Goal: Task Accomplishment & Management: Use online tool/utility

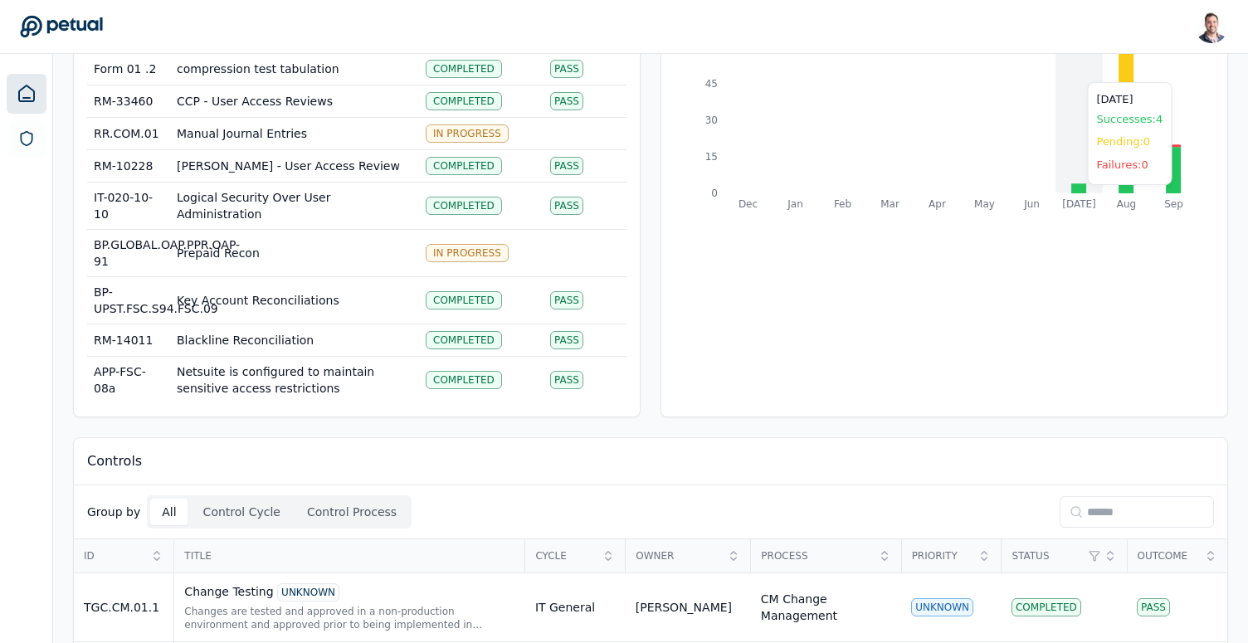
scroll to position [163, 0]
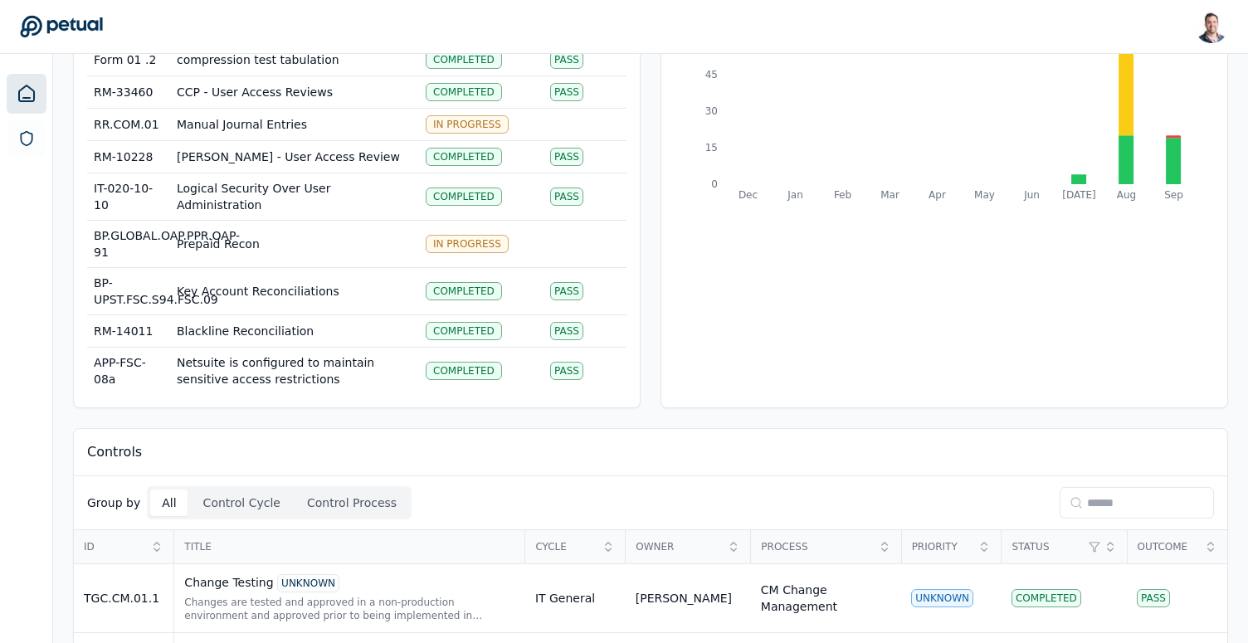
click at [1137, 502] on input at bounding box center [1137, 503] width 154 height 32
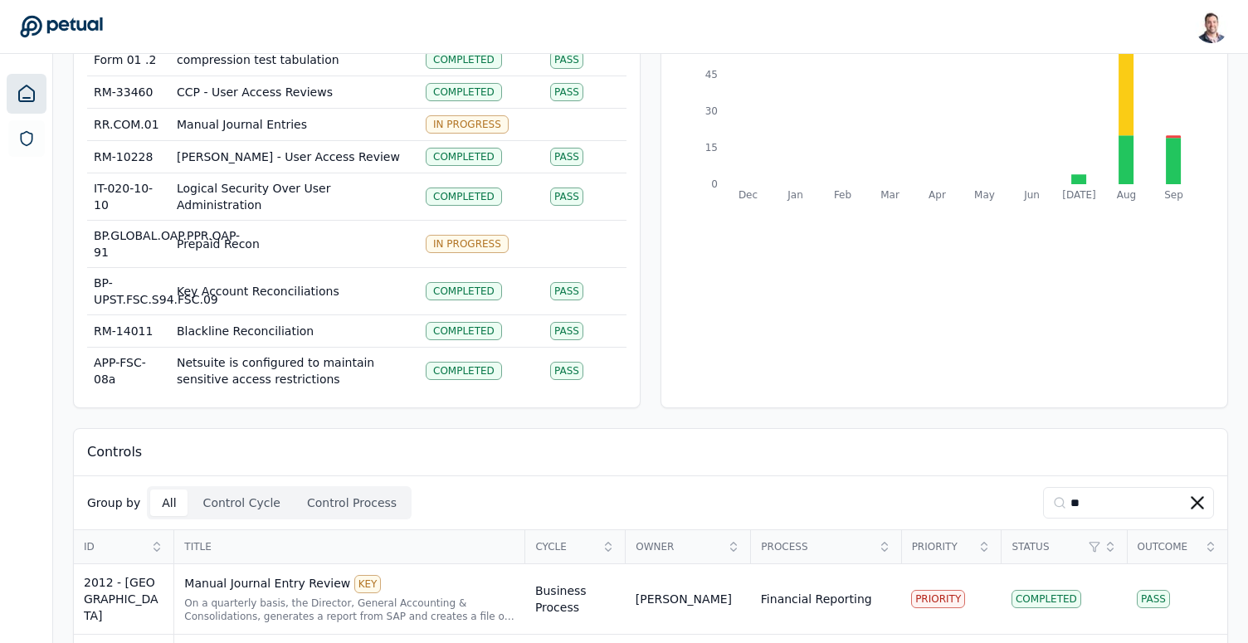
scroll to position [241, 0]
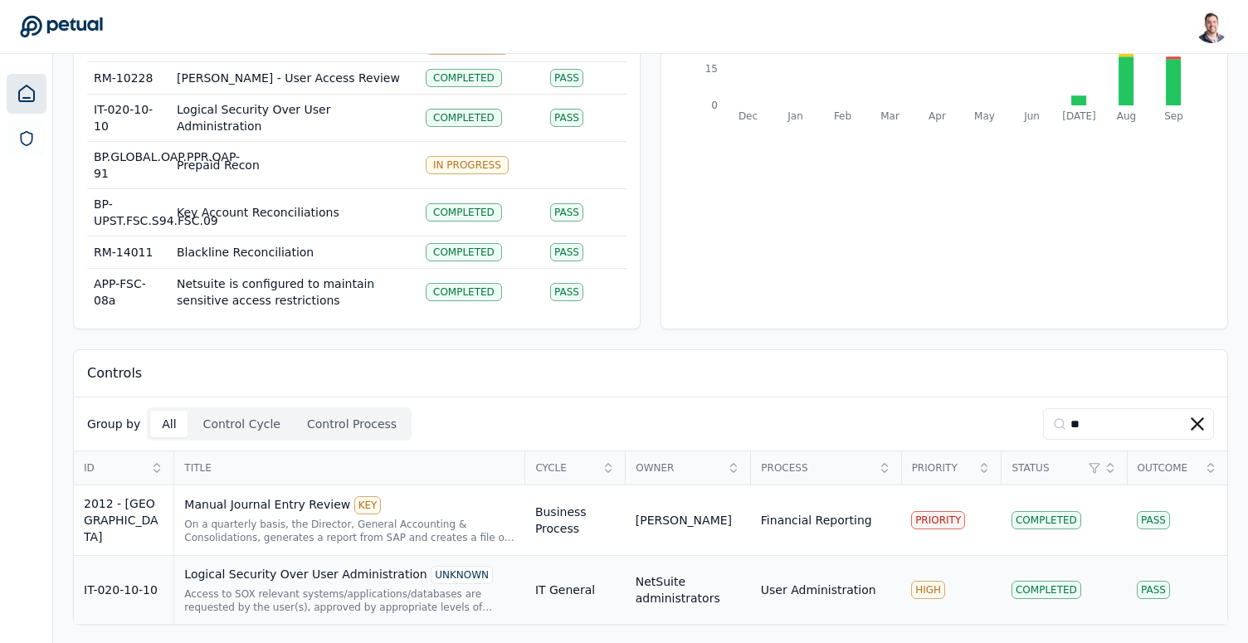
type input "**"
click at [310, 587] on div "Access to SOX relevant systems/applications/databases are requested by the user…" at bounding box center [349, 600] width 331 height 27
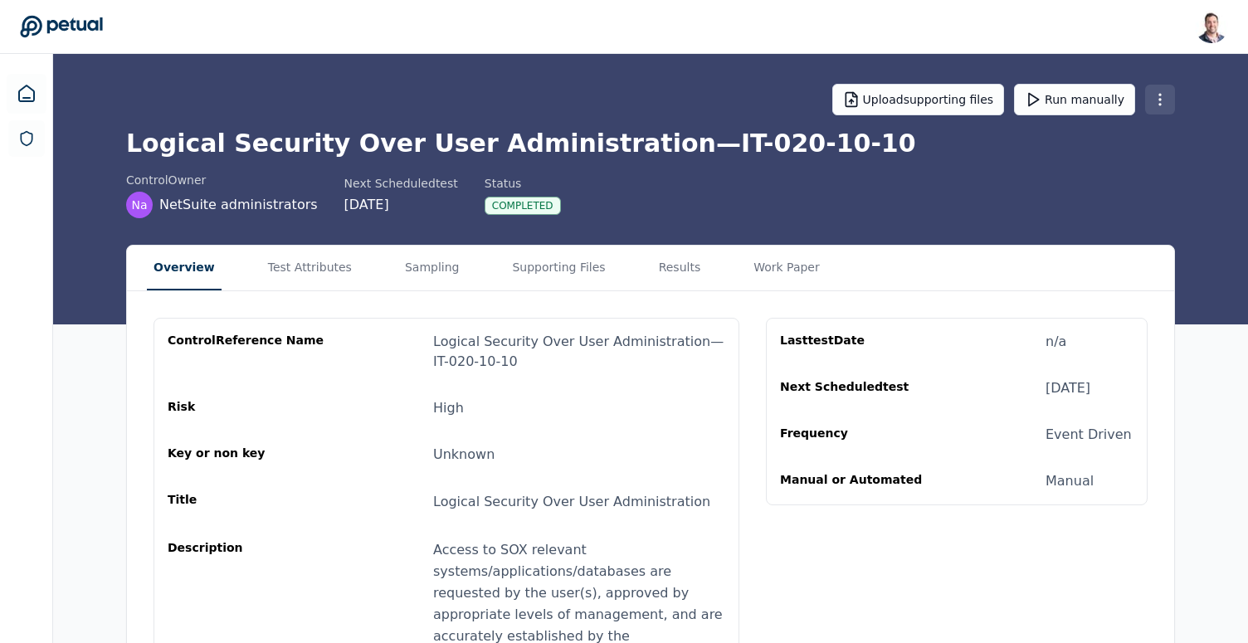
click at [1162, 103] on html "[PERSON_NAME] [EMAIL_ADDRESS] Sign out Upload supporting files Run manually Log…" at bounding box center [624, 454] width 1248 height 909
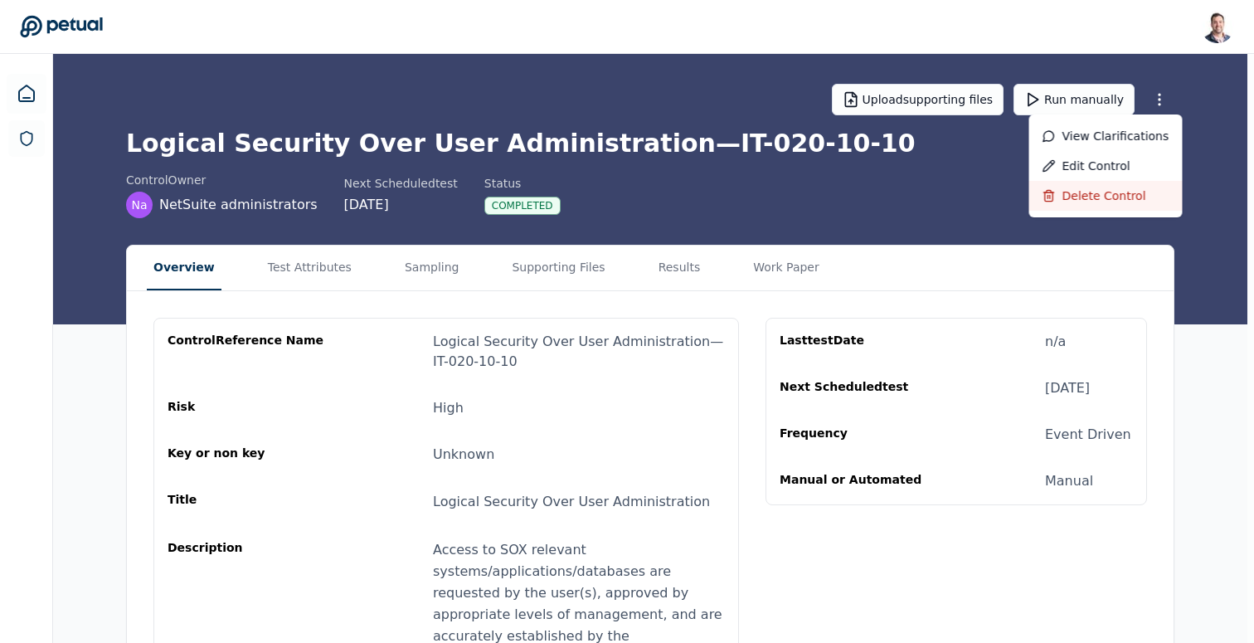
click at [1136, 192] on div "Delete control" at bounding box center [1106, 196] width 153 height 30
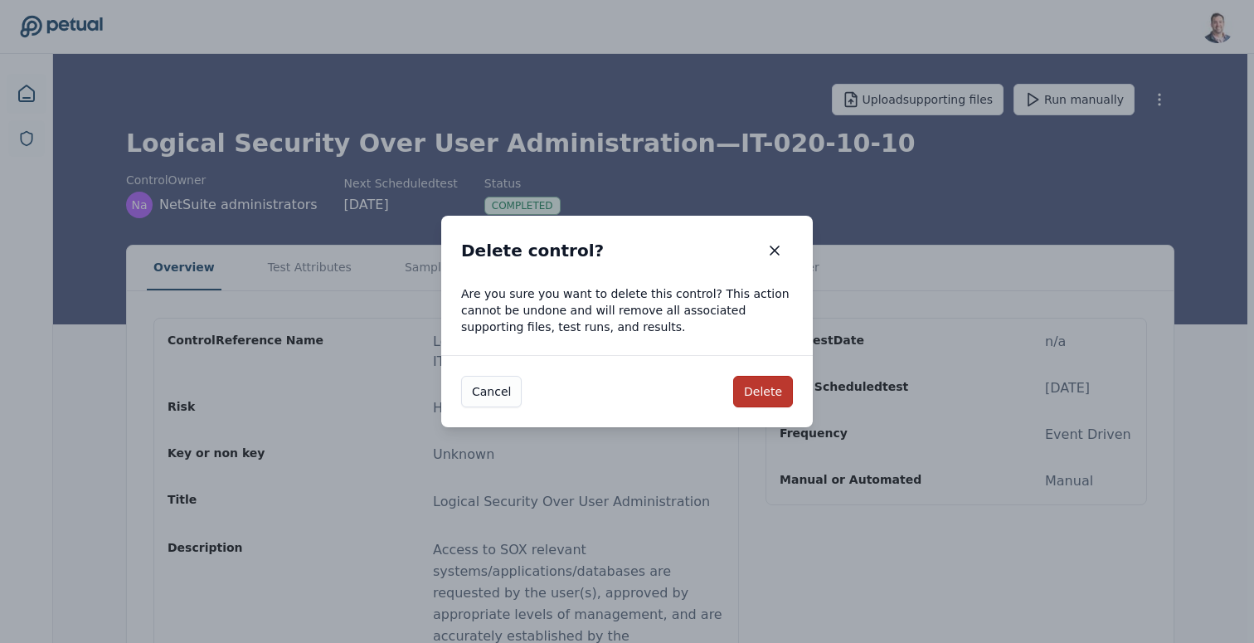
click at [746, 398] on button "Delete" at bounding box center [763, 392] width 60 height 32
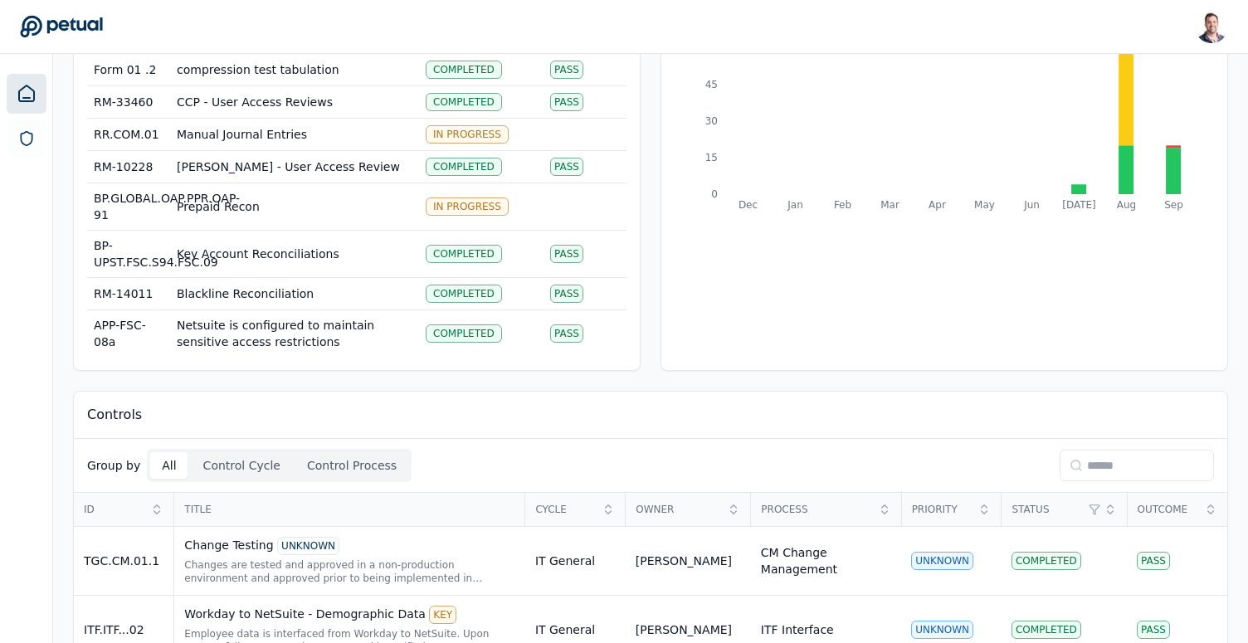
scroll to position [158, 0]
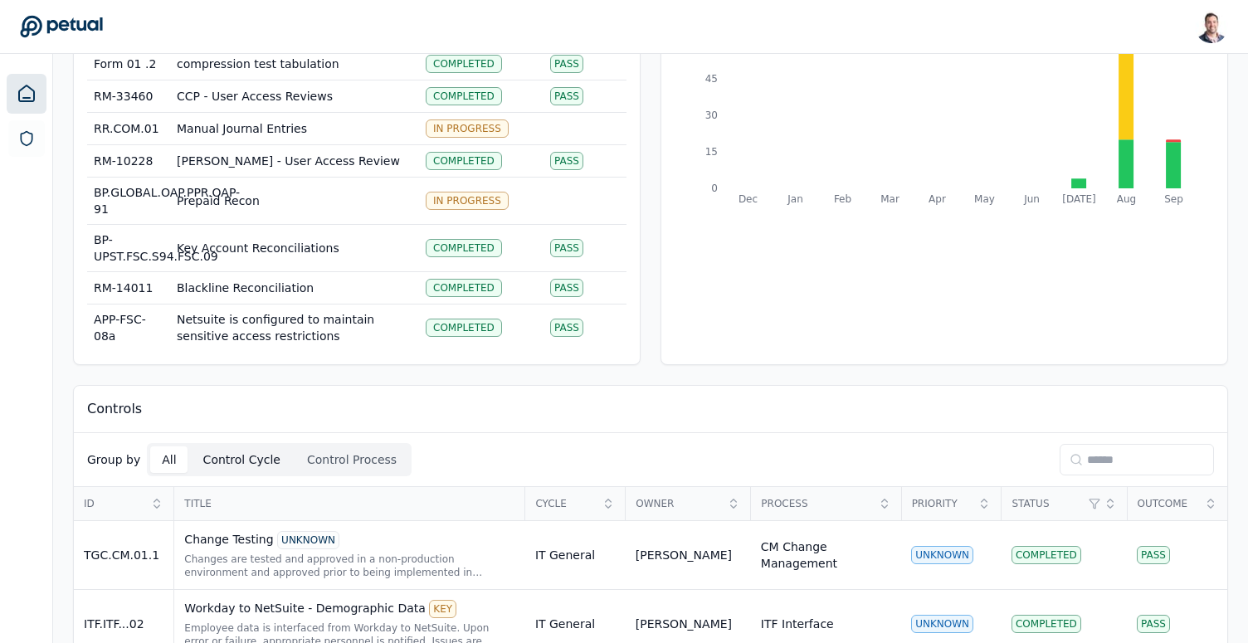
click at [220, 455] on button "Control Cycle" at bounding box center [242, 459] width 100 height 27
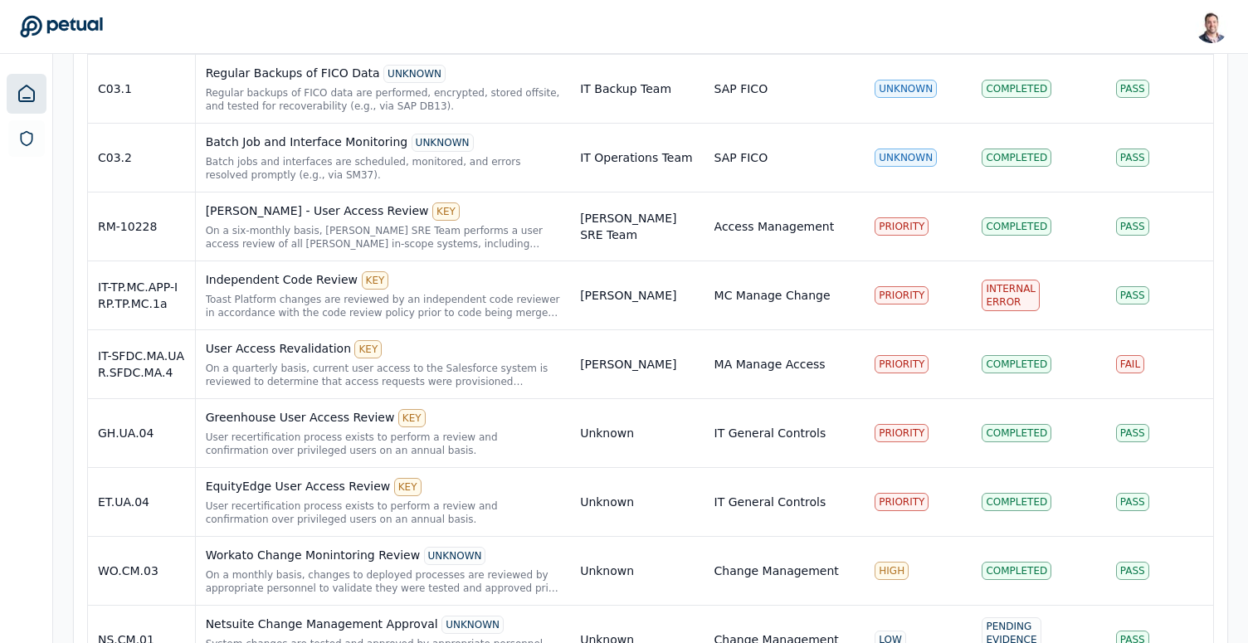
scroll to position [6298, 0]
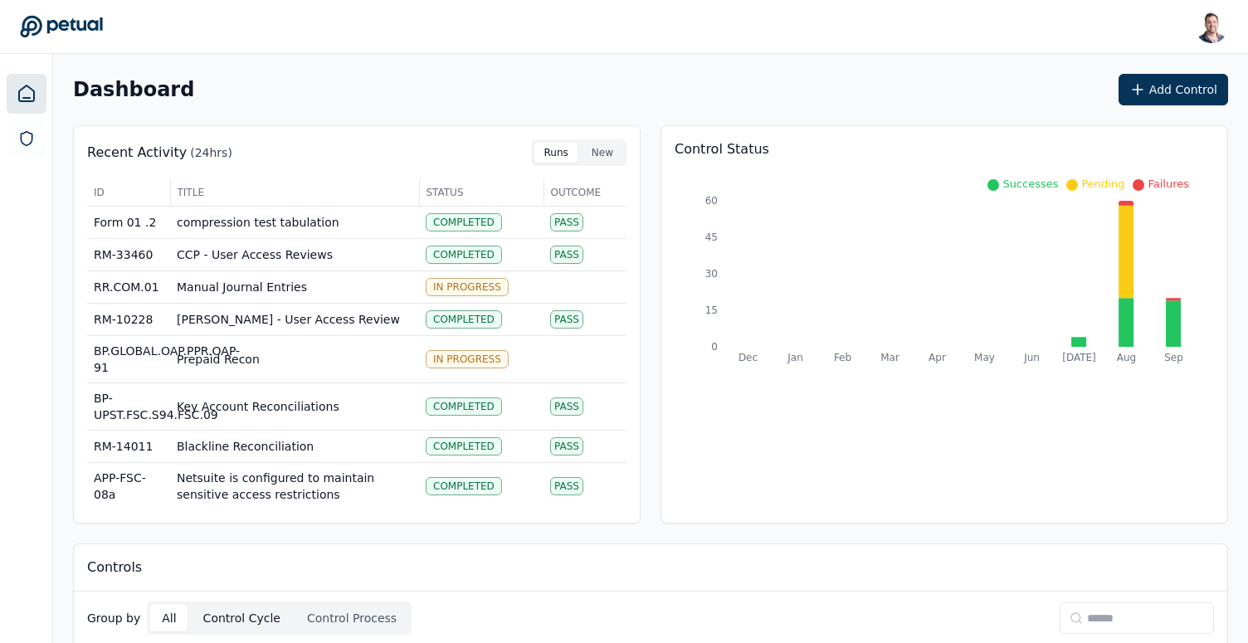
click at [235, 613] on button "Control Cycle" at bounding box center [242, 618] width 100 height 27
click at [1132, 98] on button "Add Control" at bounding box center [1173, 90] width 110 height 32
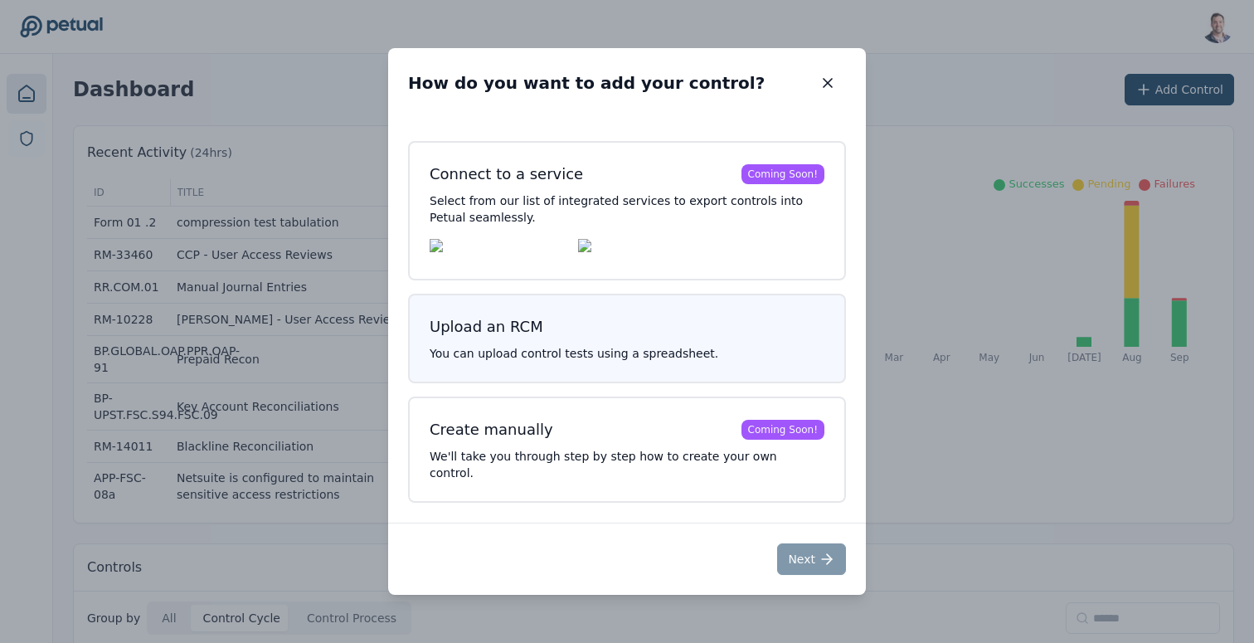
click at [624, 359] on p "You can upload control tests using a spreadsheet." at bounding box center [627, 353] width 395 height 17
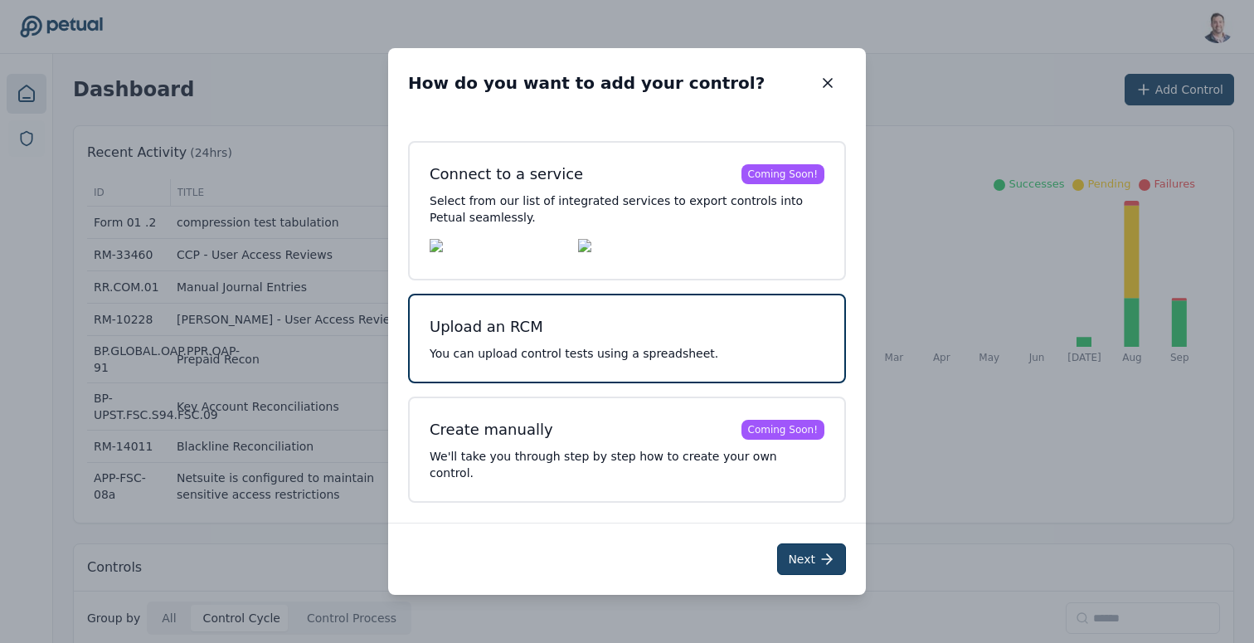
click at [816, 552] on button "Next" at bounding box center [811, 559] width 69 height 32
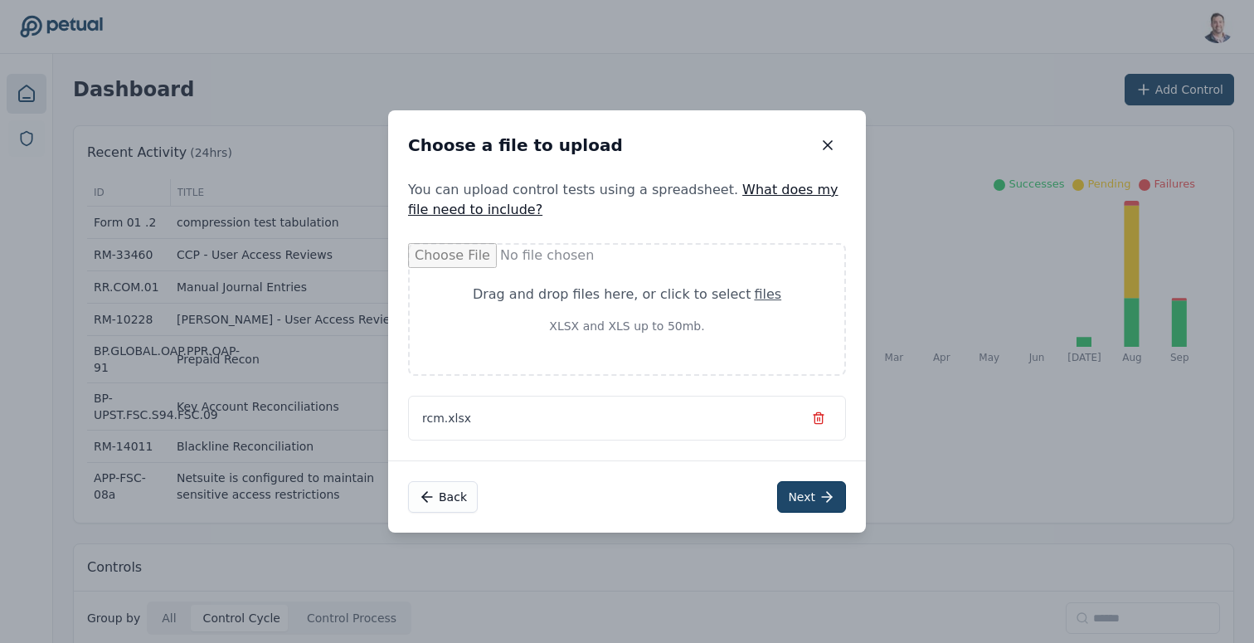
click at [811, 507] on button "Next" at bounding box center [811, 497] width 69 height 32
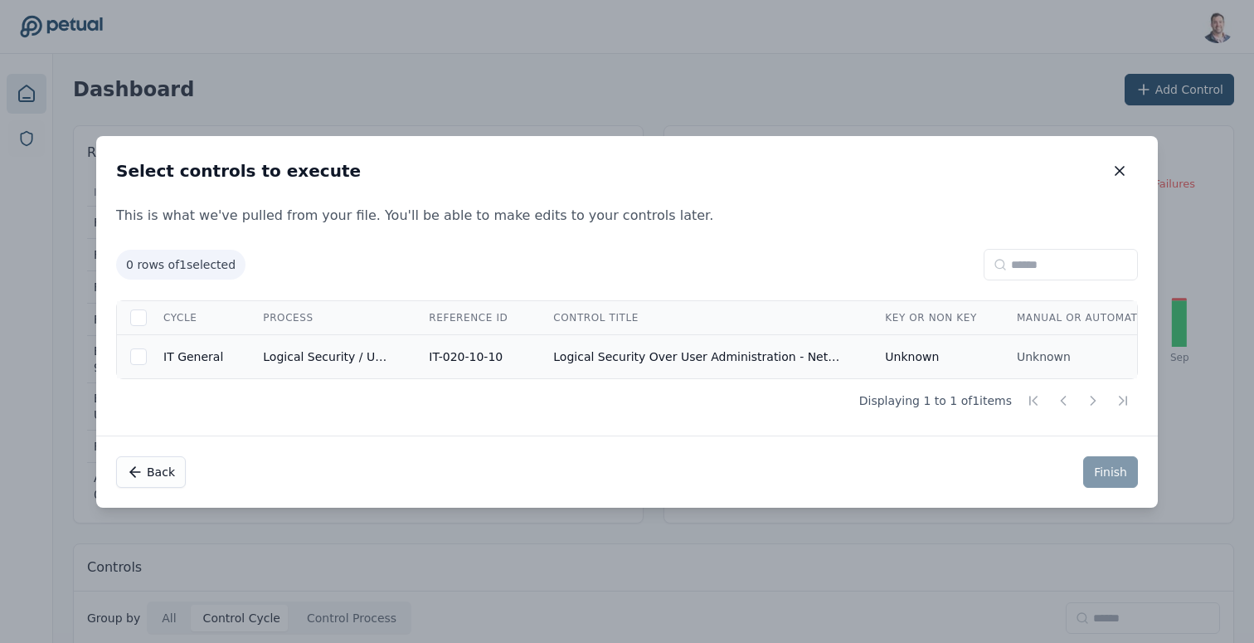
click at [699, 358] on td "Logical Security Over User Administration - NetSuite" at bounding box center [699, 356] width 332 height 44
click at [1115, 473] on button "Finish" at bounding box center [1111, 472] width 55 height 32
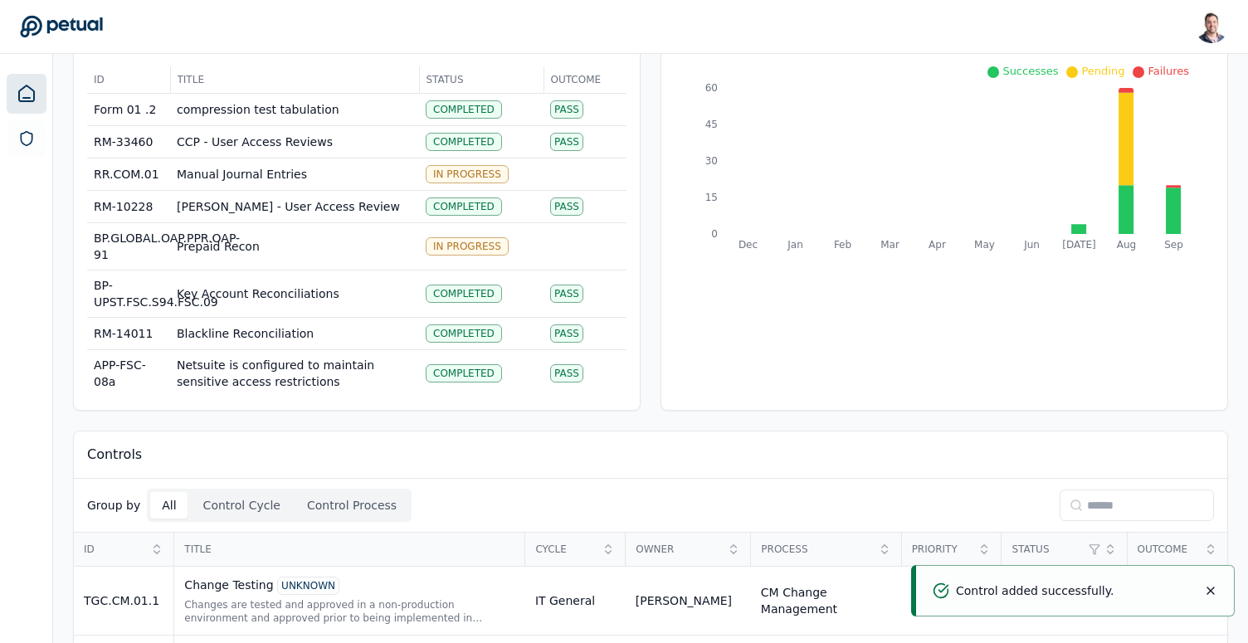
scroll to position [116, 0]
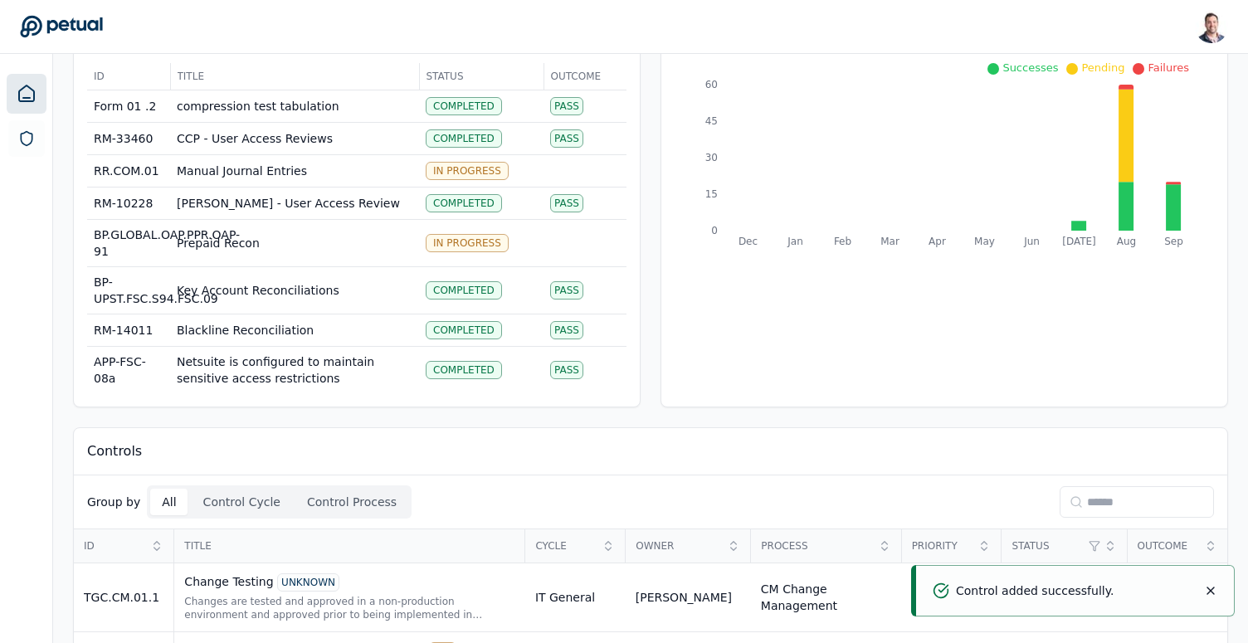
click at [1109, 509] on input at bounding box center [1137, 502] width 154 height 32
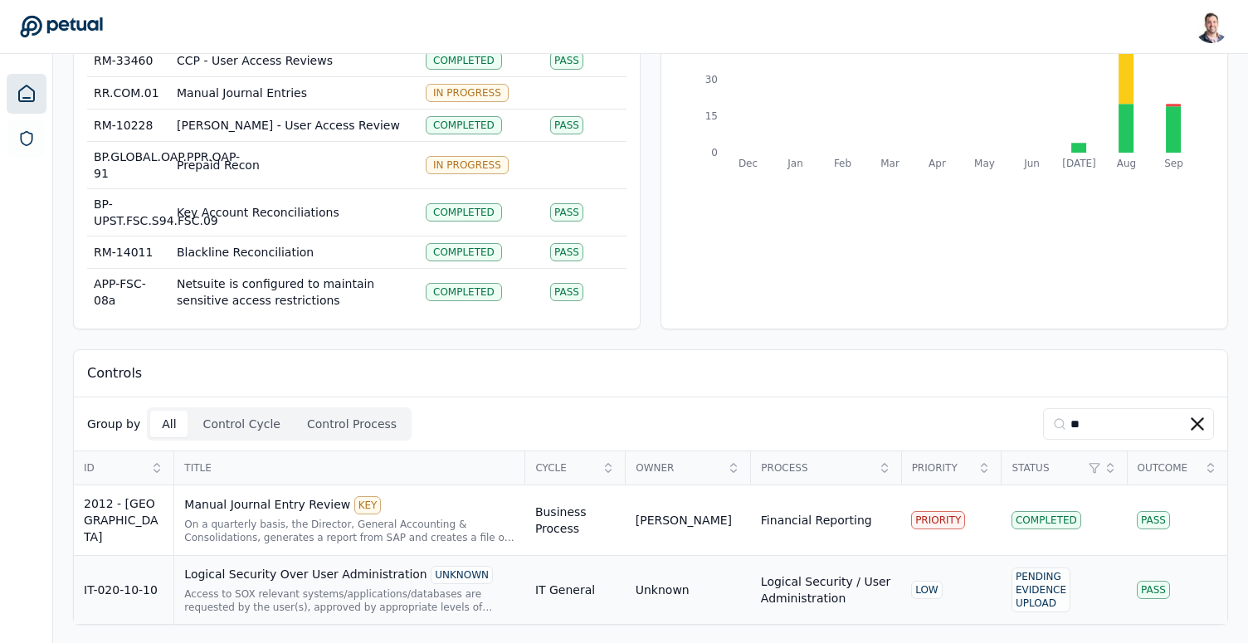
type input "**"
click at [243, 597] on div "Access to SOX relevant systems/applications/databases are requested by the user…" at bounding box center [349, 600] width 331 height 27
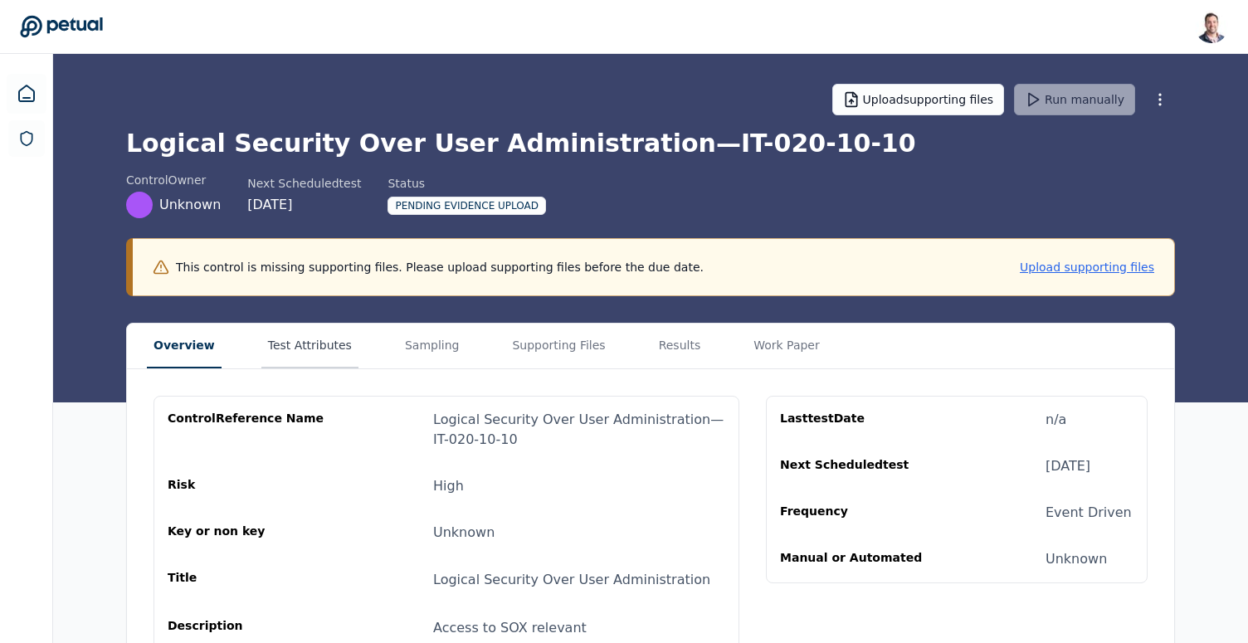
click at [296, 368] on button "Test Attributes" at bounding box center [309, 346] width 97 height 45
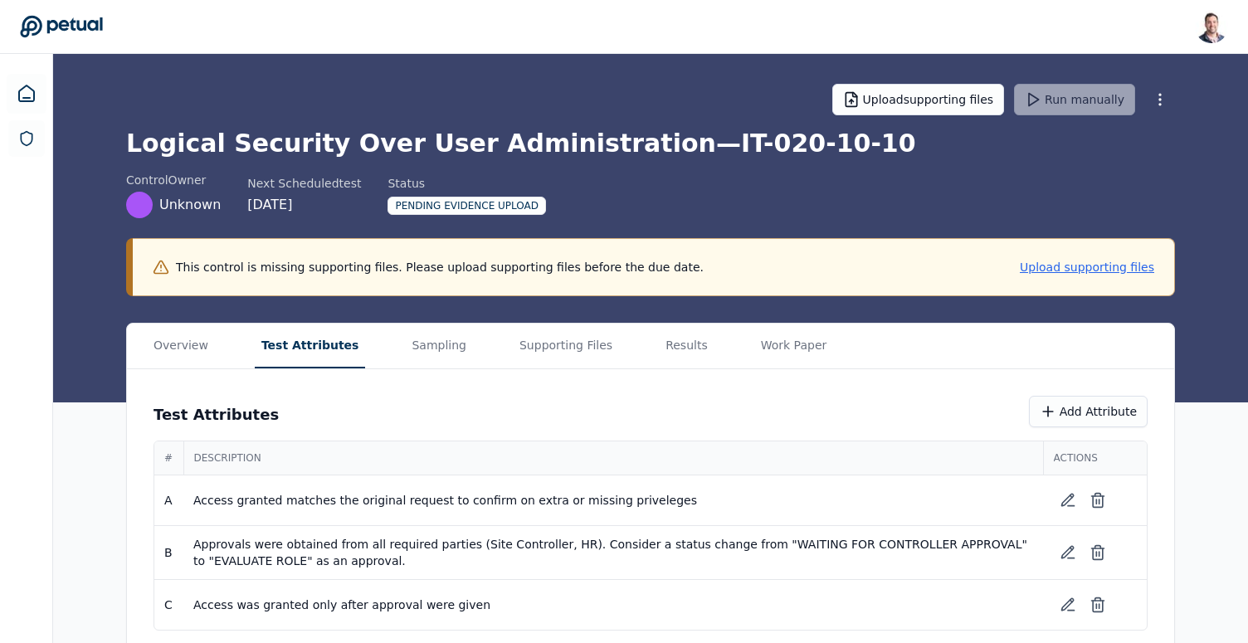
scroll to position [15, 0]
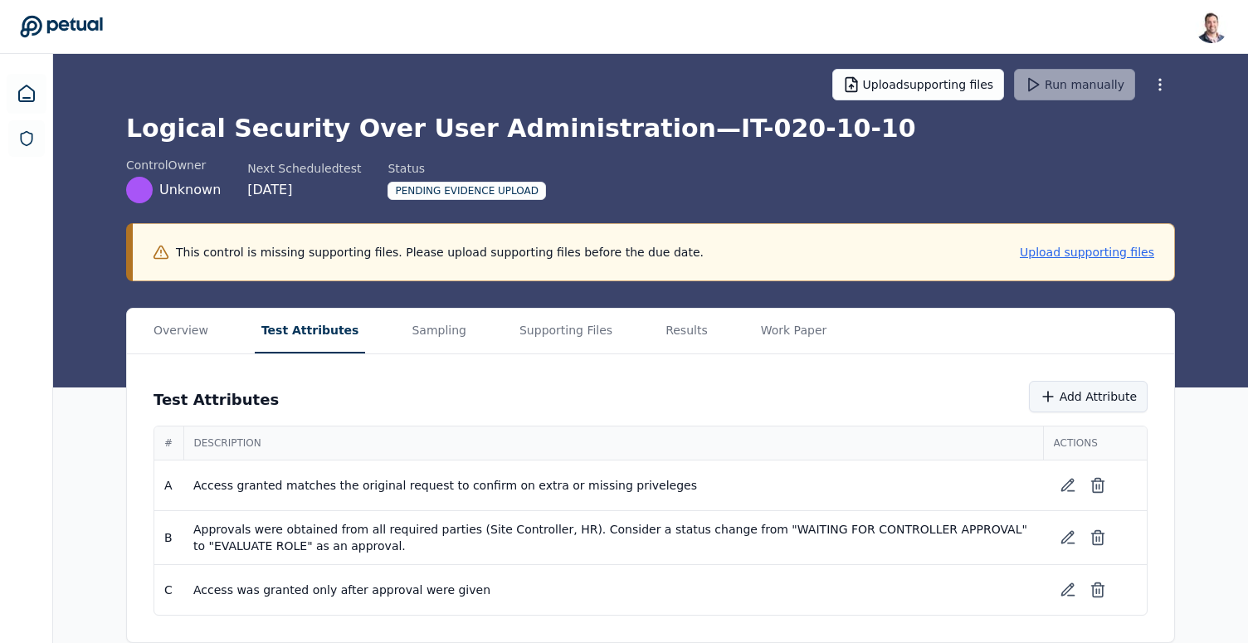
click at [1108, 400] on button "Add Attribute" at bounding box center [1088, 397] width 119 height 32
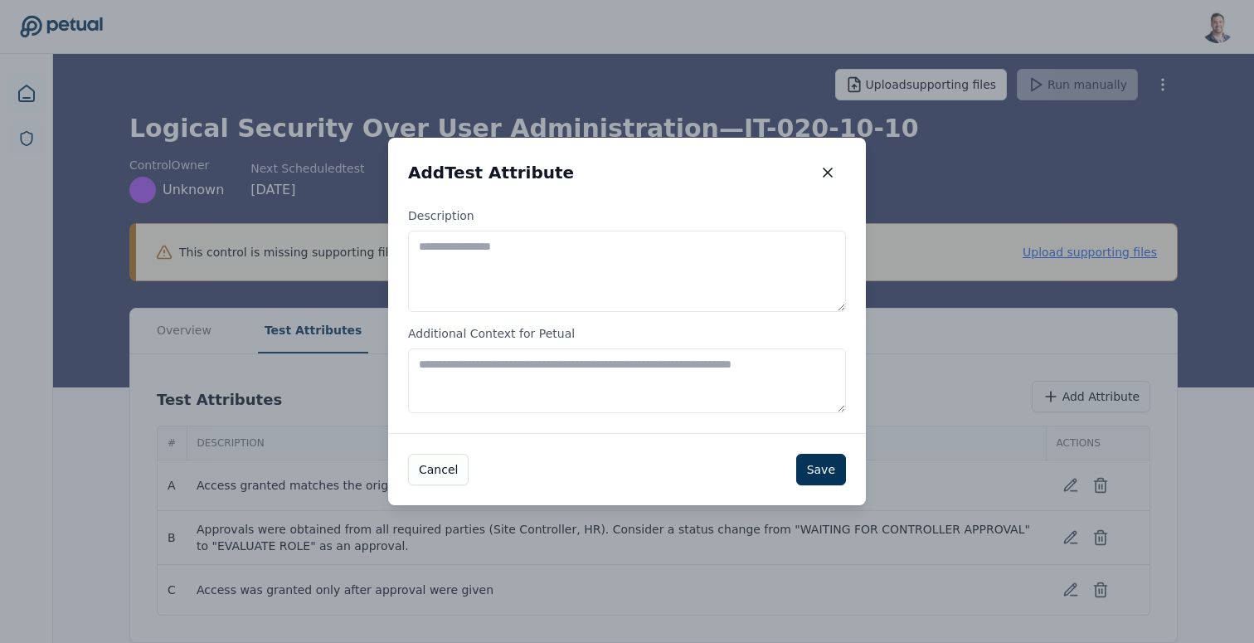
click at [510, 249] on textarea "Description" at bounding box center [627, 271] width 438 height 81
type textarea "**********"
click at [818, 461] on button "Save" at bounding box center [821, 470] width 50 height 32
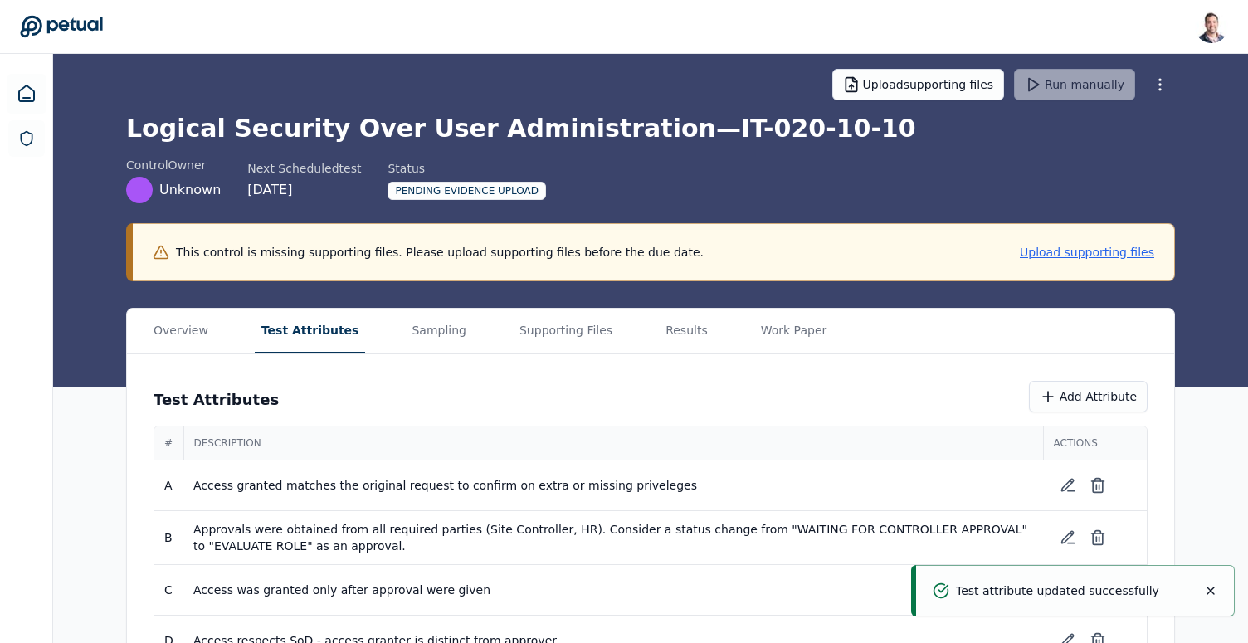
scroll to position [66, 0]
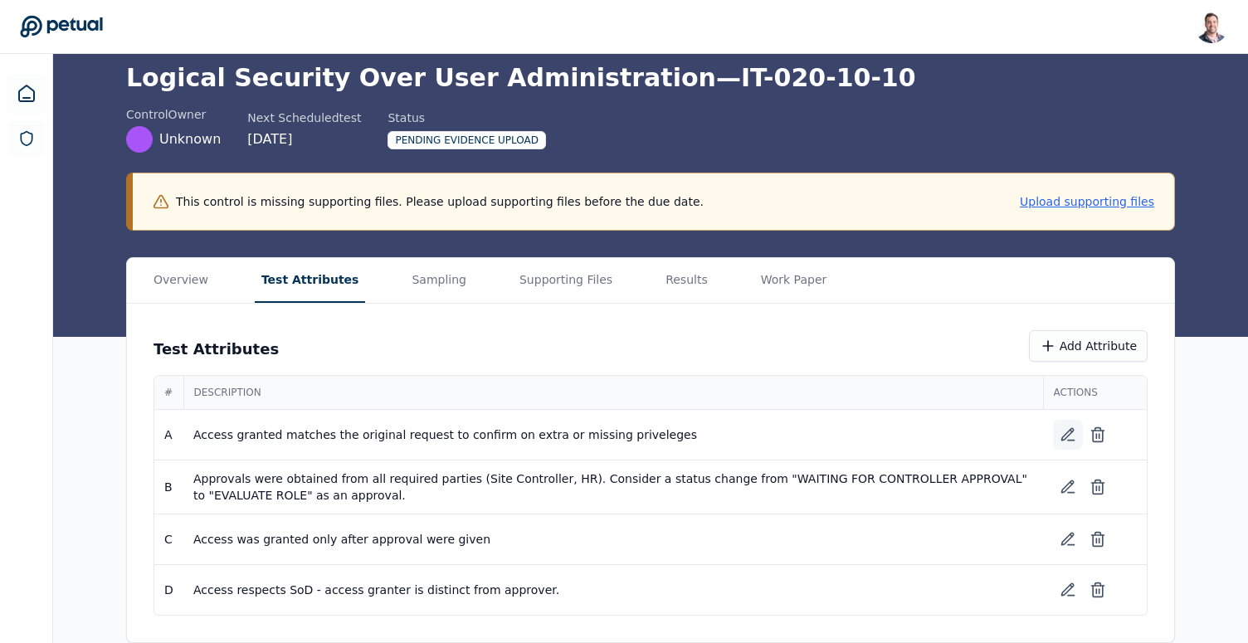
click at [1061, 434] on icon at bounding box center [1068, 434] width 17 height 17
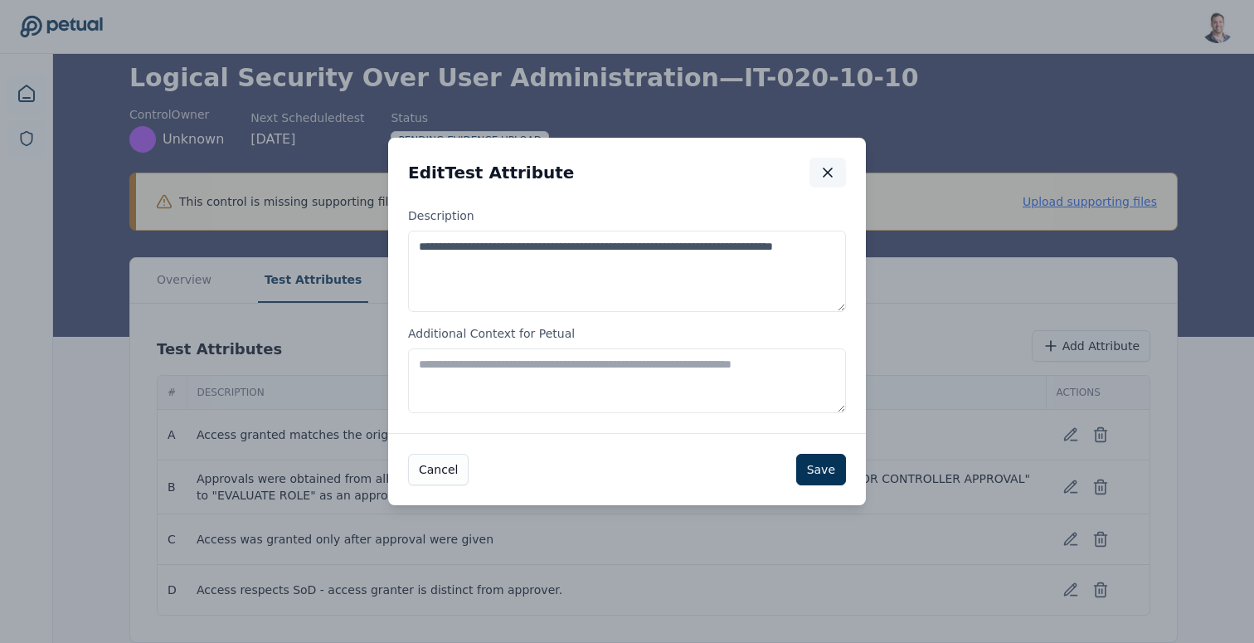
click at [839, 163] on button "button" at bounding box center [828, 173] width 37 height 30
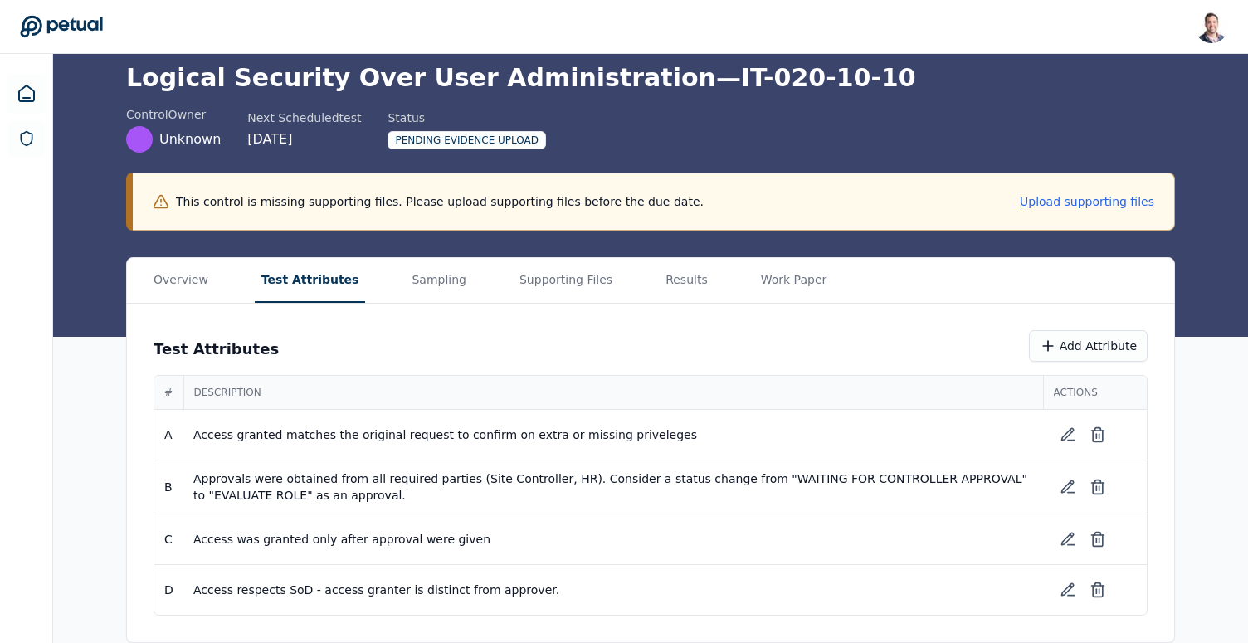
click at [457, 285] on div "Overview Test Attributes Sampling Supporting Files Results Work Paper" at bounding box center [650, 281] width 1047 height 46
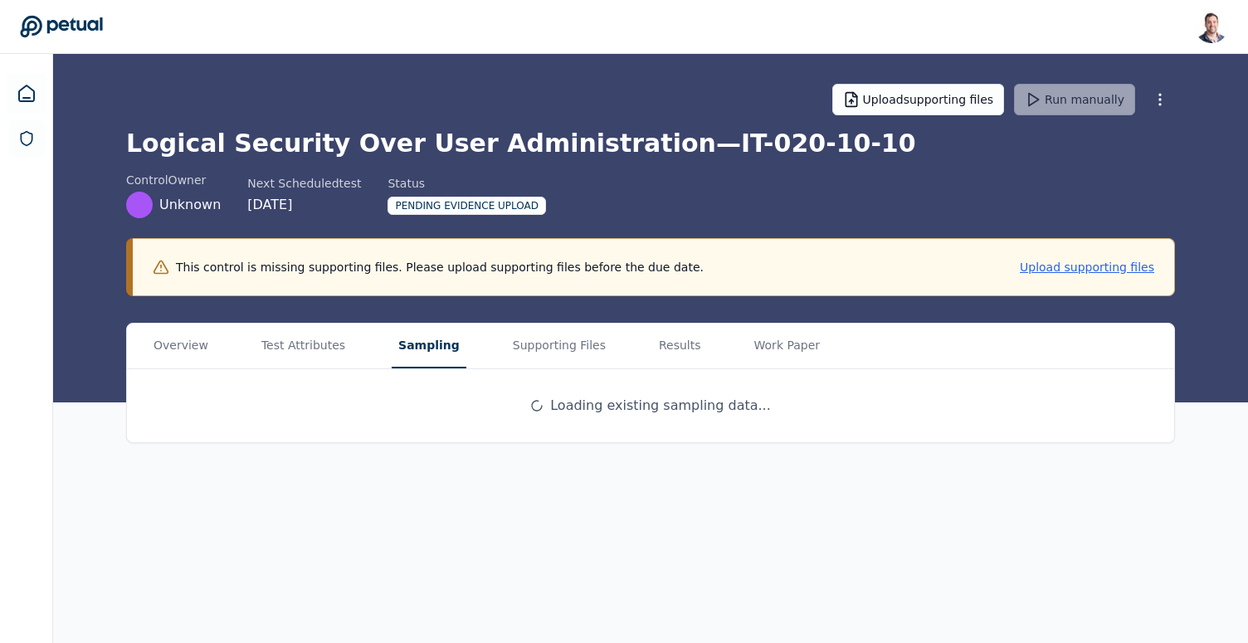
scroll to position [0, 0]
click at [431, 288] on main "Upload supporting files Run manually Logical Security Over User Administration …" at bounding box center [653, 348] width 1201 height 589
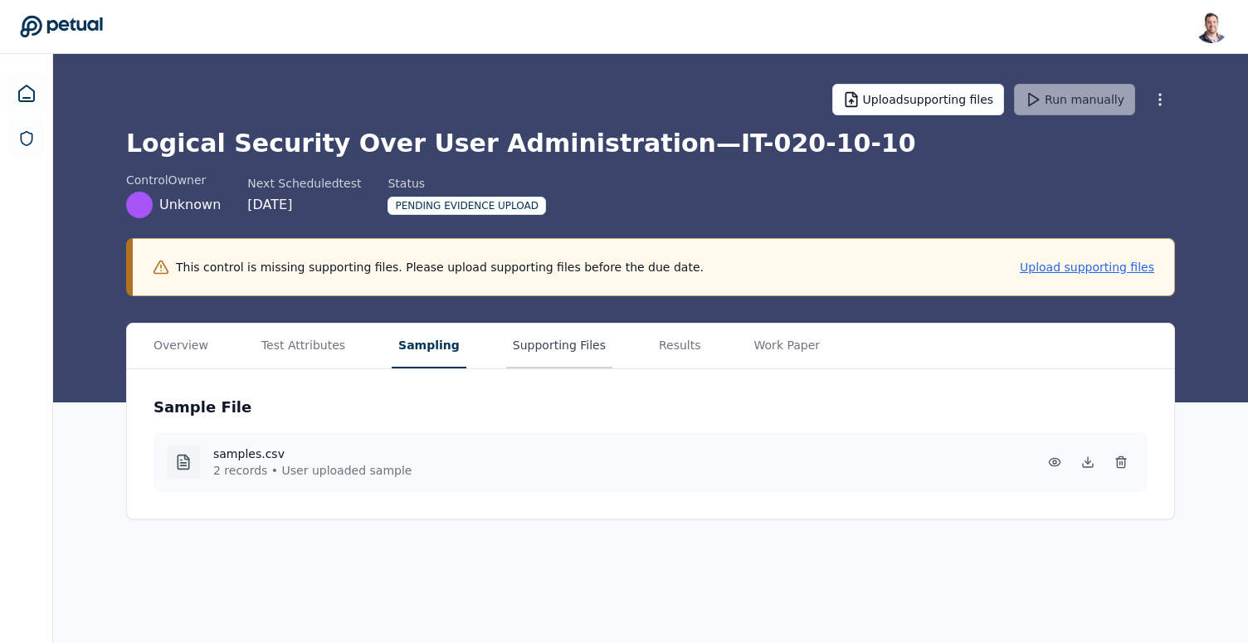
click at [543, 353] on button "Supporting Files" at bounding box center [559, 346] width 106 height 45
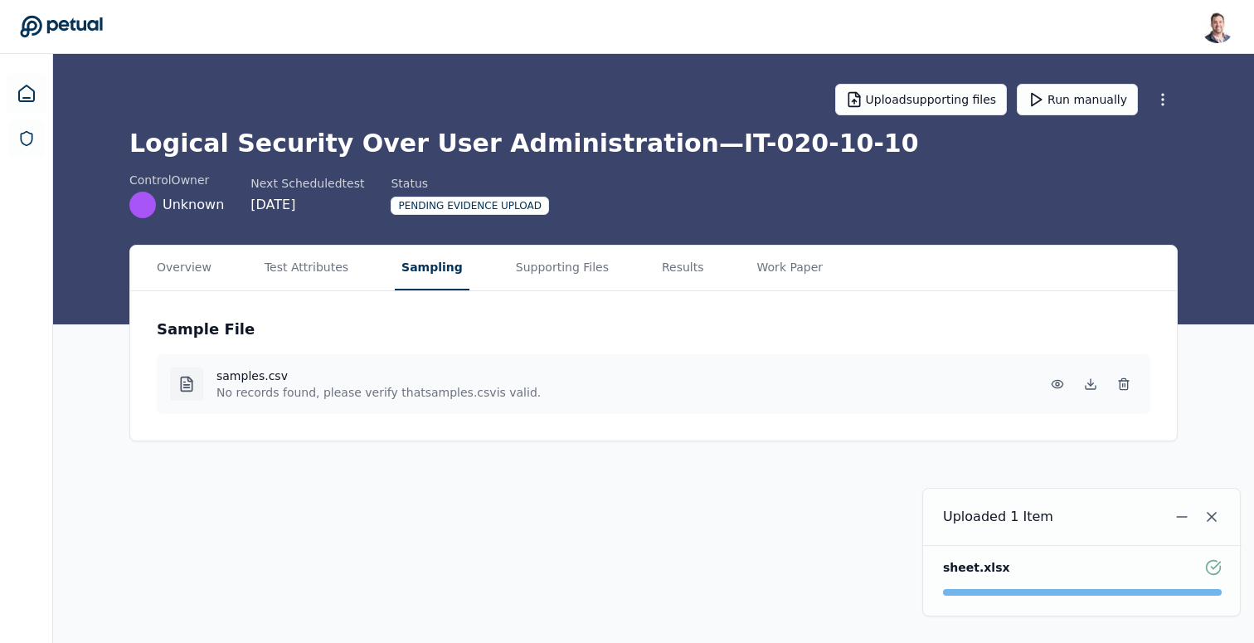
click at [419, 261] on button "Sampling" at bounding box center [432, 268] width 75 height 45
click at [1048, 111] on button "Run manually" at bounding box center [1077, 100] width 121 height 32
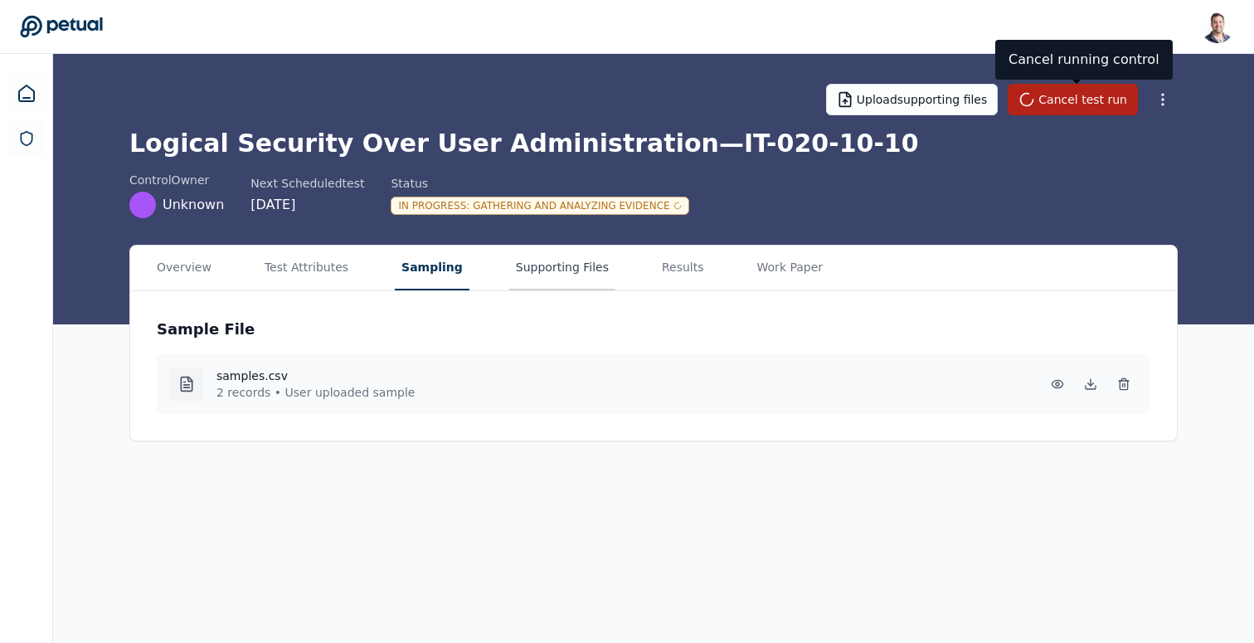
click at [578, 275] on button "Supporting Files" at bounding box center [562, 268] width 106 height 45
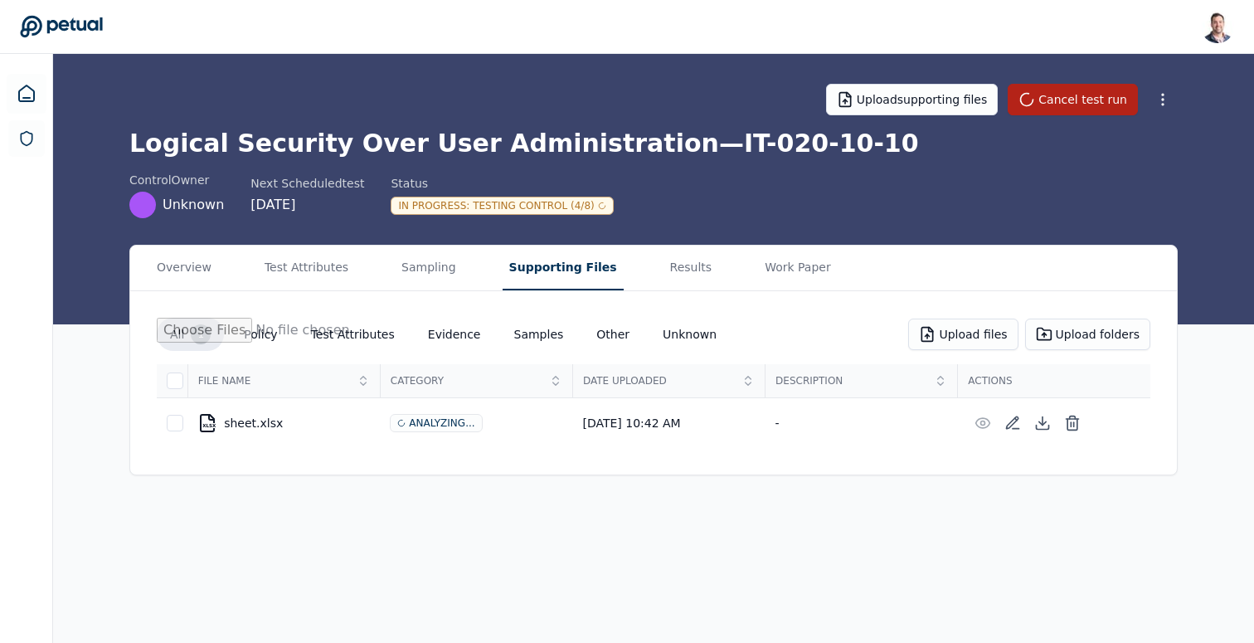
click at [572, 208] on div "In Progress : Testing Control (4/8)" at bounding box center [502, 206] width 222 height 18
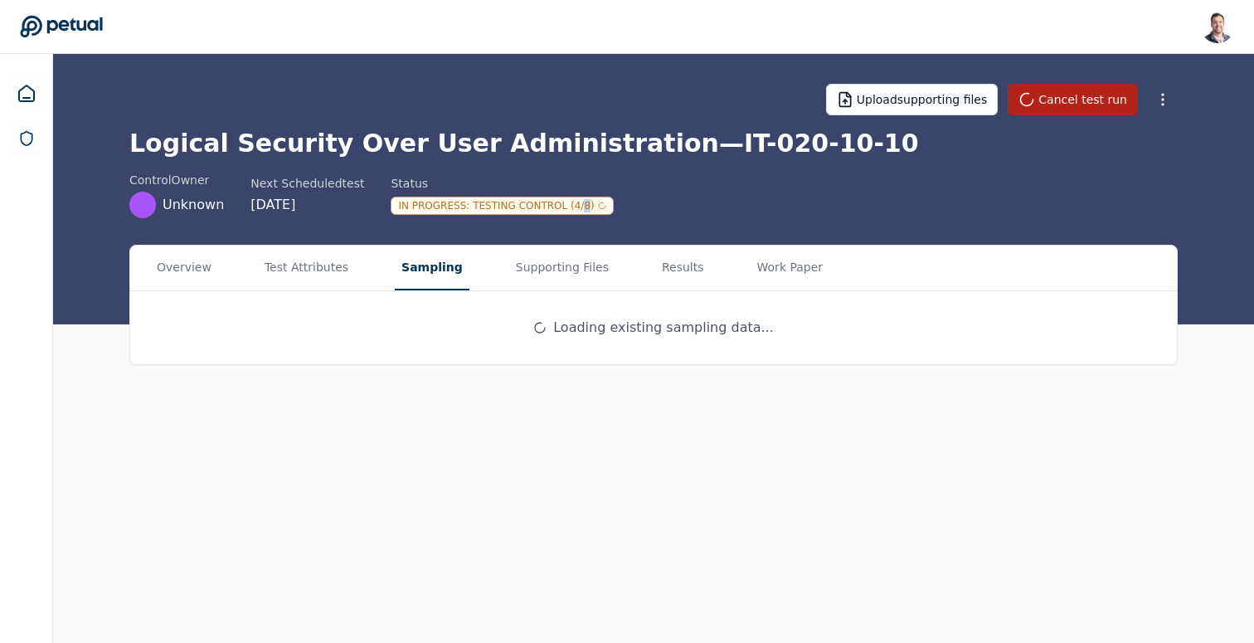
click at [417, 276] on button "Sampling" at bounding box center [432, 268] width 75 height 45
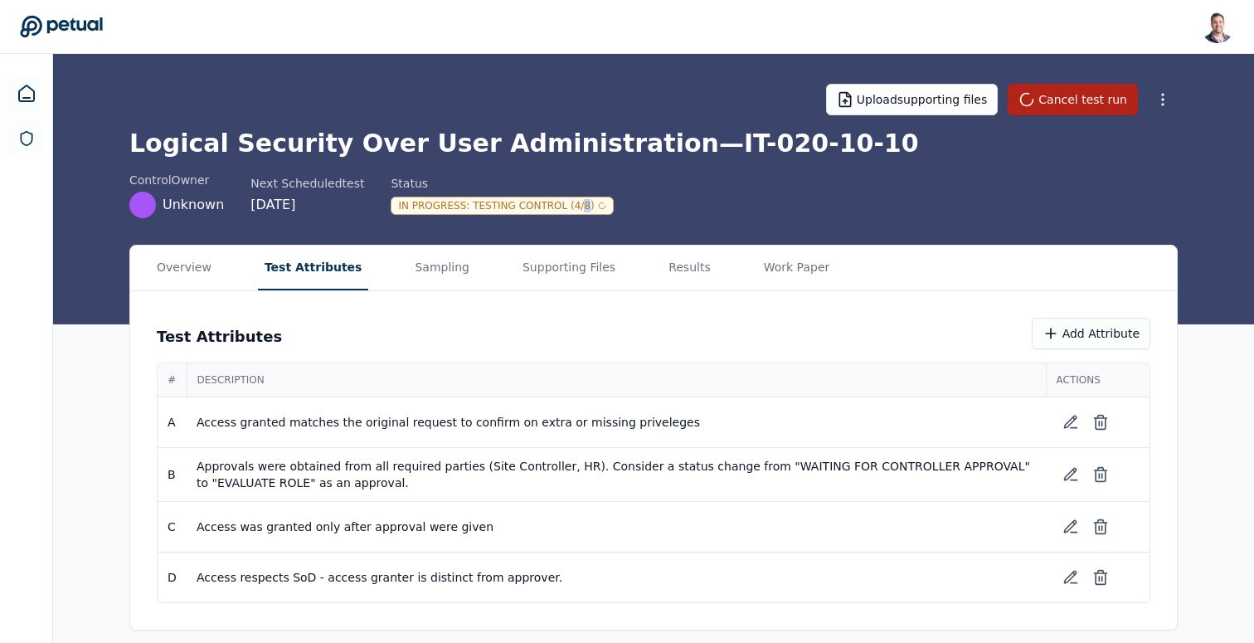
click at [297, 261] on button "Test Attributes" at bounding box center [313, 268] width 111 height 45
click at [548, 203] on div "In Progress : Creating Workpapers" at bounding box center [502, 206] width 223 height 18
drag, startPoint x: 468, startPoint y: 202, endPoint x: 605, endPoint y: 195, distance: 137.1
click at [605, 195] on div "control Owner Unknown Next Scheduled test [DATE] Status In Progress : Creating …" at bounding box center [653, 195] width 1049 height 46
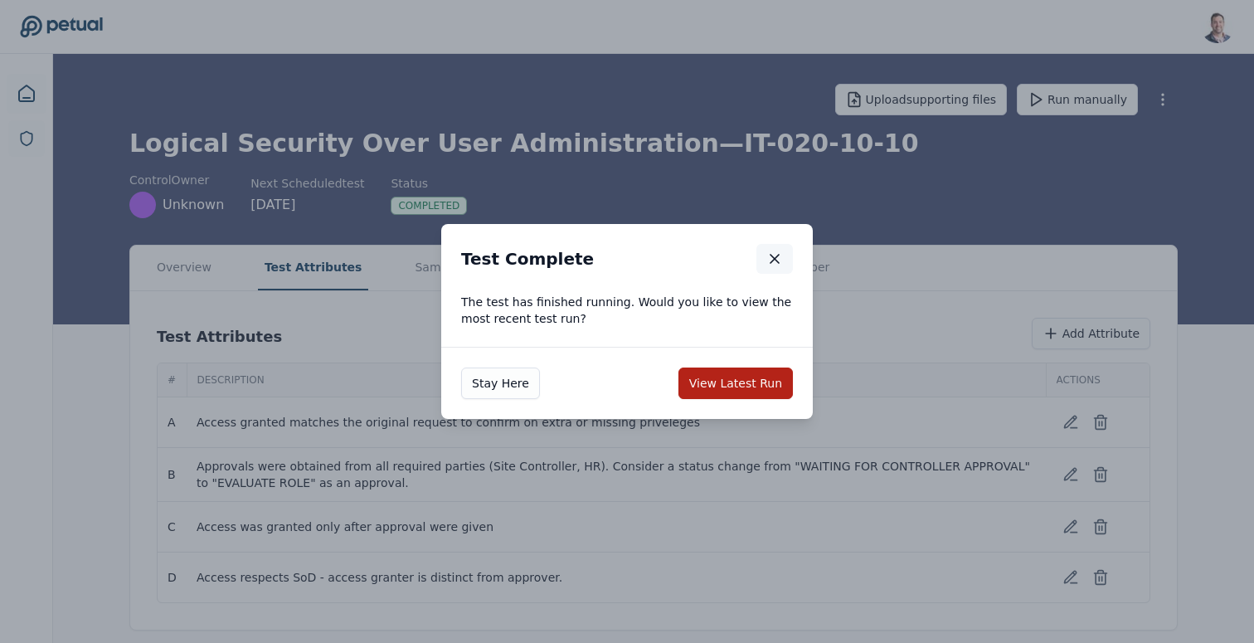
click at [771, 255] on icon "button" at bounding box center [775, 259] width 8 height 8
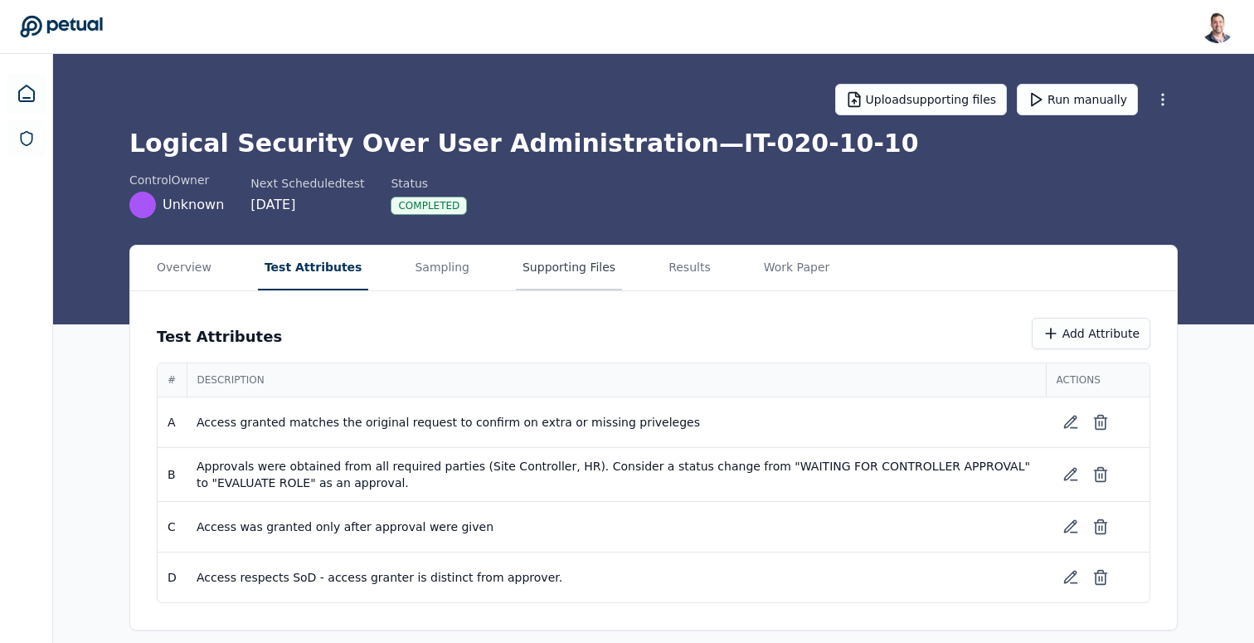
click at [549, 271] on button "Supporting Files" at bounding box center [569, 268] width 106 height 45
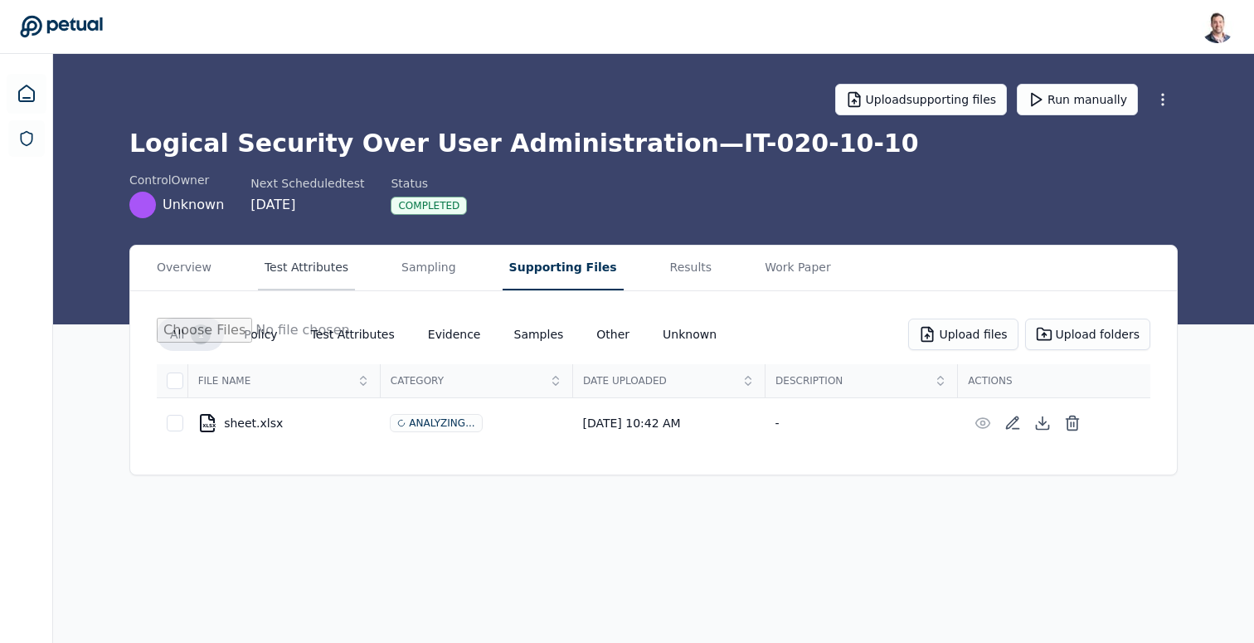
click at [340, 275] on button "Test Attributes" at bounding box center [306, 268] width 97 height 45
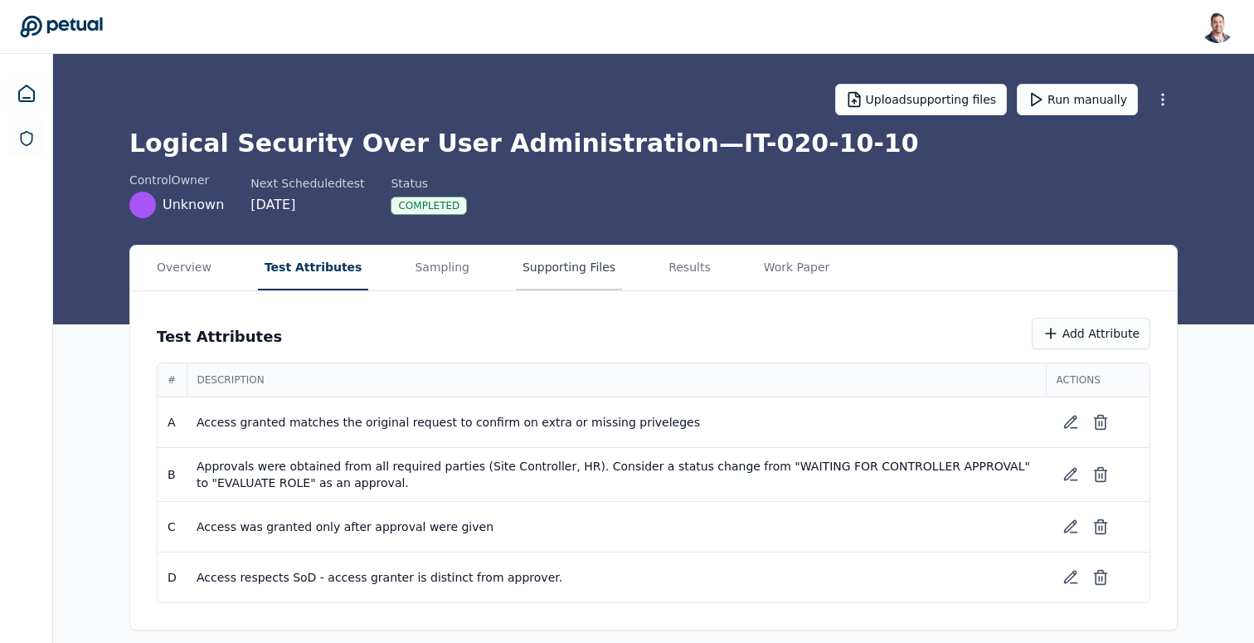
click at [528, 276] on button "Supporting Files" at bounding box center [569, 268] width 106 height 45
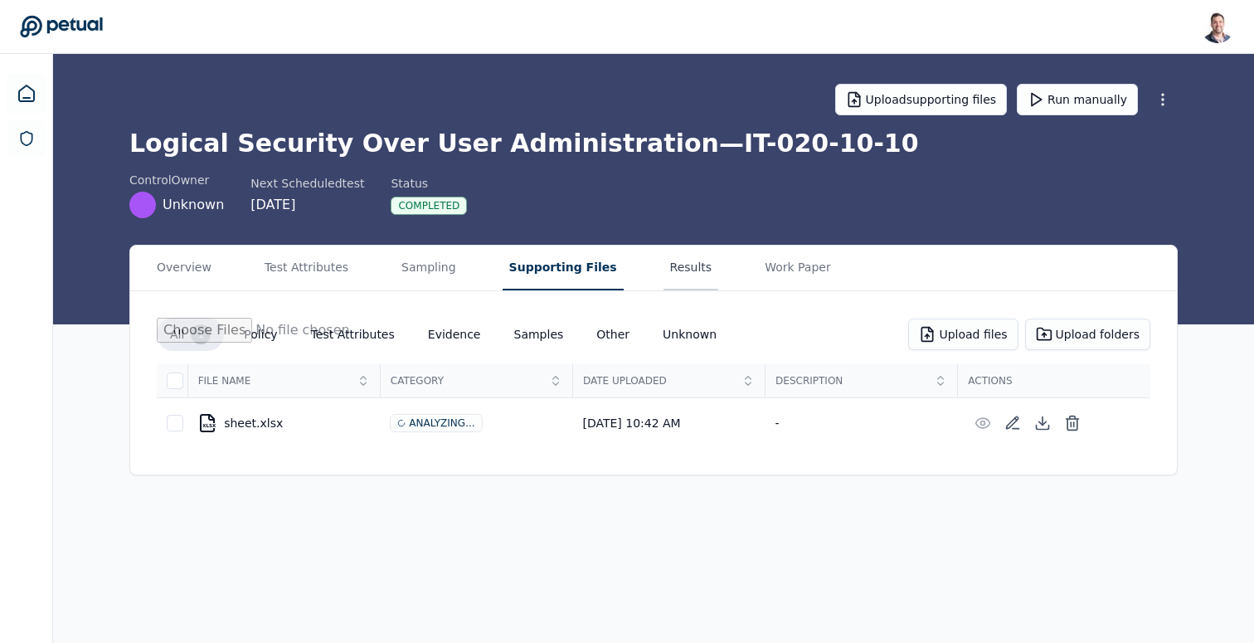
click at [664, 261] on button "Results" at bounding box center [692, 268] width 56 height 45
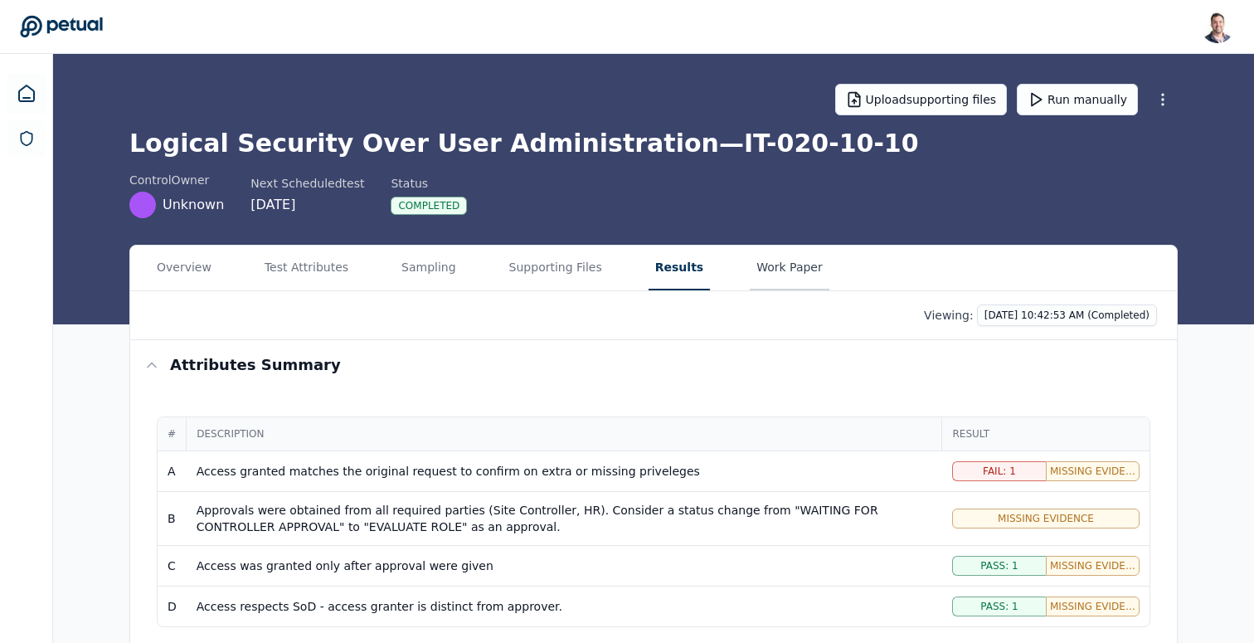
click at [760, 265] on button "Work Paper" at bounding box center [790, 268] width 80 height 45
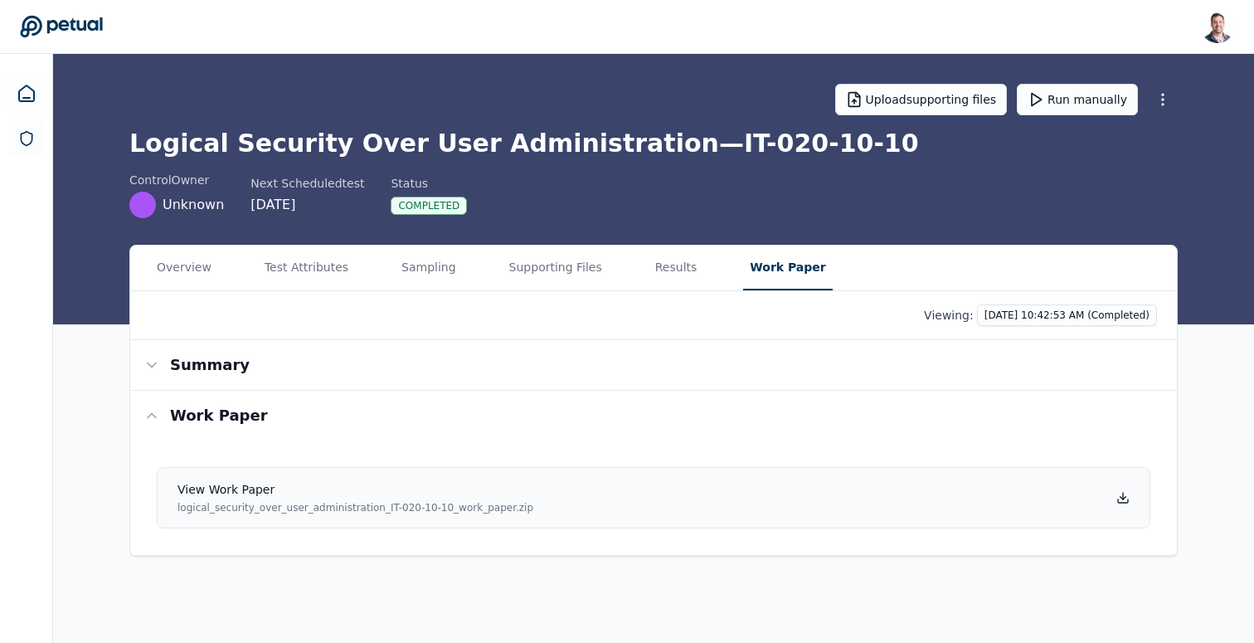
click at [1123, 500] on icon at bounding box center [1123, 497] width 13 height 13
click at [676, 271] on button "Results" at bounding box center [677, 268] width 56 height 45
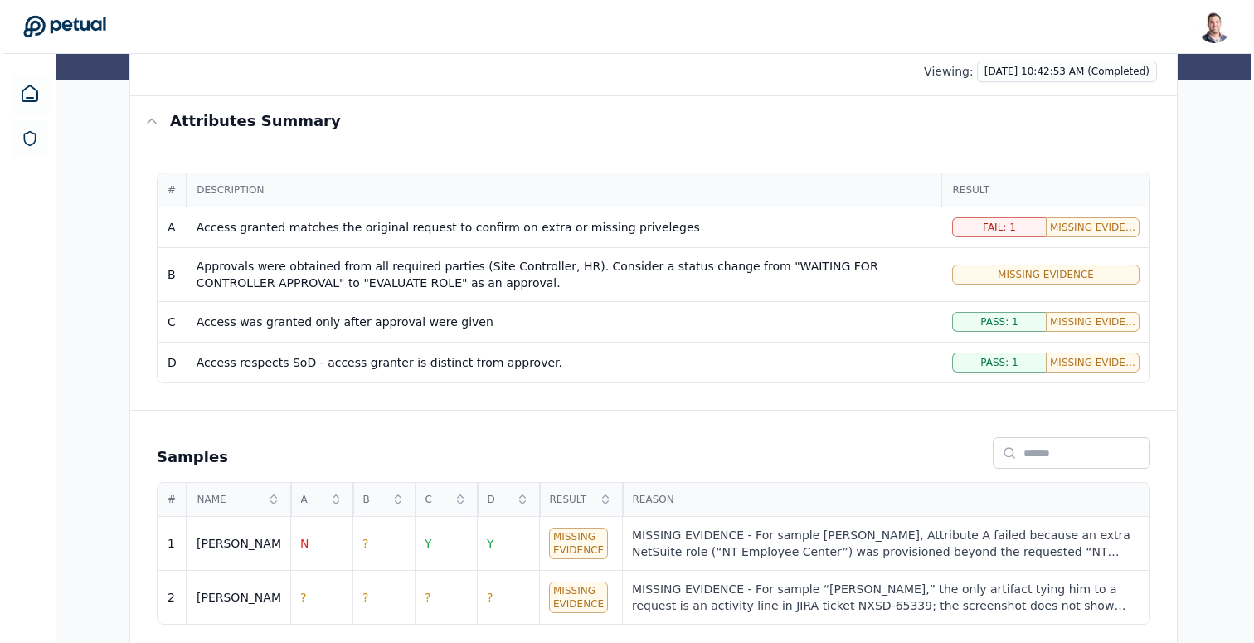
scroll to position [253, 0]
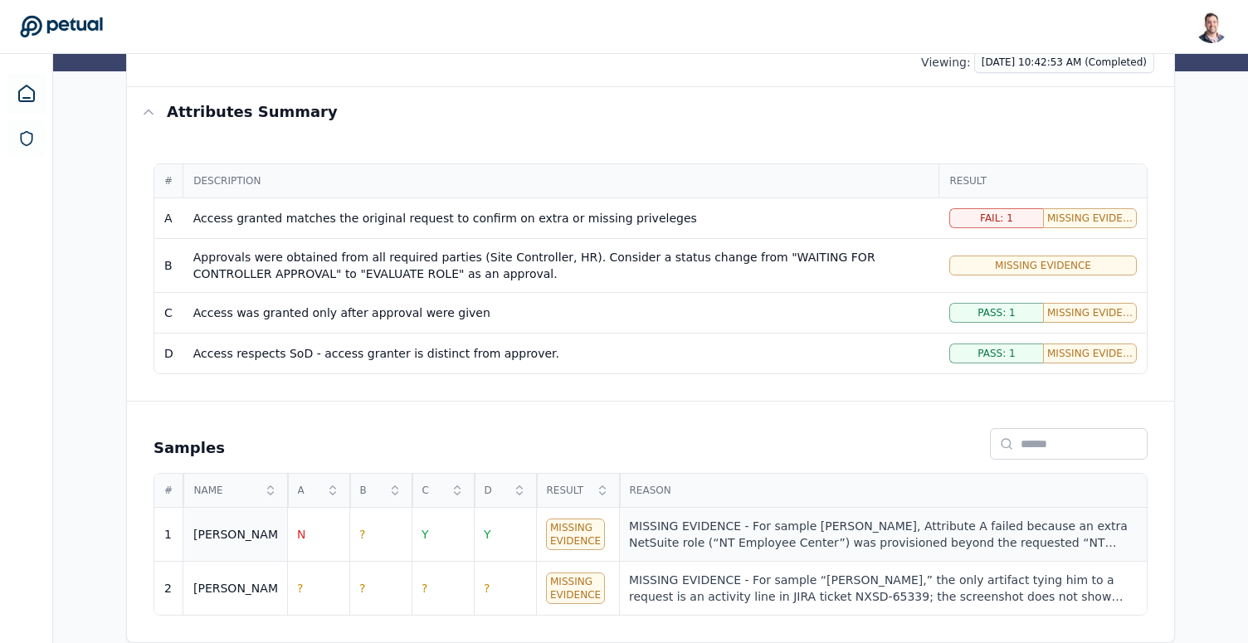
click at [751, 535] on div "MISSING EVIDENCE - For sample [PERSON_NAME], Attribute A failed because an extr…" at bounding box center [883, 534] width 508 height 33
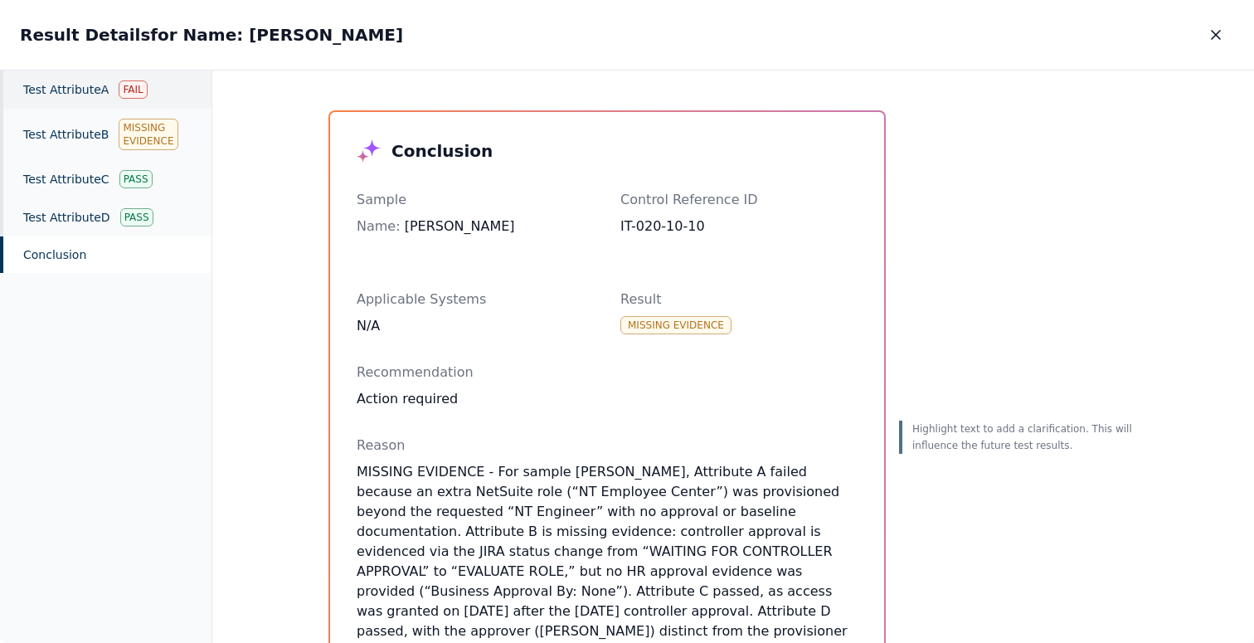
click at [69, 88] on div "Test Attribute A Fail" at bounding box center [106, 90] width 212 height 38
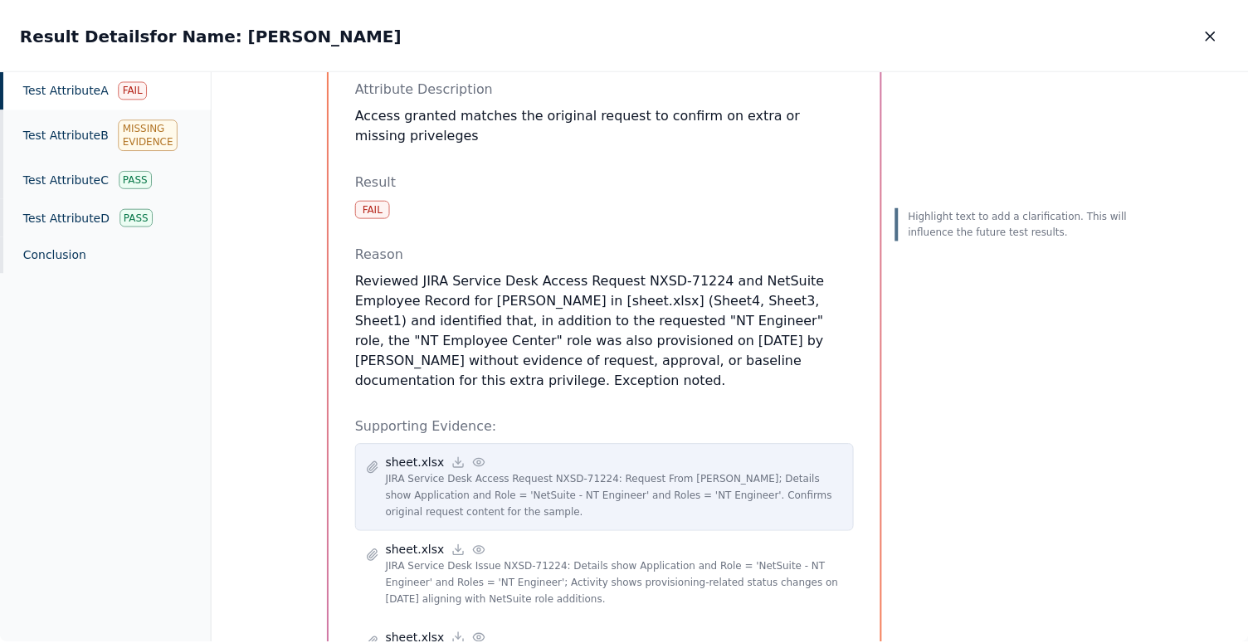
scroll to position [251, 0]
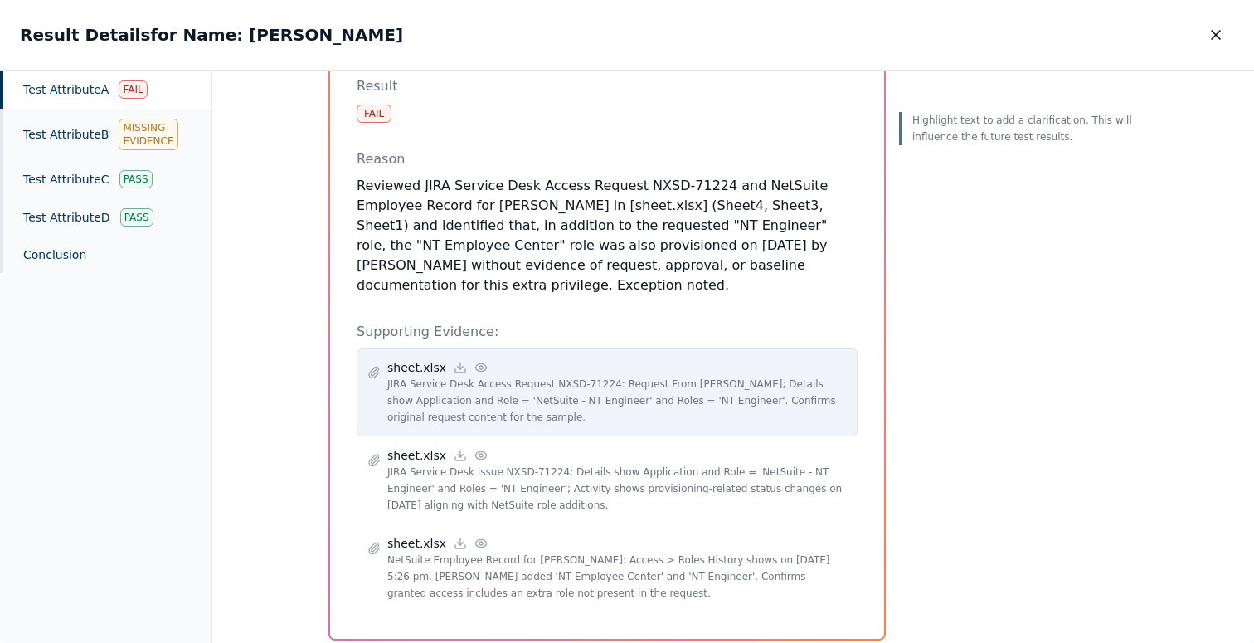
click at [475, 361] on icon at bounding box center [481, 367] width 13 height 13
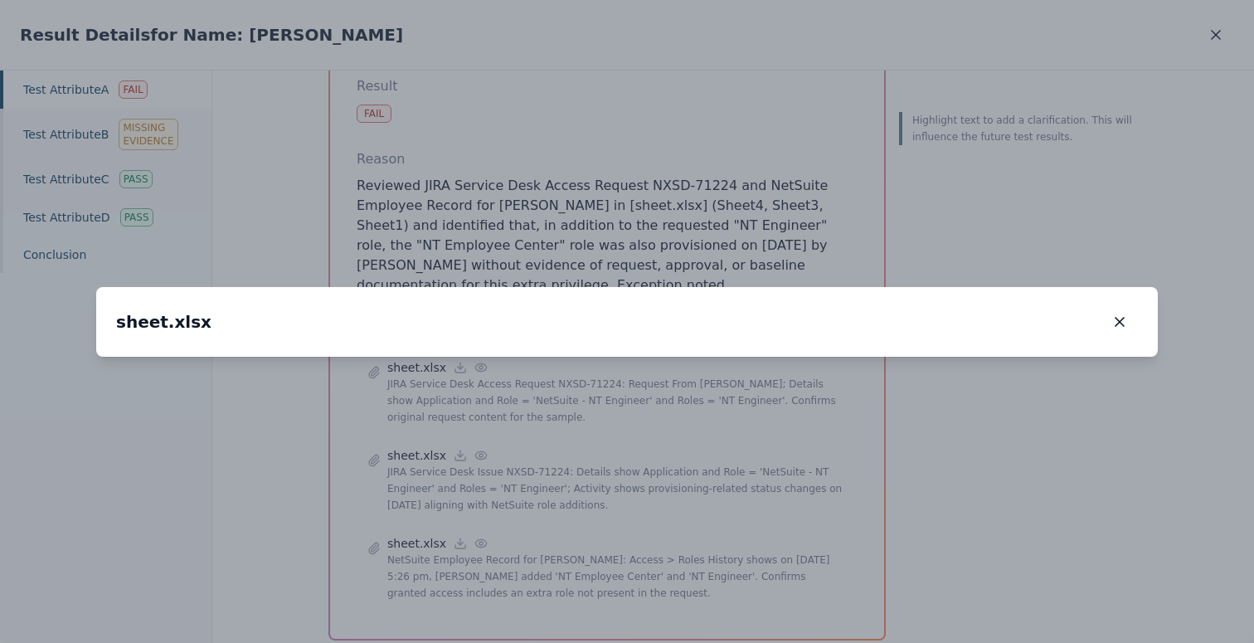
drag, startPoint x: 420, startPoint y: 444, endPoint x: 680, endPoint y: 238, distance: 331.3
click at [885, 158] on img at bounding box center [885, 158] width 0 height 0
drag, startPoint x: 502, startPoint y: 353, endPoint x: 728, endPoint y: 324, distance: 228.4
click at [1113, 122] on img at bounding box center [1113, 122] width 0 height 0
drag, startPoint x: 941, startPoint y: 483, endPoint x: 285, endPoint y: 446, distance: 657.3
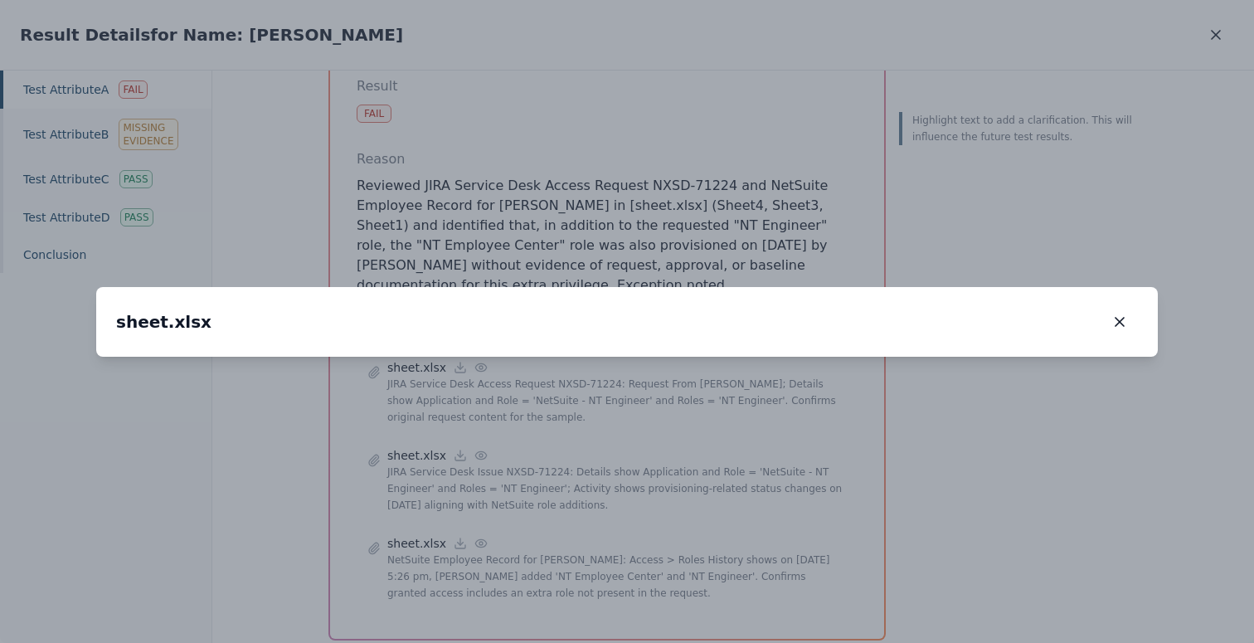
click at [488, 89] on img at bounding box center [488, 89] width 0 height 0
drag, startPoint x: 1079, startPoint y: 404, endPoint x: 1084, endPoint y: 680, distance: 275.5
click at [1084, 642] on html "[PERSON_NAME] [EMAIL_ADDRESS] Sign out Upload supporting files Run manually Log…" at bounding box center [627, 195] width 1254 height 896
drag, startPoint x: 1063, startPoint y: 343, endPoint x: 1254, endPoint y: 579, distance: 303.2
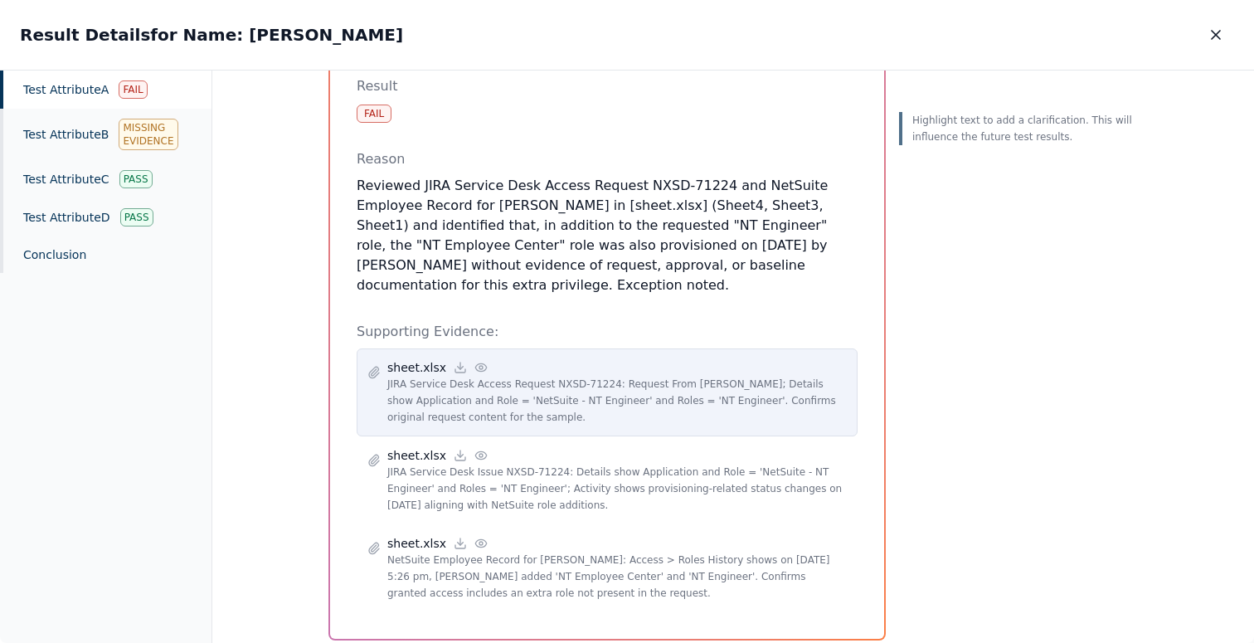
click at [483, 359] on div "sheet.xlsx" at bounding box center [617, 367] width 460 height 17
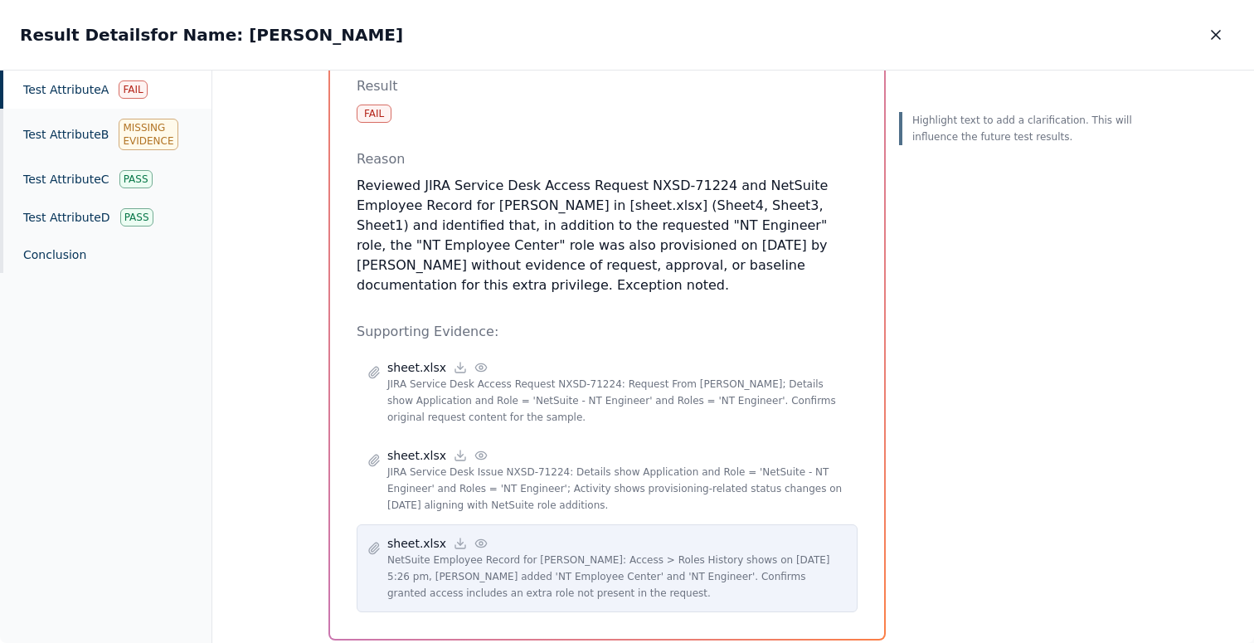
click at [475, 537] on icon at bounding box center [481, 543] width 13 height 13
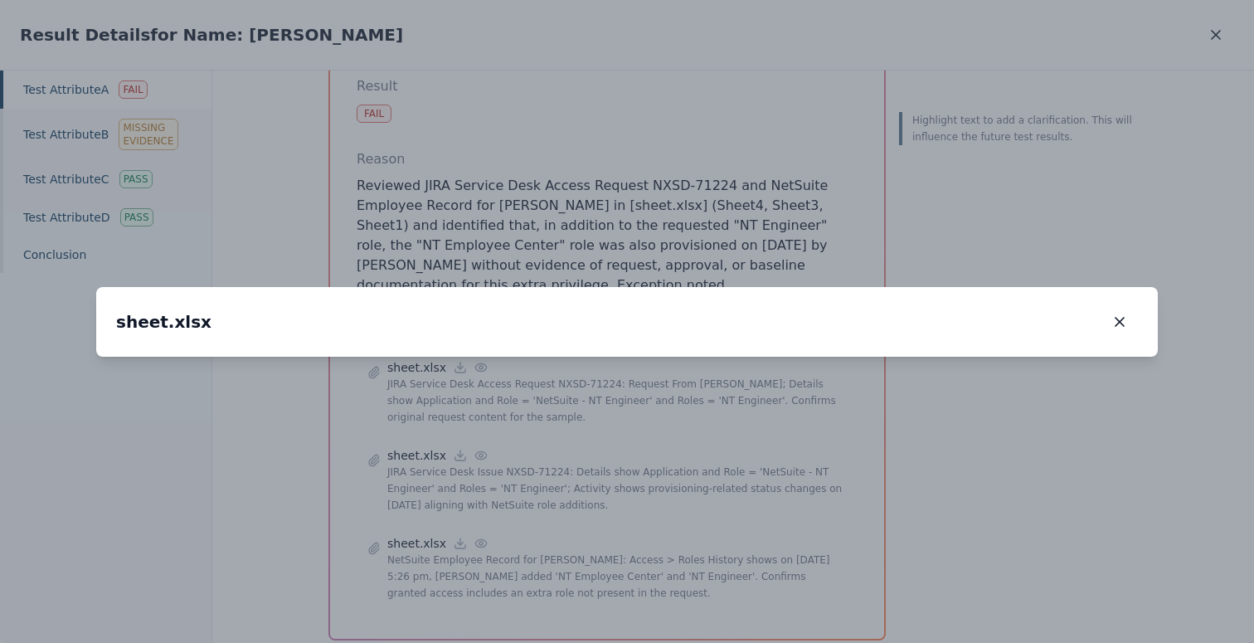
drag, startPoint x: 299, startPoint y: 450, endPoint x: 559, endPoint y: 373, distance: 271.7
click at [891, 275] on img at bounding box center [891, 275] width 0 height 0
drag, startPoint x: 597, startPoint y: 446, endPoint x: 398, endPoint y: 298, distance: 247.2
click at [706, 132] on img at bounding box center [706, 132] width 0 height 0
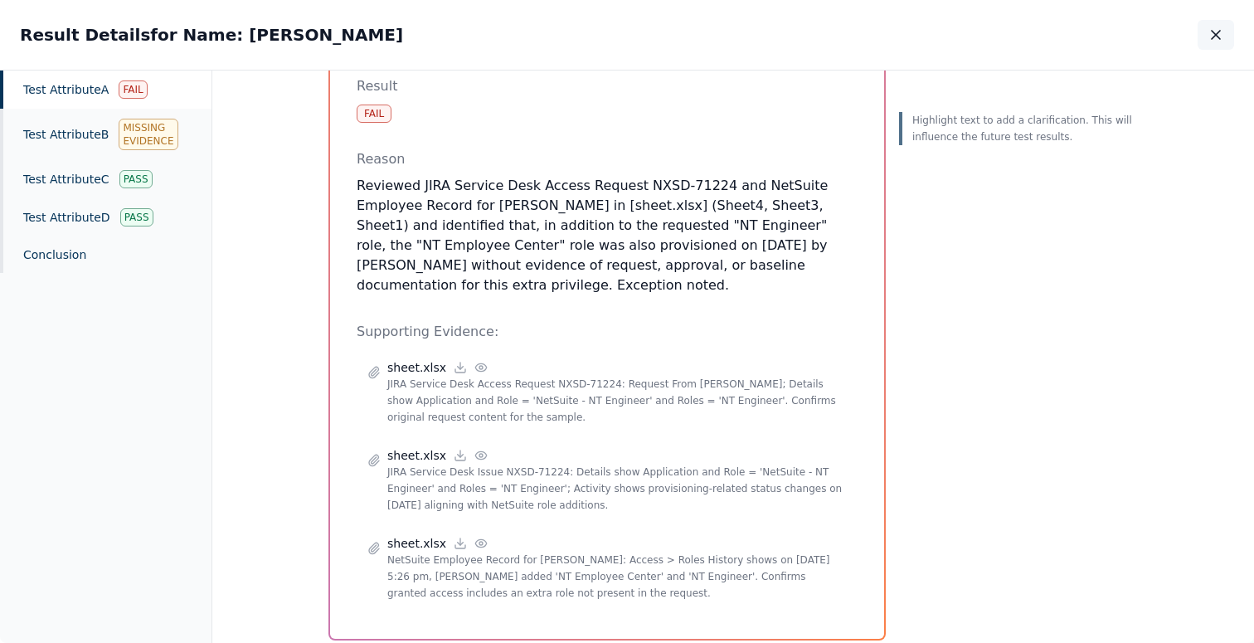
click at [1211, 38] on icon "button" at bounding box center [1216, 35] width 17 height 17
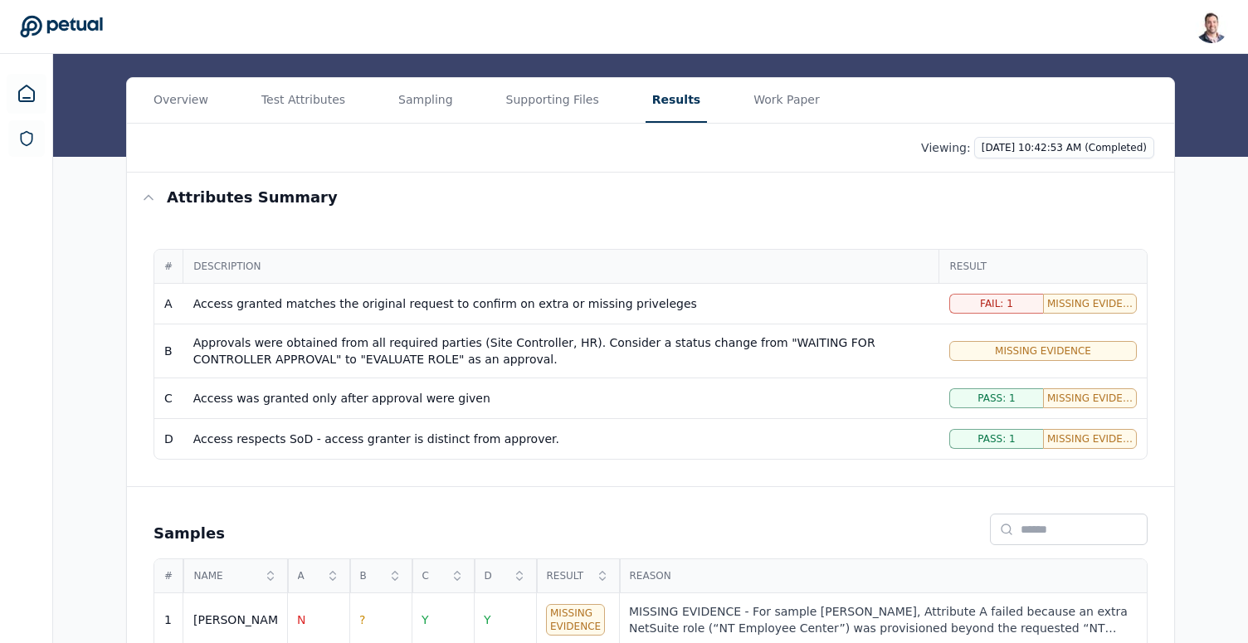
scroll to position [28, 0]
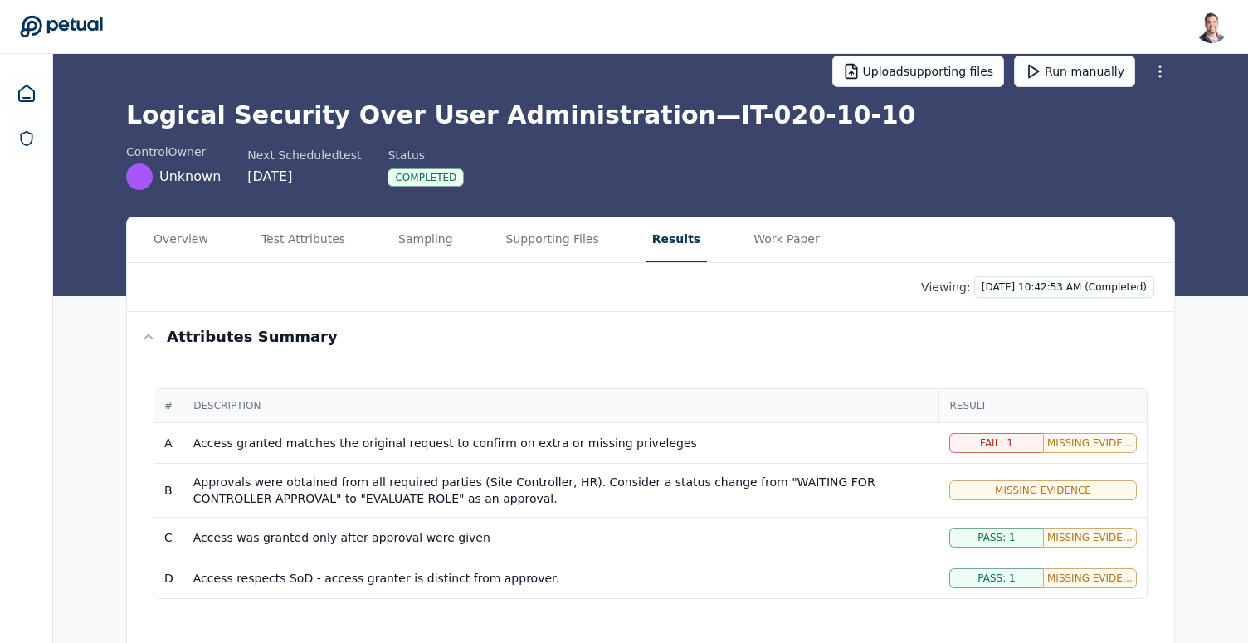
click at [558, 234] on main "Upload supporting files Run manually Logical Security Over User Administration …" at bounding box center [650, 447] width 1195 height 842
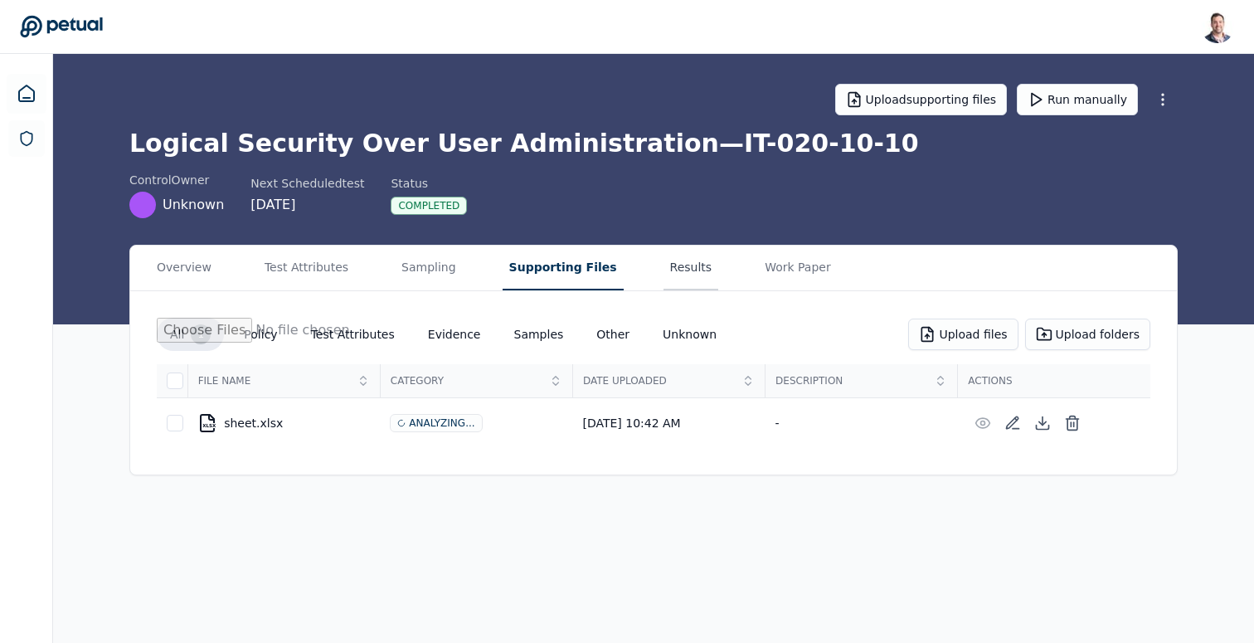
click at [664, 270] on button "Results" at bounding box center [692, 268] width 56 height 45
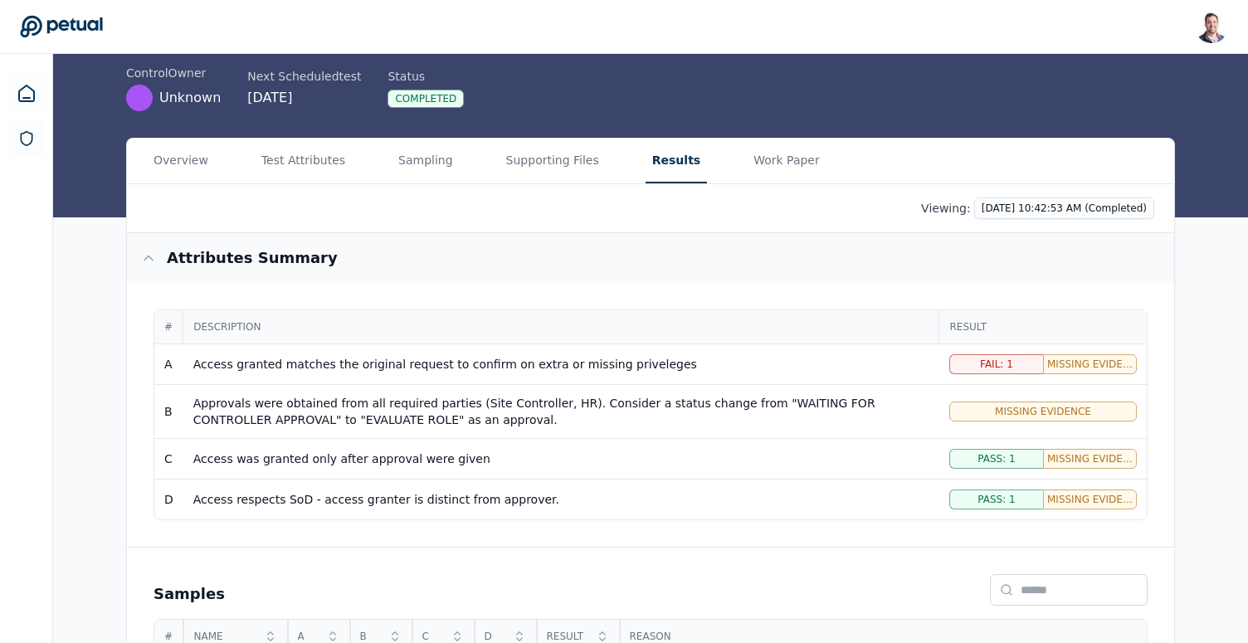
scroll to position [109, 0]
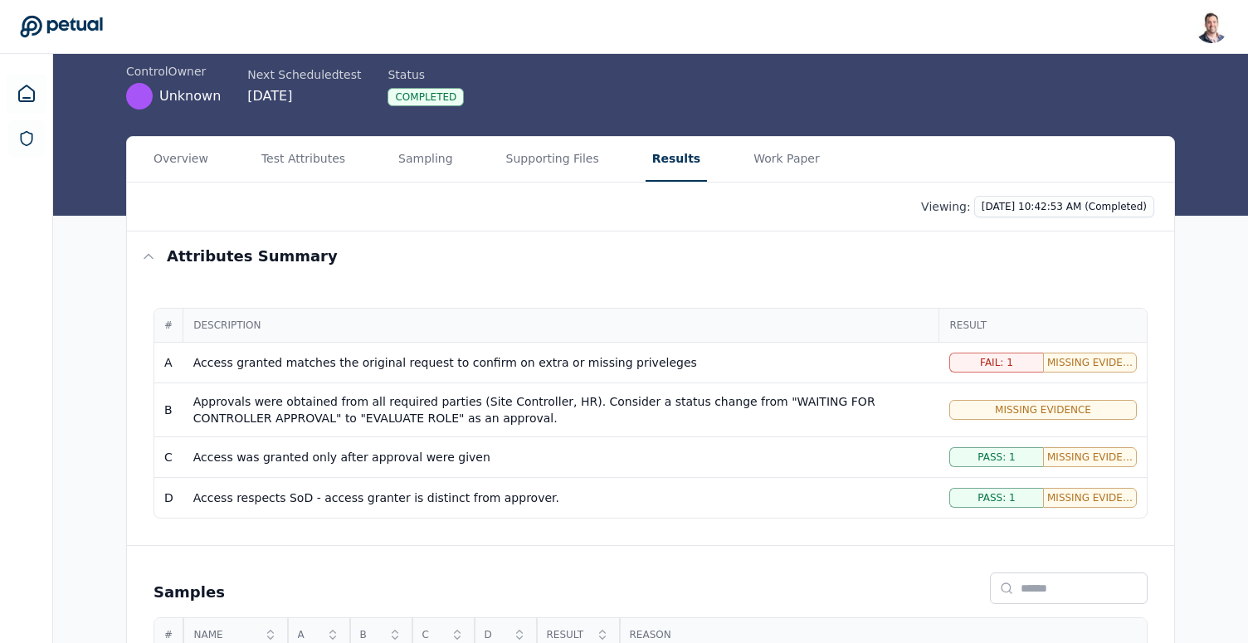
click at [595, 362] on div "Access granted matches the original request to confirm on extra or missing priv…" at bounding box center [561, 362] width 736 height 17
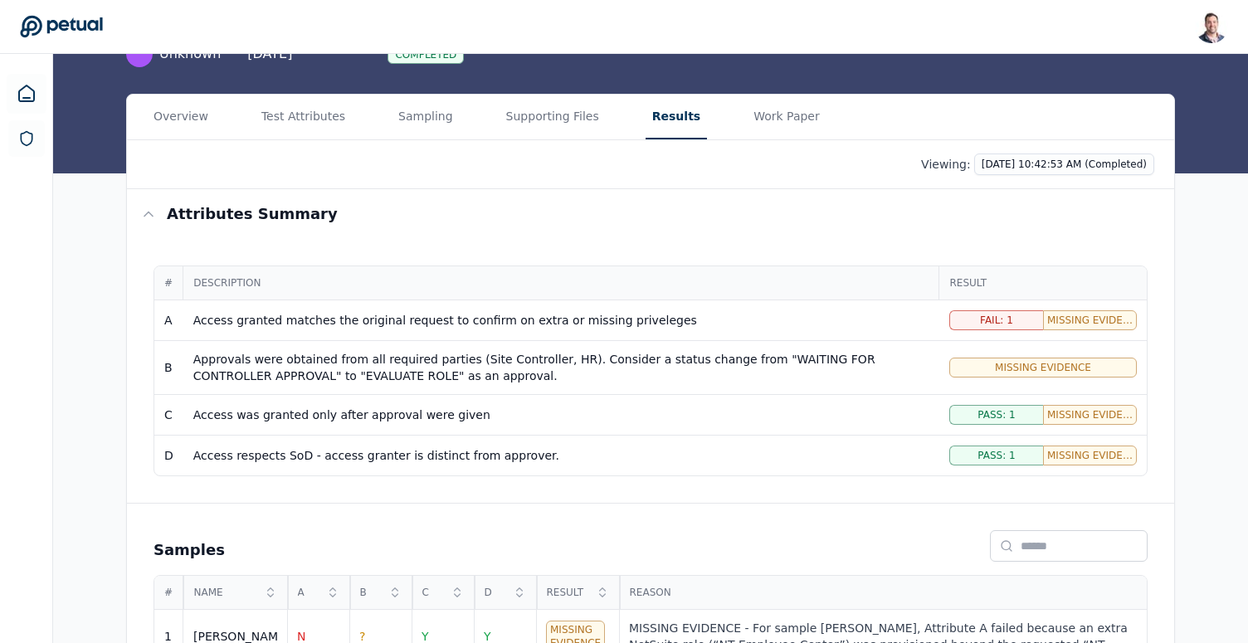
scroll to position [253, 0]
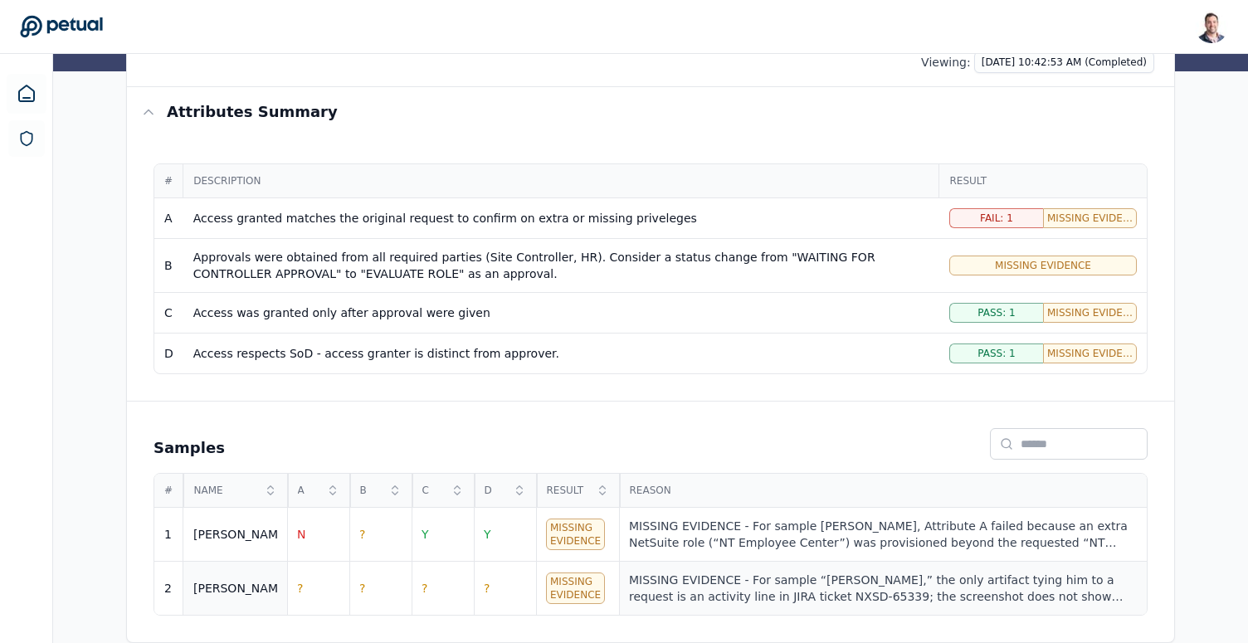
click at [692, 563] on td "MISSING EVIDENCE - For sample “[PERSON_NAME],” the only artifact tying him to a…" at bounding box center [883, 589] width 528 height 54
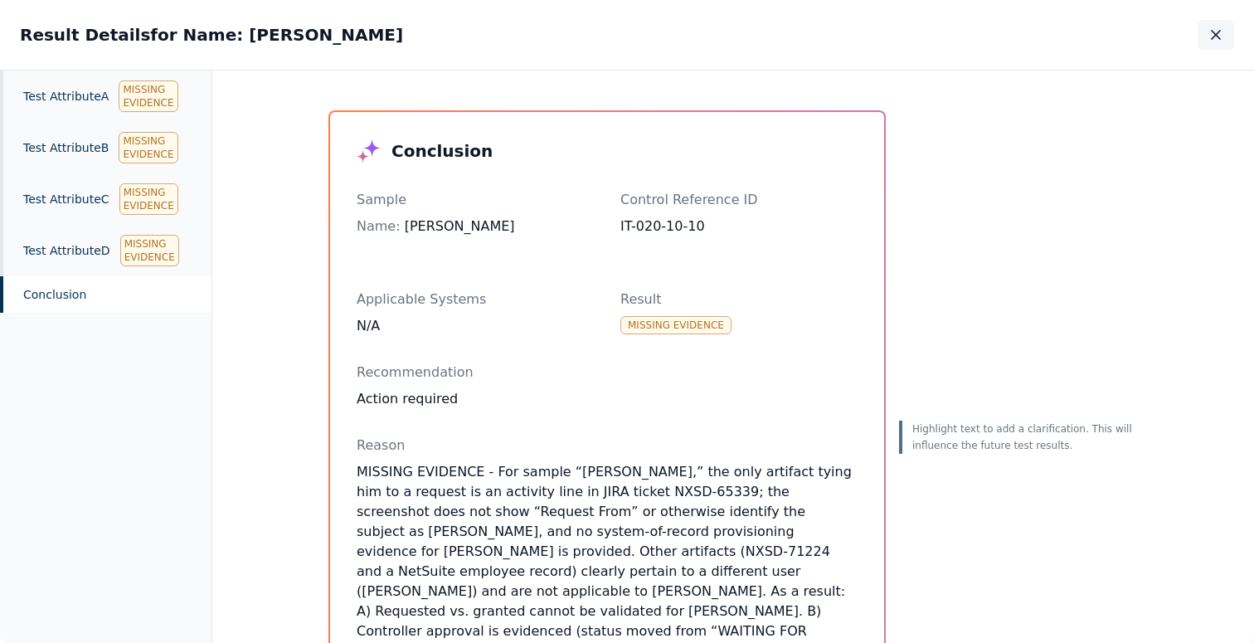
click at [1215, 39] on icon "button" at bounding box center [1216, 35] width 17 height 17
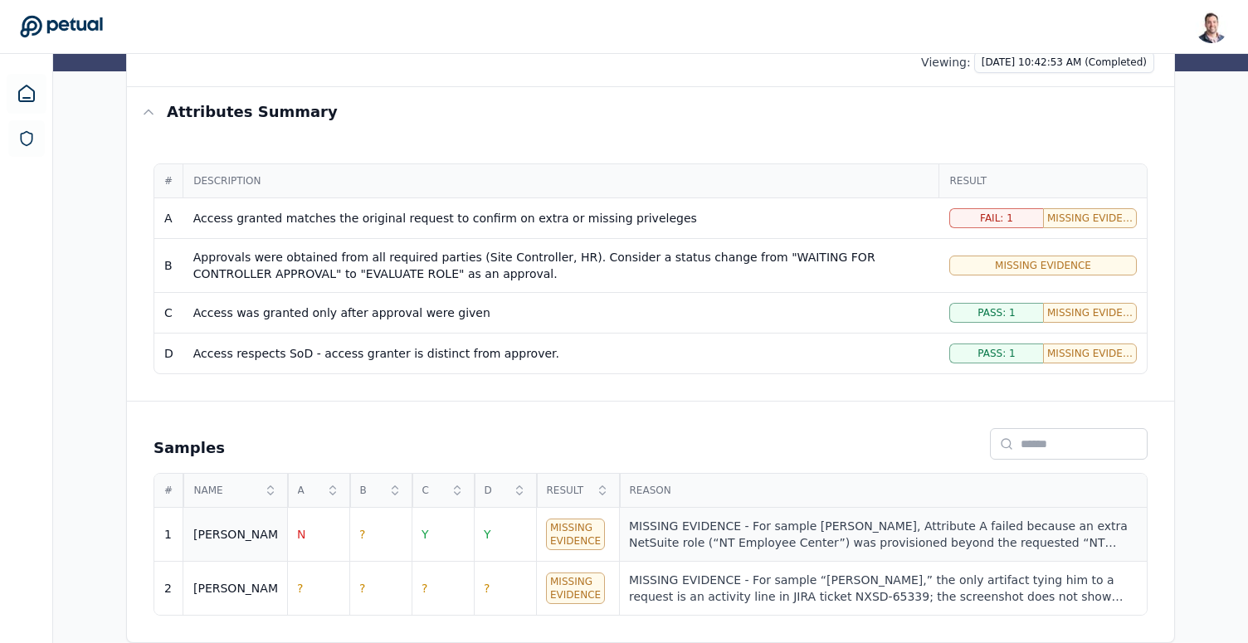
click at [816, 522] on div "MISSING EVIDENCE - For sample [PERSON_NAME], Attribute A failed because an extr…" at bounding box center [883, 534] width 508 height 33
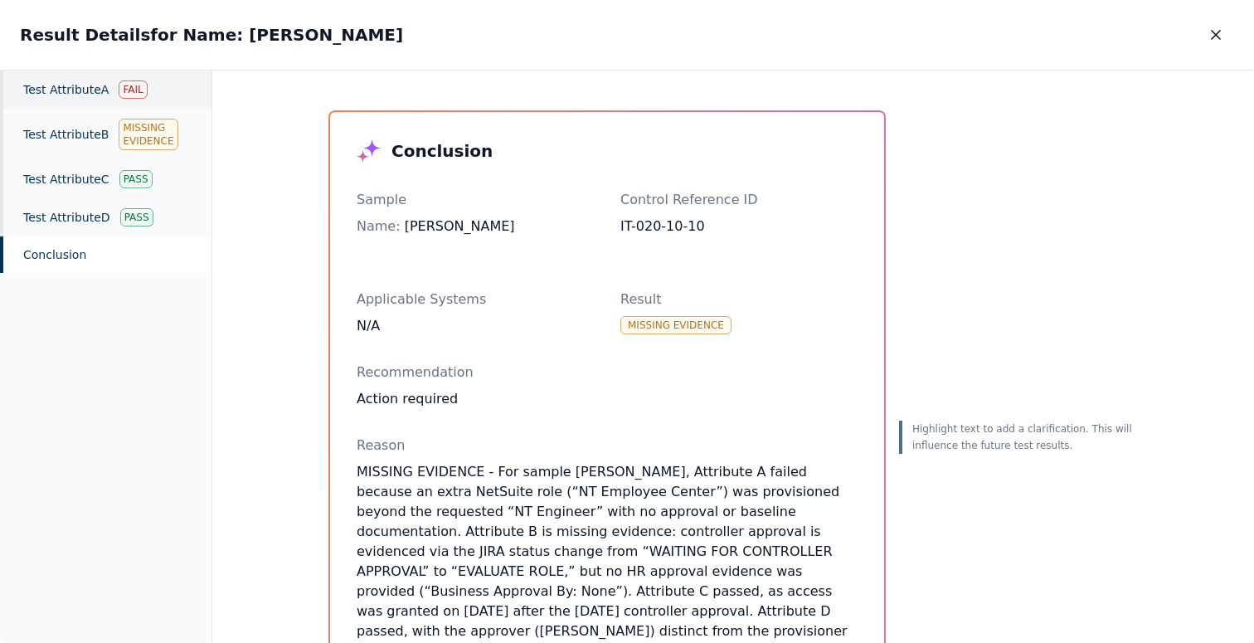
click at [81, 92] on div "Test Attribute A Fail" at bounding box center [106, 90] width 212 height 38
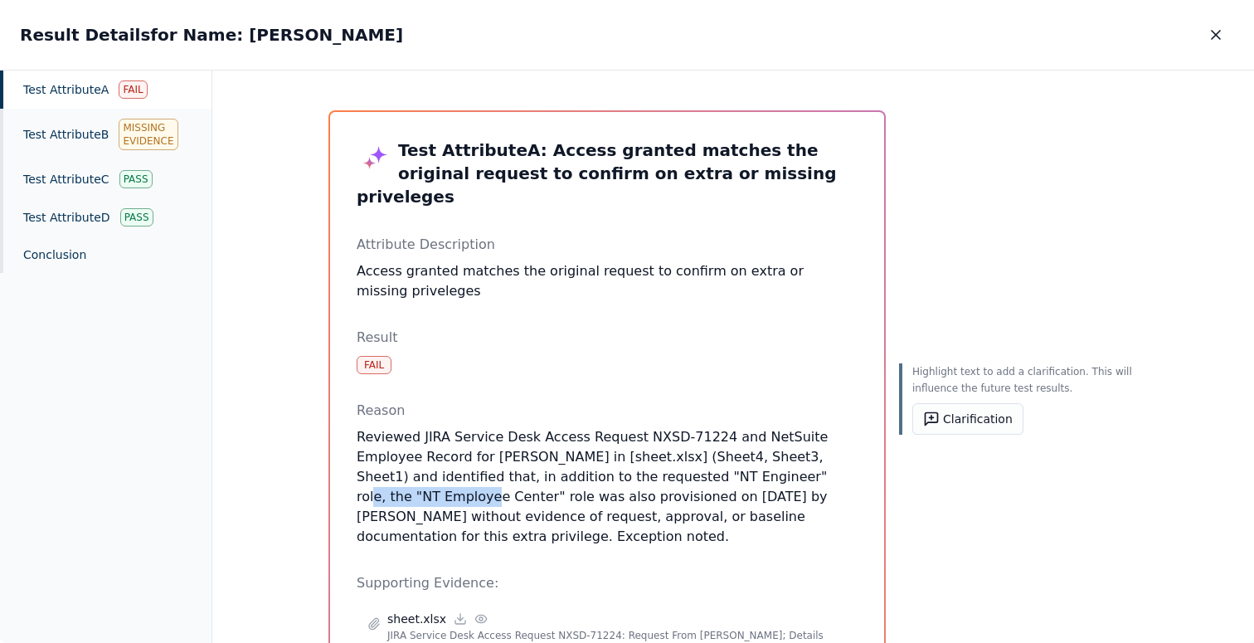
drag, startPoint x: 656, startPoint y: 456, endPoint x: 780, endPoint y: 456, distance: 123.6
click at [780, 456] on p "Reviewed JIRA Service Desk Access Request NXSD-71224 and NetSuite Employee Reco…" at bounding box center [607, 486] width 501 height 119
click at [952, 430] on button "Clarification" at bounding box center [968, 419] width 111 height 32
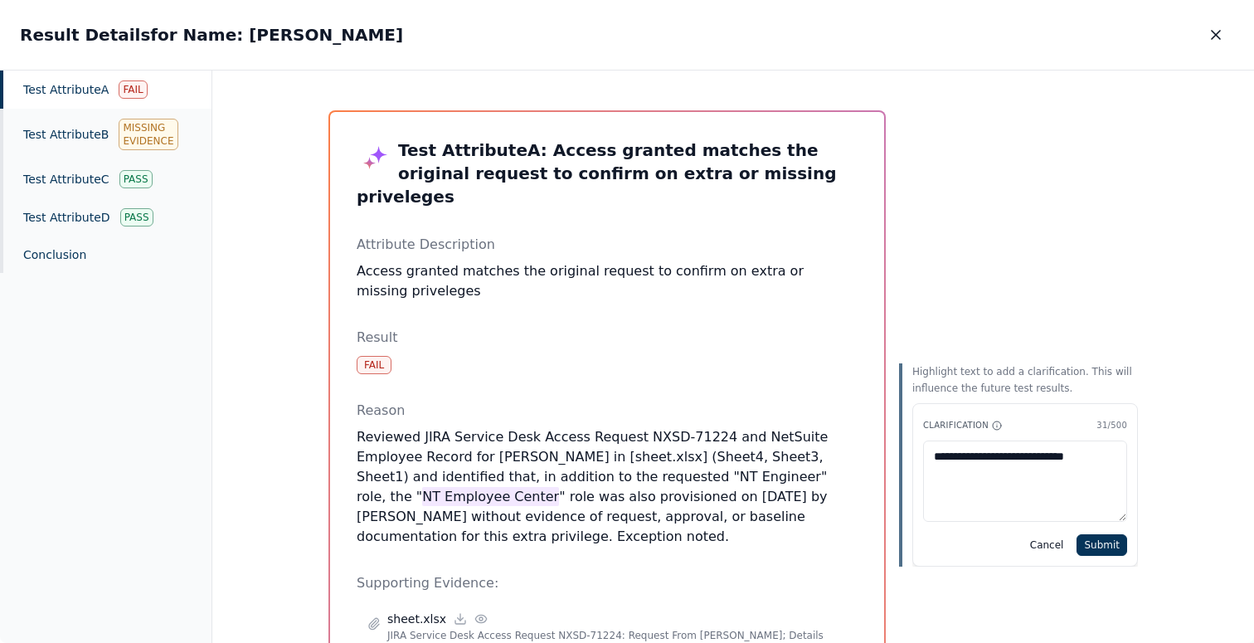
click at [1074, 464] on textarea "**********" at bounding box center [1025, 481] width 204 height 81
type textarea "**********"
click at [1113, 546] on button "Submit" at bounding box center [1102, 545] width 51 height 22
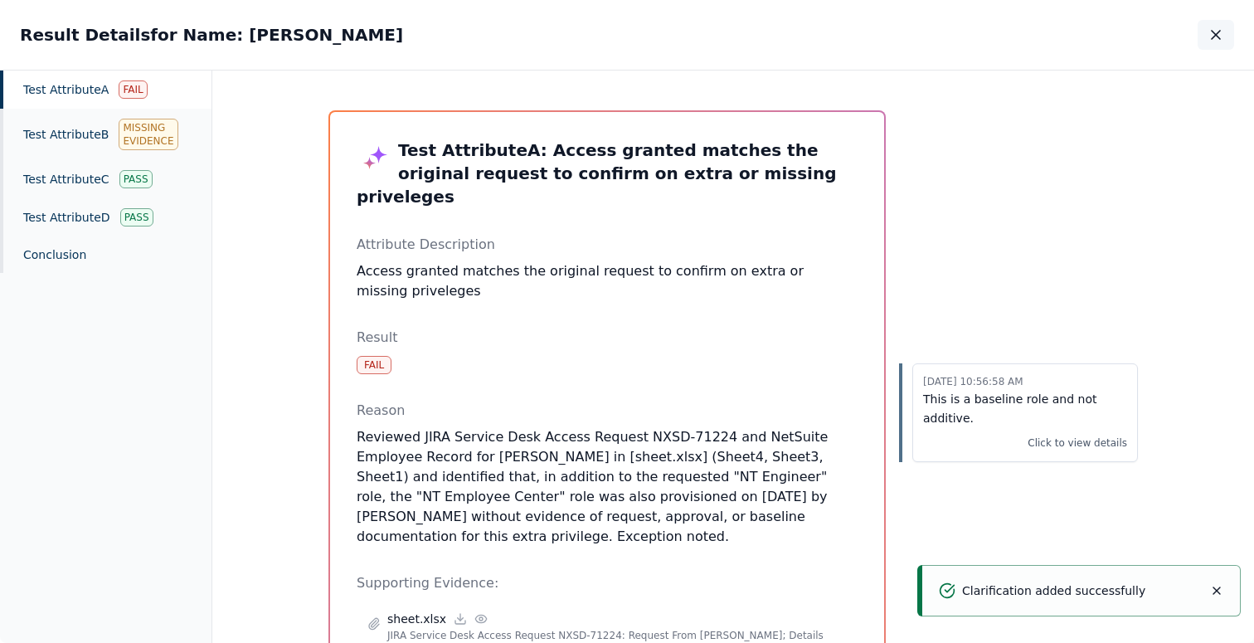
click at [1219, 33] on icon "button" at bounding box center [1216, 35] width 17 height 17
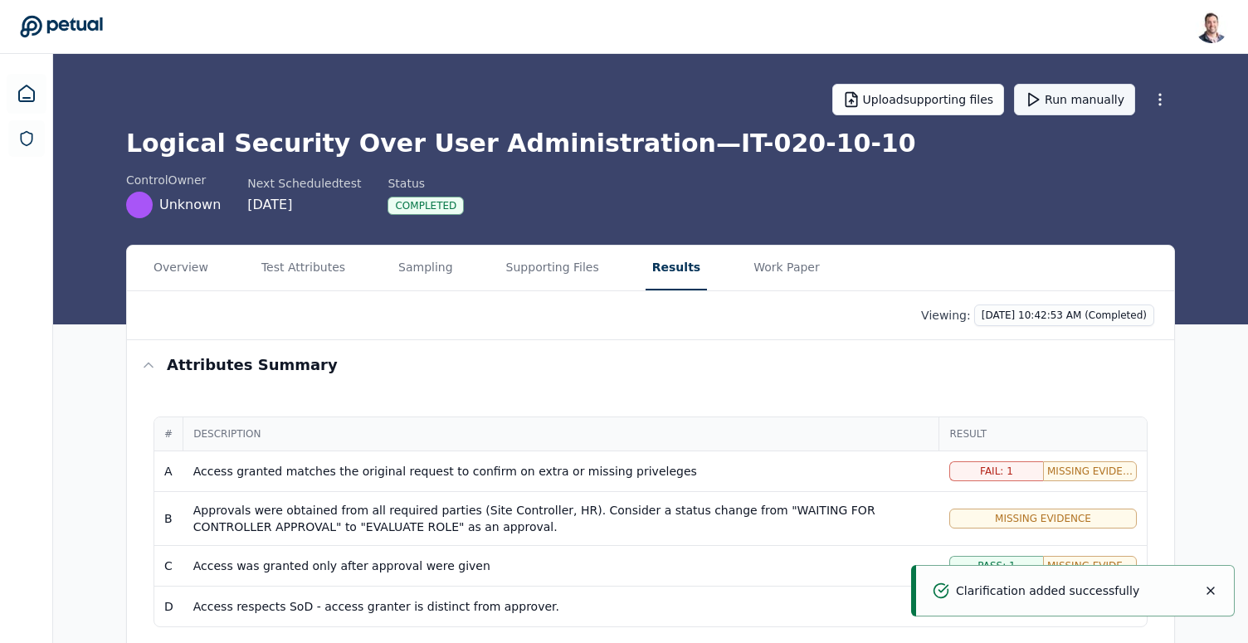
click at [1094, 99] on button "Run manually" at bounding box center [1074, 100] width 121 height 32
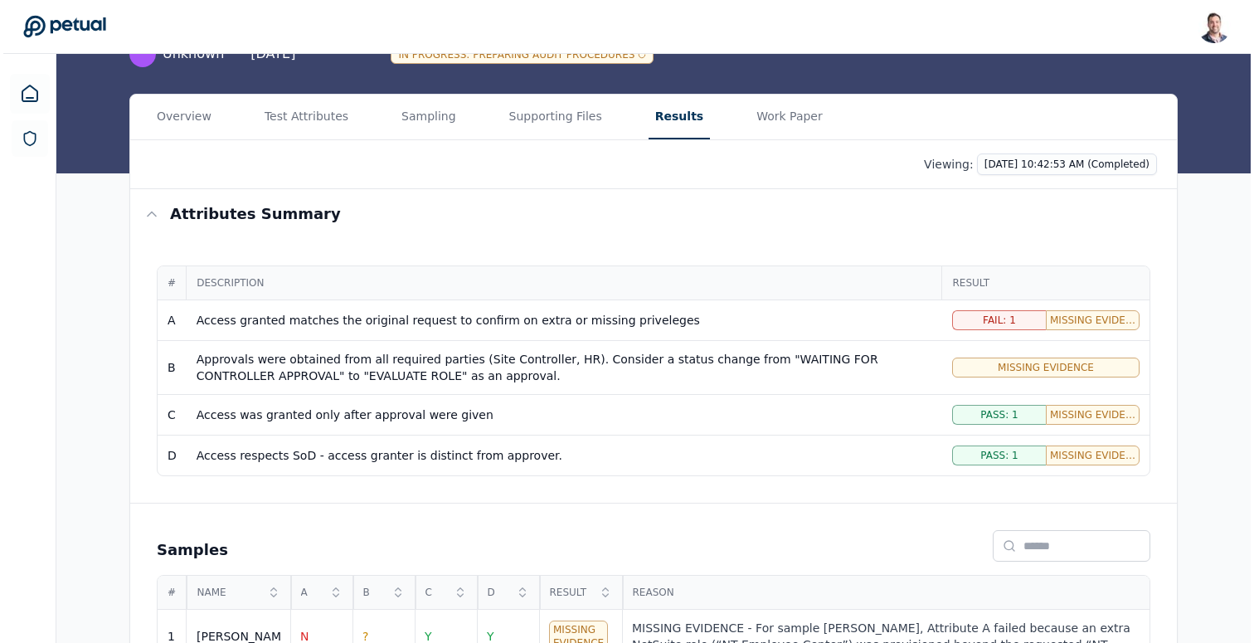
scroll to position [253, 0]
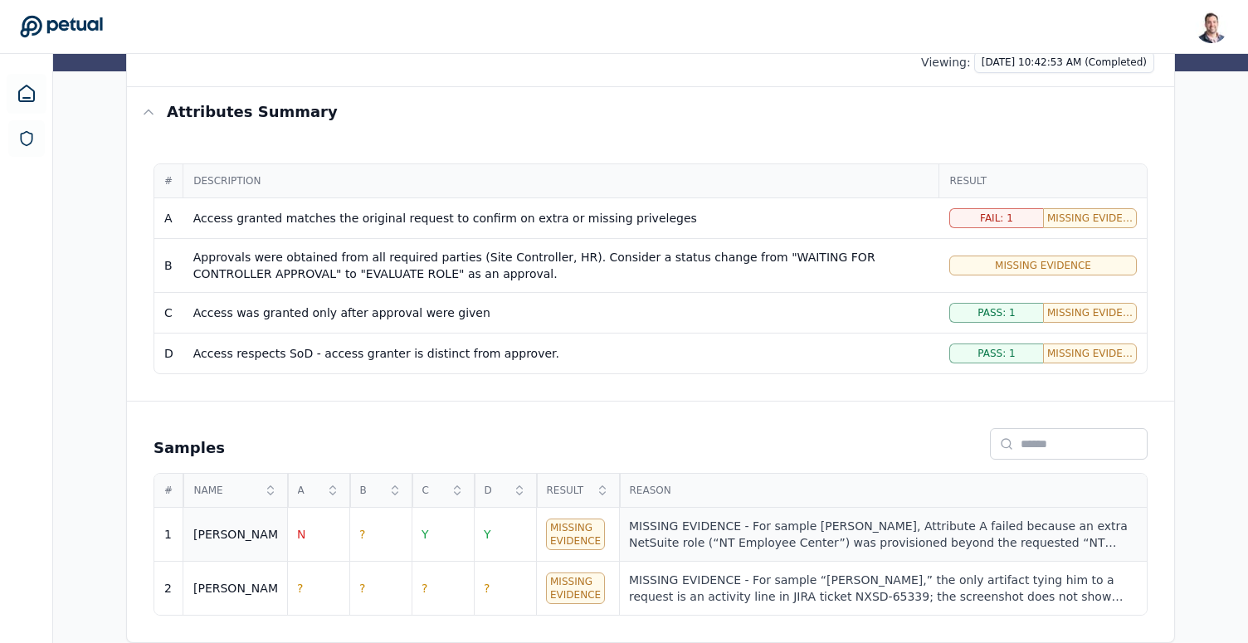
click at [709, 533] on div "MISSING EVIDENCE - For sample [PERSON_NAME], Attribute A failed because an extr…" at bounding box center [883, 534] width 508 height 33
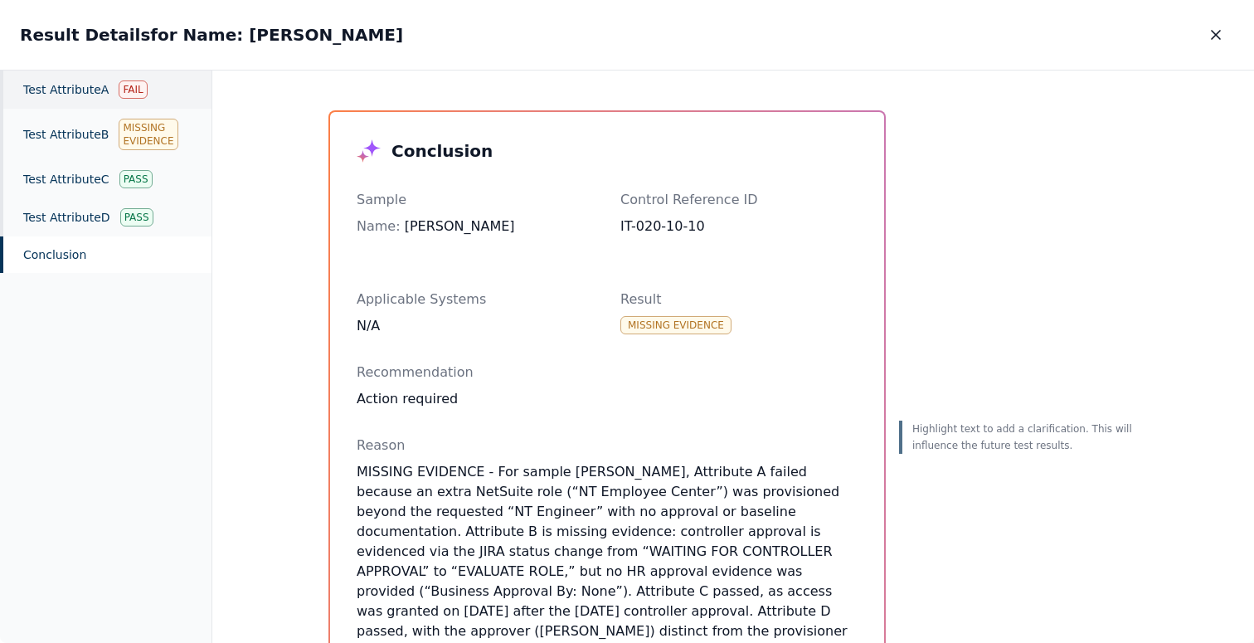
click at [96, 108] on div "Test Attribute A Fail" at bounding box center [106, 90] width 212 height 38
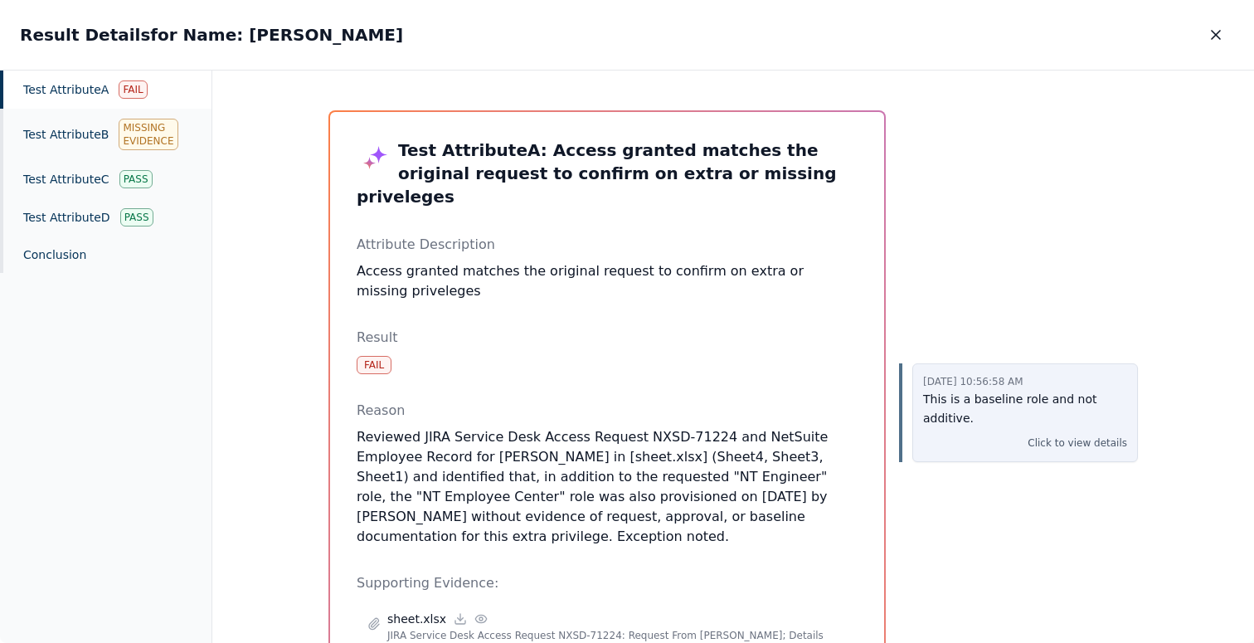
click at [952, 420] on p "This is a baseline role and not additive." at bounding box center [1025, 409] width 204 height 38
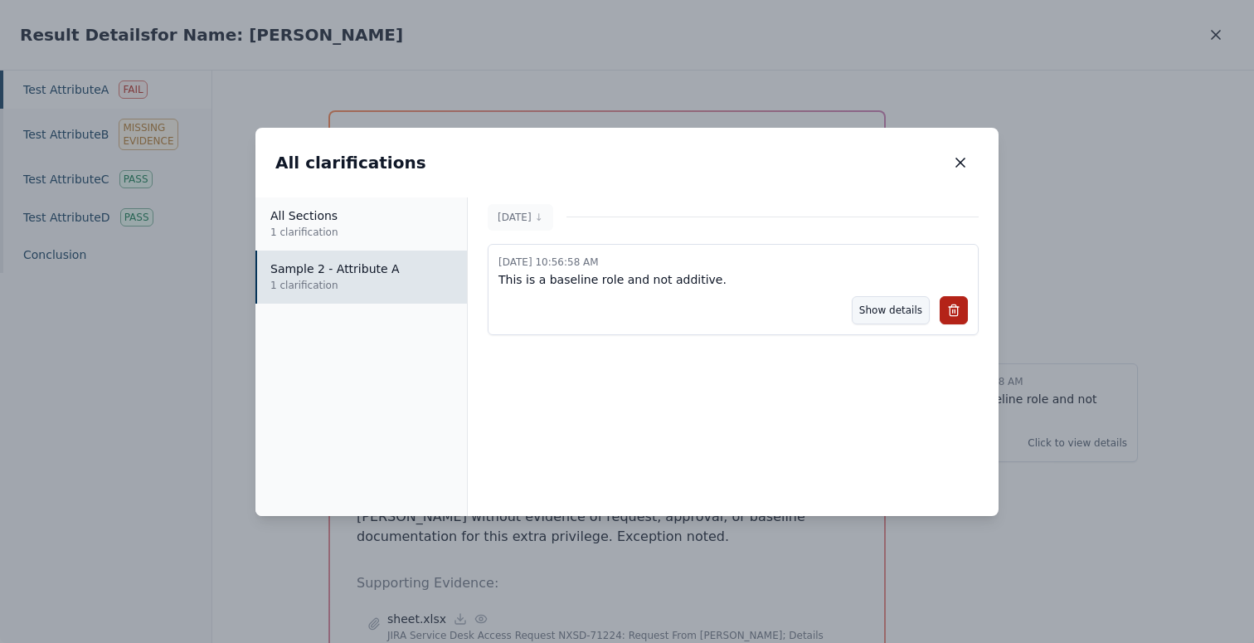
click at [872, 314] on button "Show details" at bounding box center [891, 310] width 78 height 28
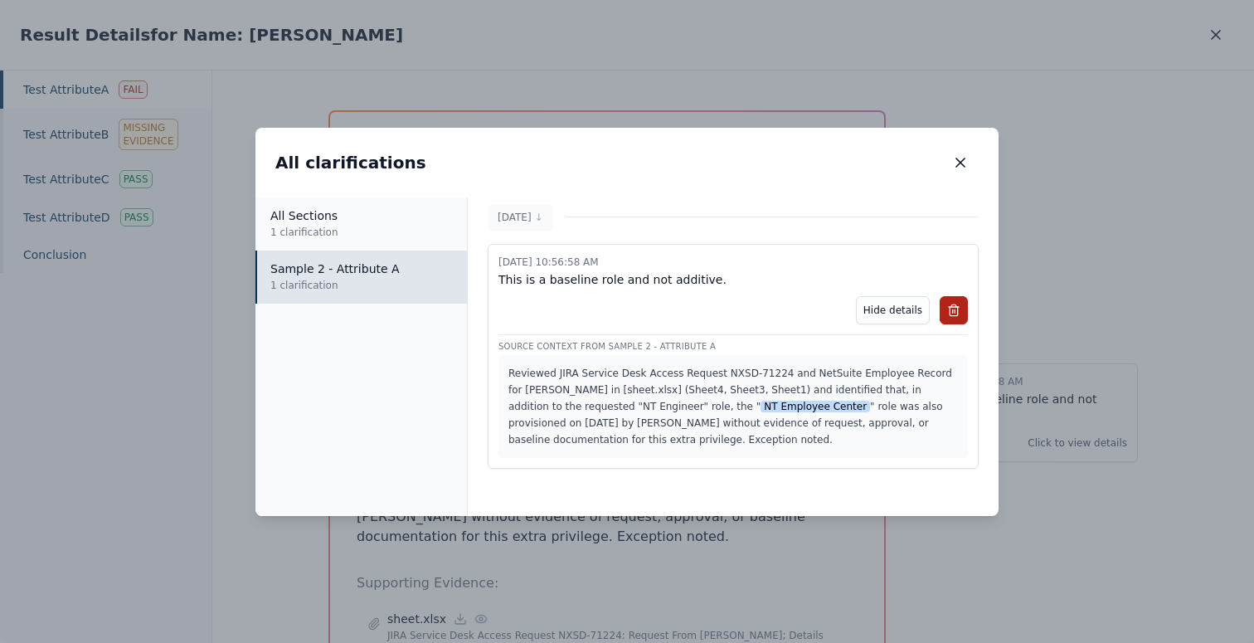
click at [1211, 36] on div "All clarifications All clarifications All Sections 1 clarification Sample 2 - A…" at bounding box center [627, 321] width 1254 height 643
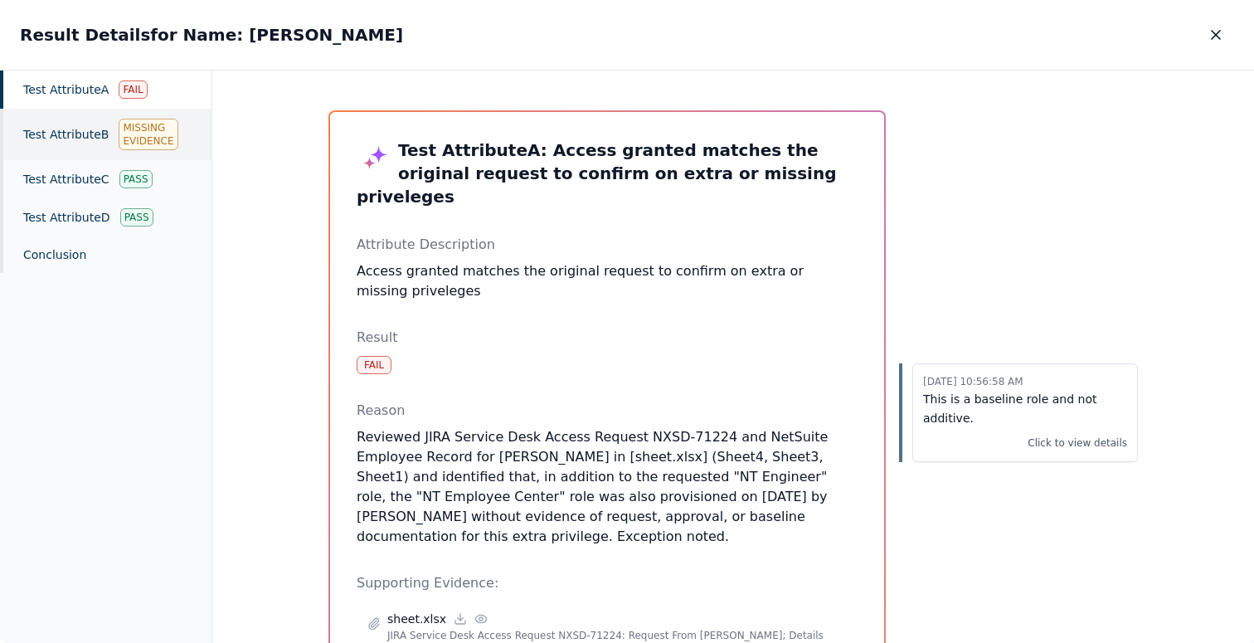
click at [41, 138] on div "Test Attribute B Missing Evidence" at bounding box center [106, 134] width 212 height 51
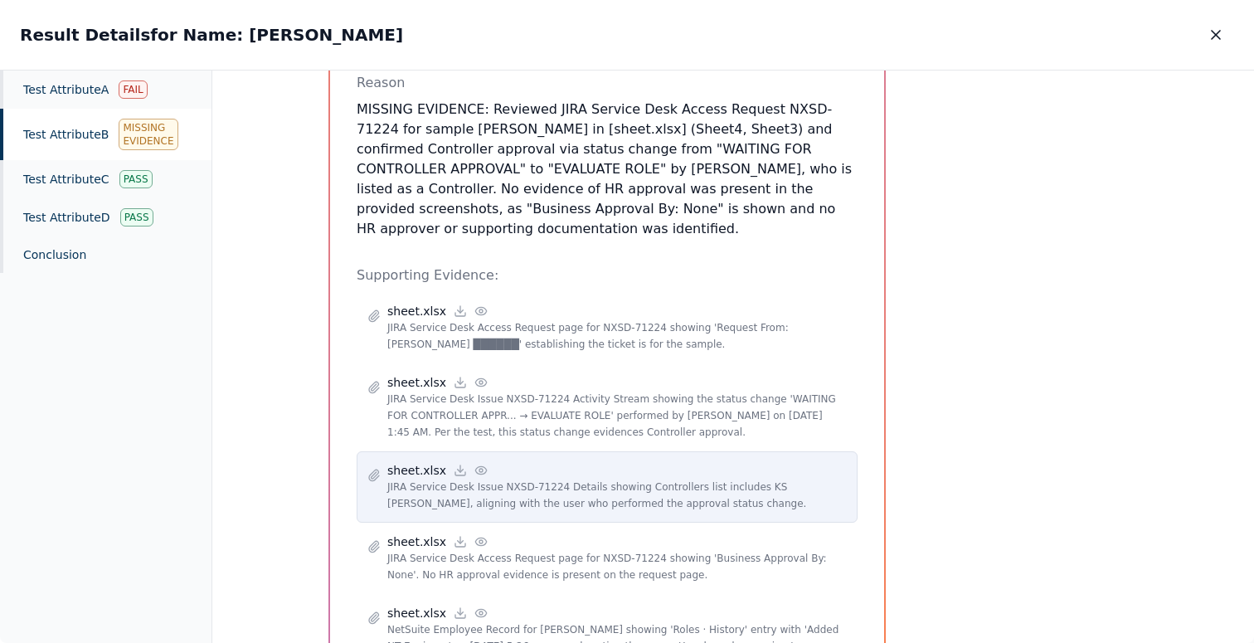
scroll to position [447, 0]
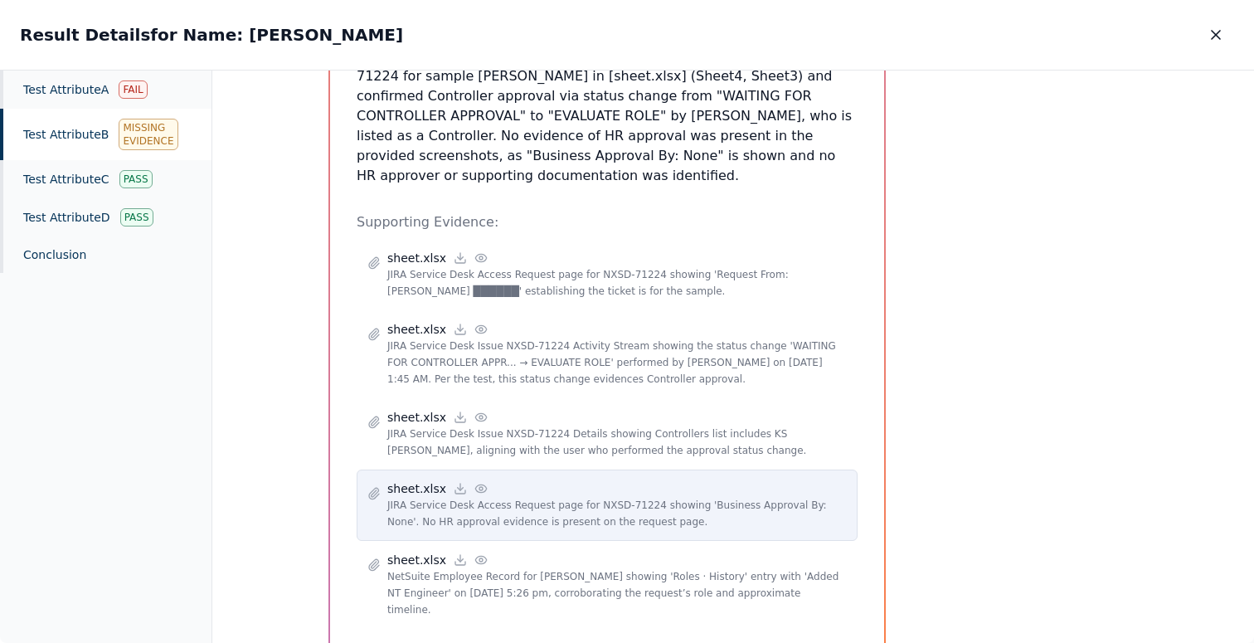
click at [475, 482] on icon at bounding box center [481, 488] width 13 height 13
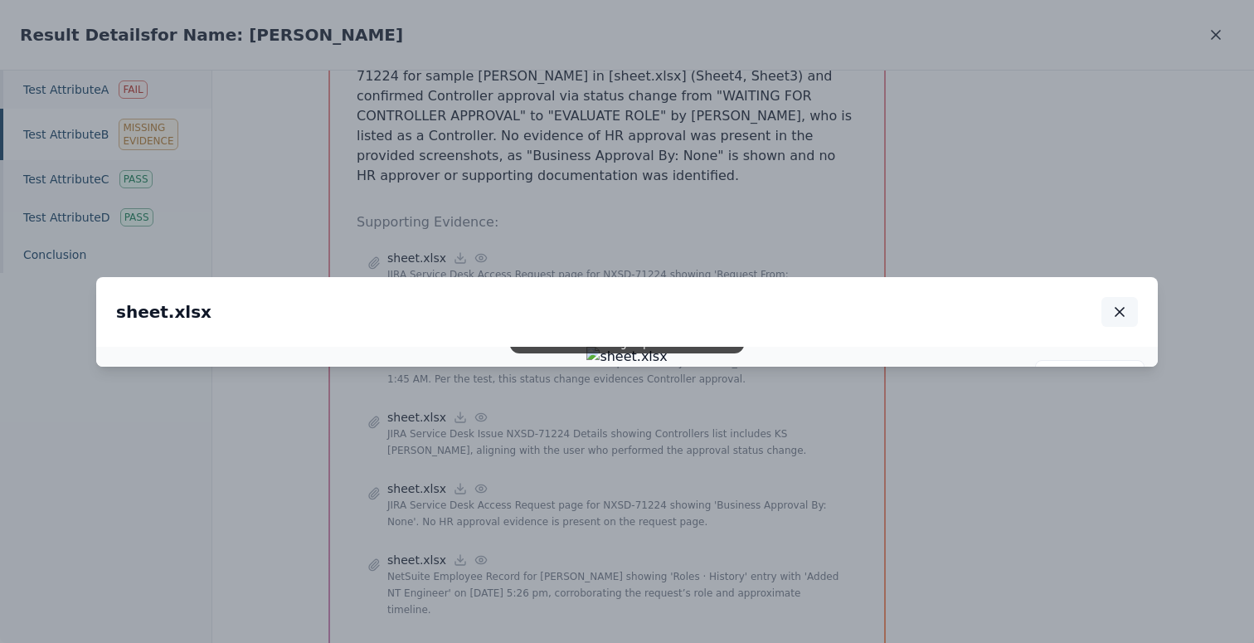
click at [1128, 297] on button "button" at bounding box center [1120, 312] width 37 height 30
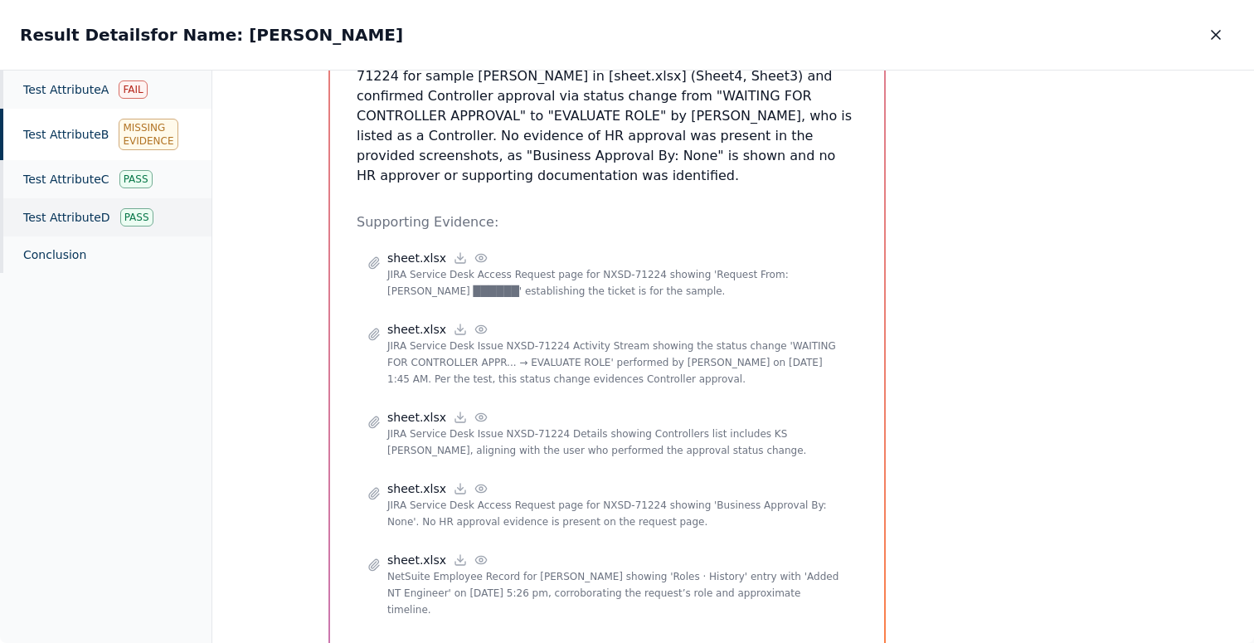
click at [91, 220] on div "Test Attribute D Pass" at bounding box center [106, 217] width 212 height 38
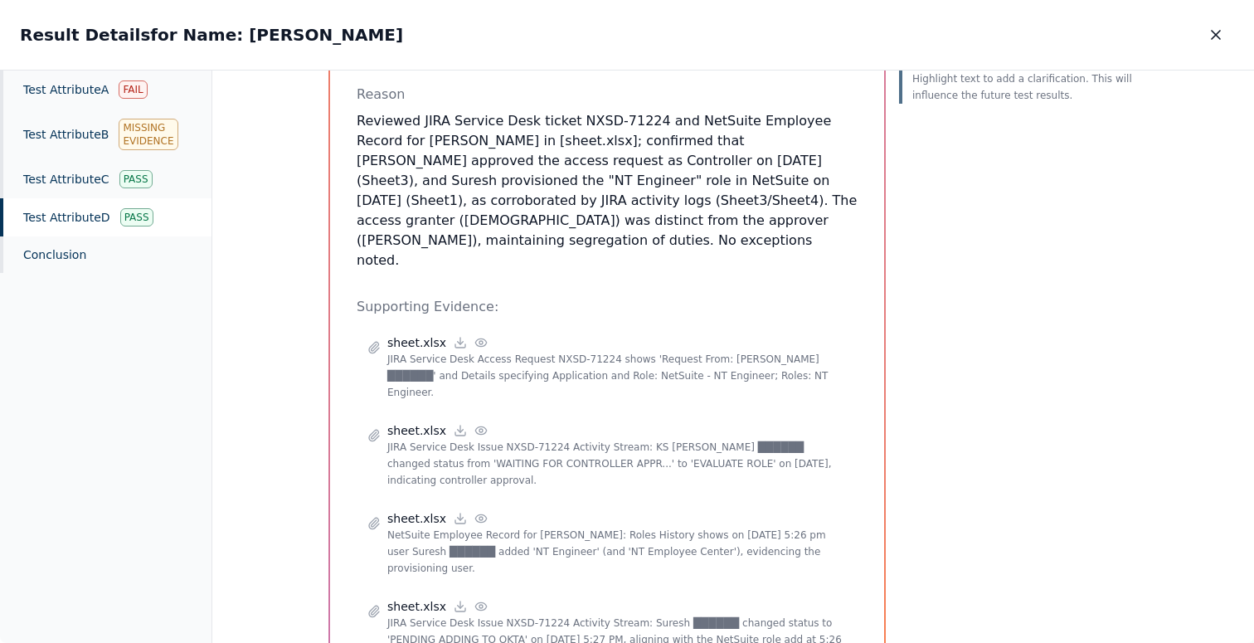
scroll to position [276, 0]
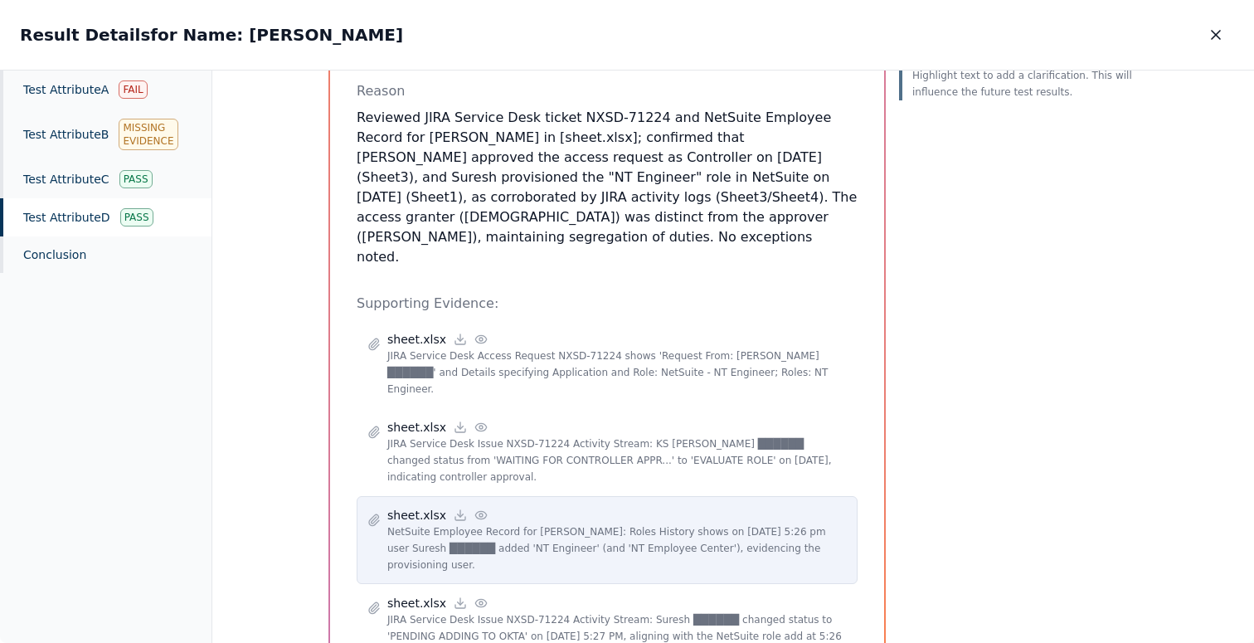
click at [477, 511] on icon at bounding box center [480, 514] width 11 height 7
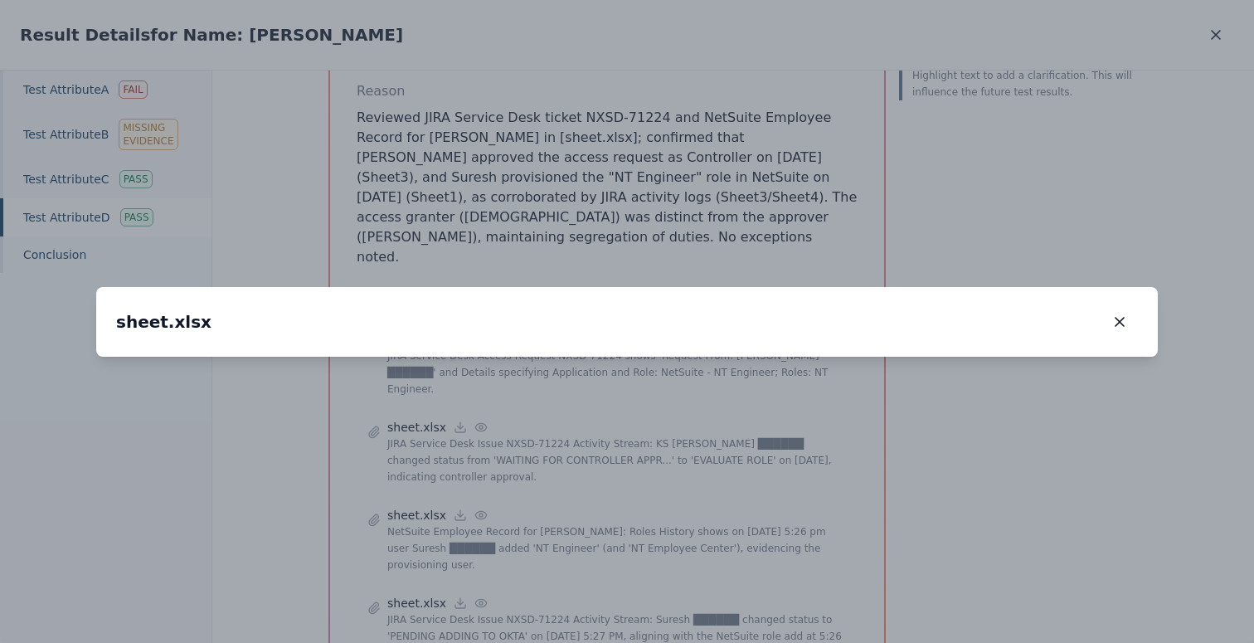
drag, startPoint x: 387, startPoint y: 479, endPoint x: 552, endPoint y: 270, distance: 266.4
click at [792, 148] on img at bounding box center [792, 148] width 0 height 0
click at [1117, 314] on icon "button" at bounding box center [1120, 322] width 17 height 17
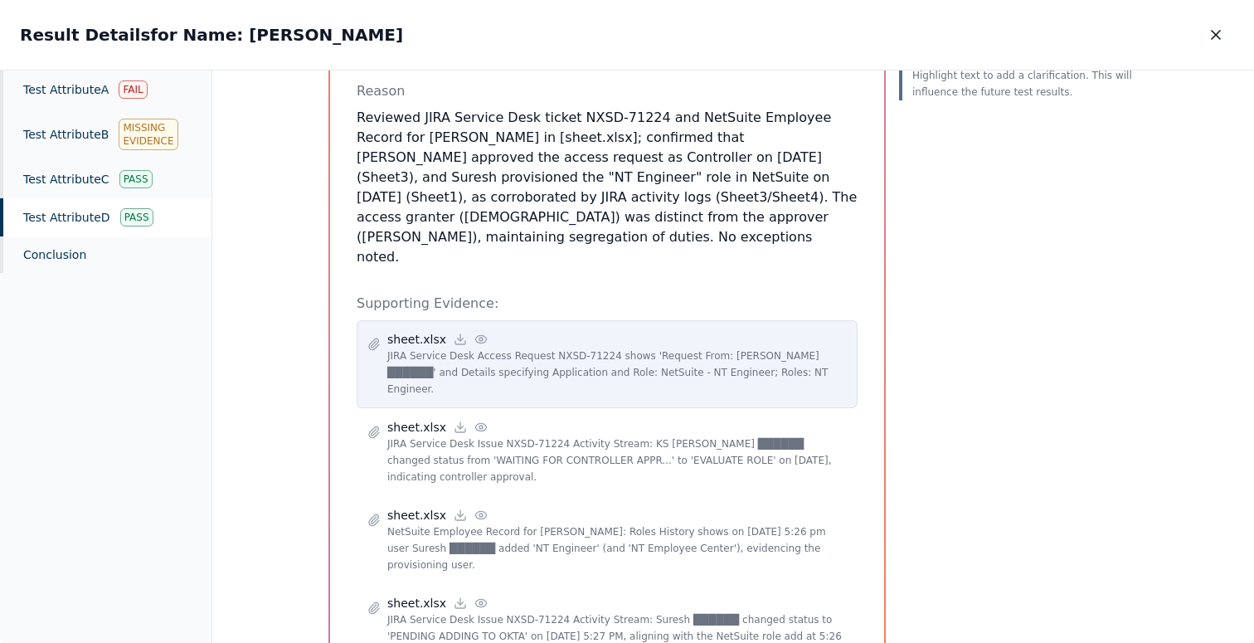
click at [475, 333] on icon at bounding box center [481, 339] width 13 height 13
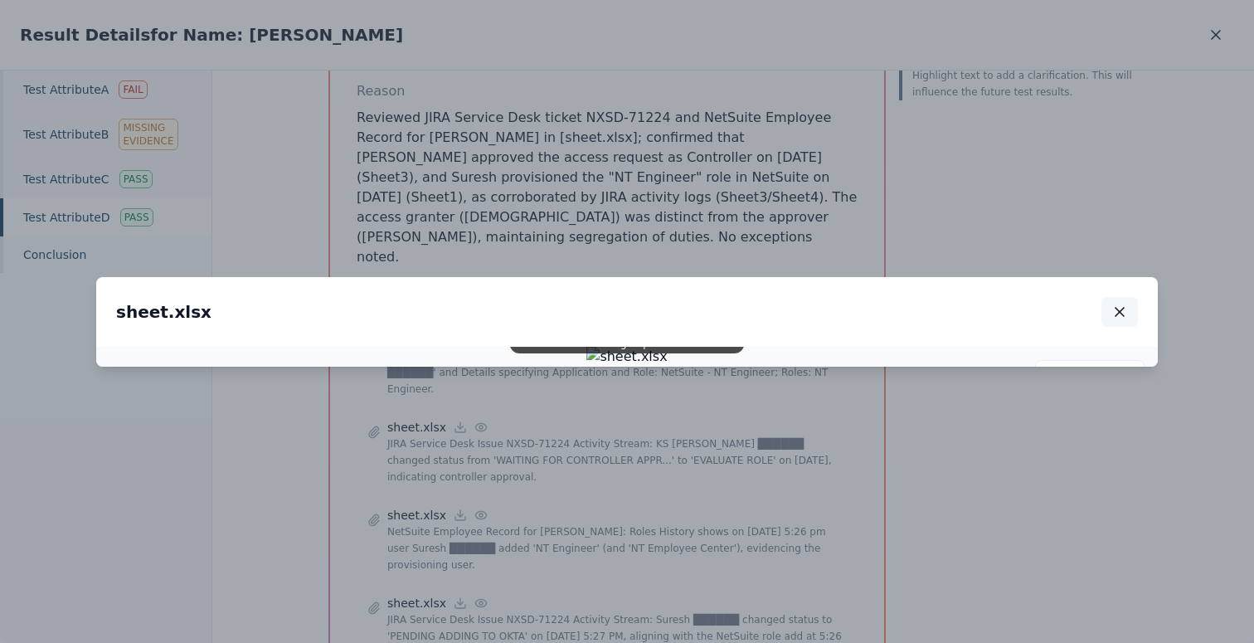
click at [1123, 304] on icon "button" at bounding box center [1120, 312] width 17 height 17
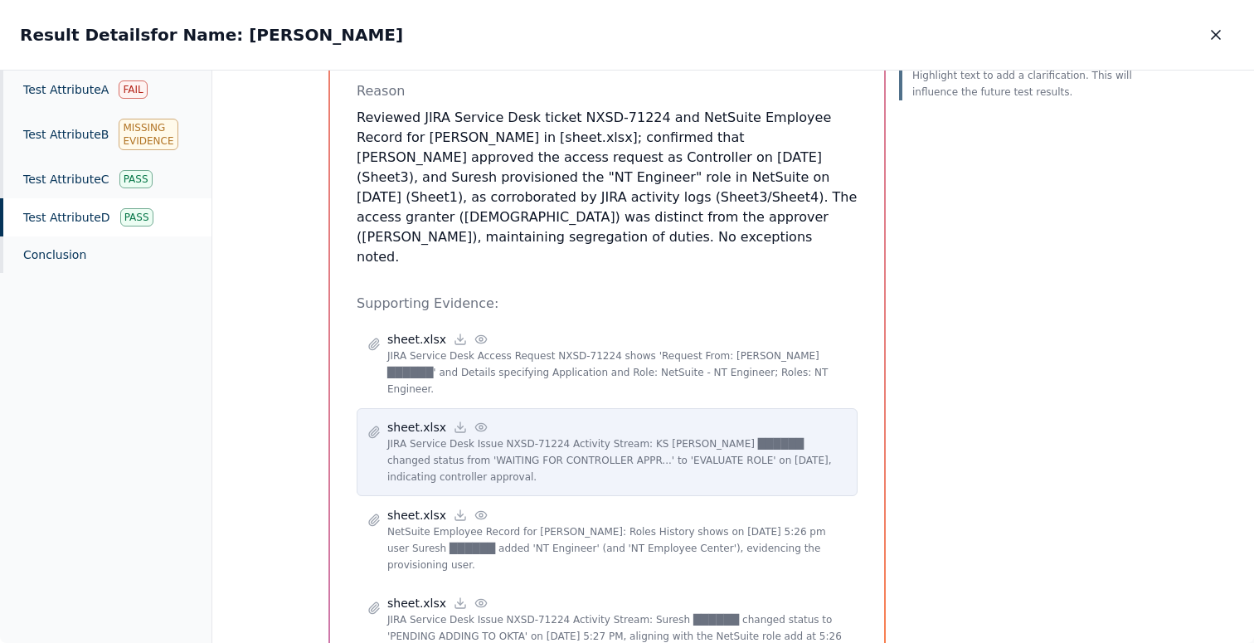
click at [476, 421] on icon at bounding box center [481, 427] width 13 height 13
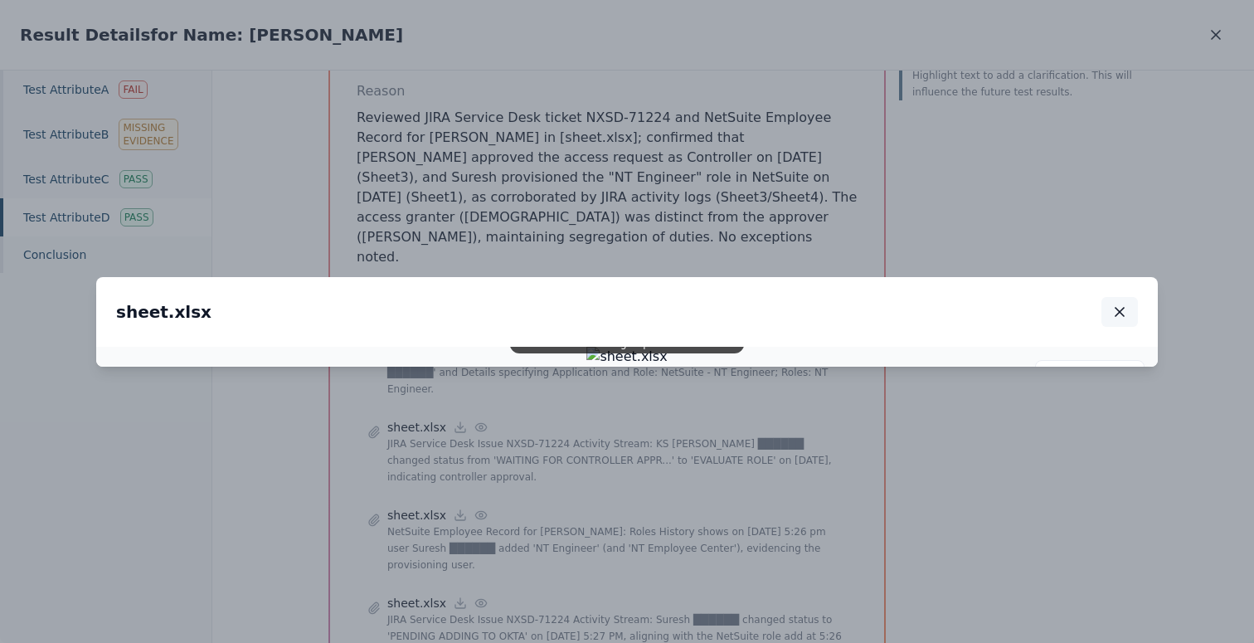
click at [1119, 304] on icon "button" at bounding box center [1120, 312] width 17 height 17
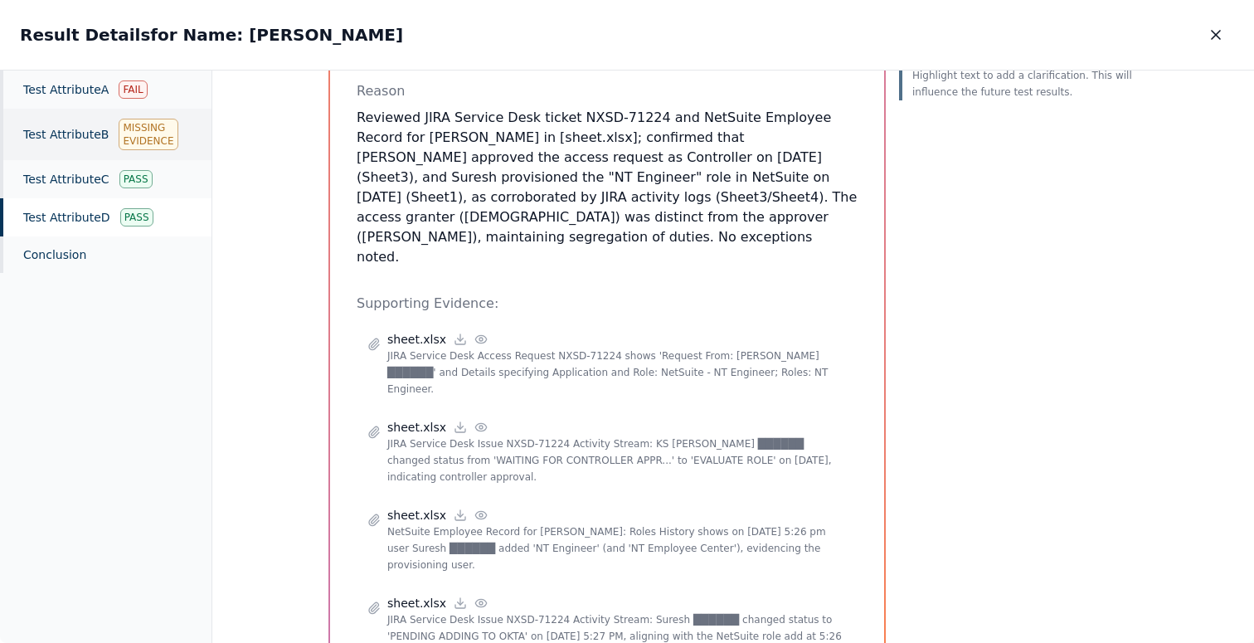
click at [85, 168] on div "Test Attribute C Pass" at bounding box center [106, 179] width 212 height 38
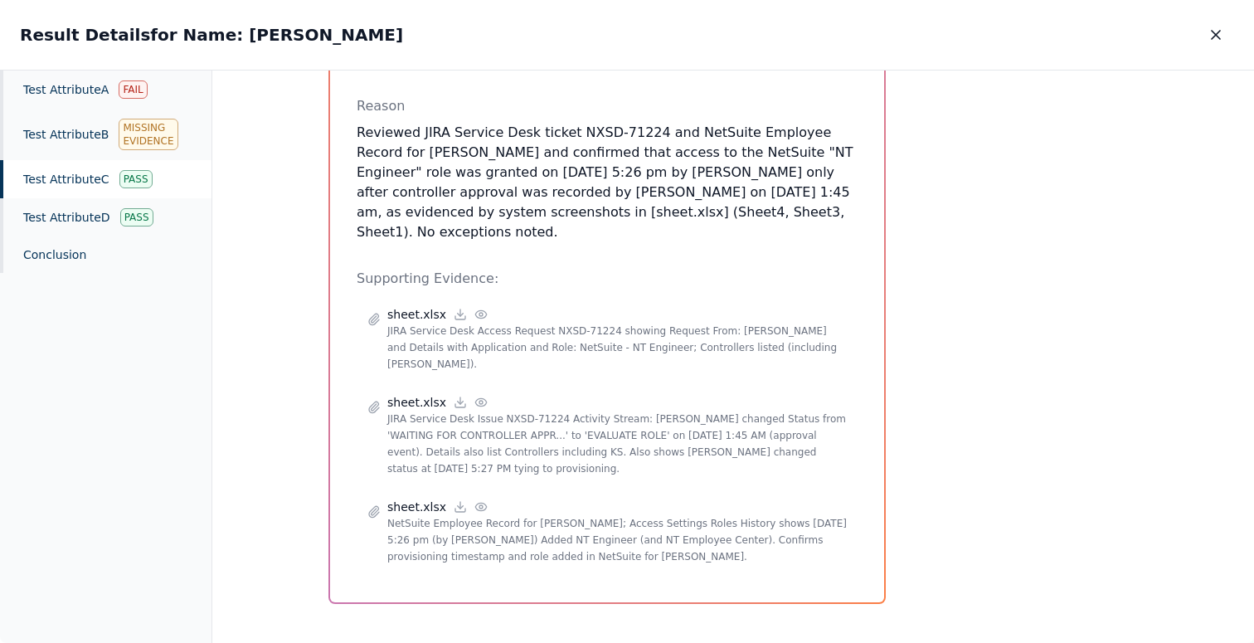
scroll to position [231, 0]
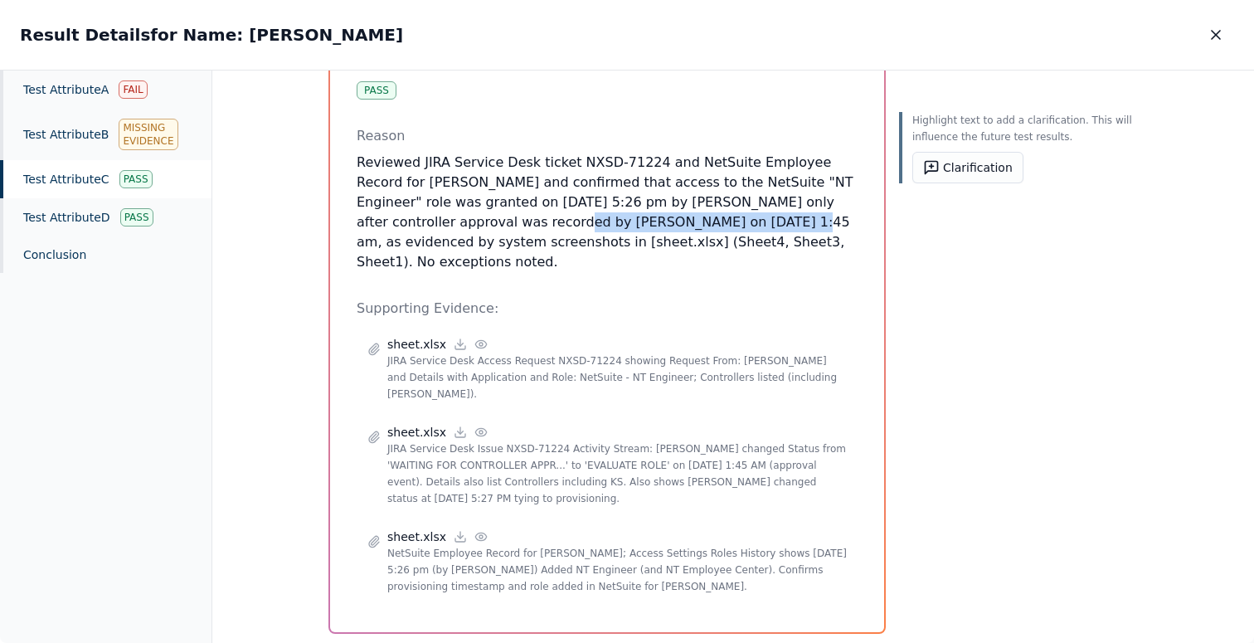
drag, startPoint x: 580, startPoint y: 224, endPoint x: 375, endPoint y: 220, distance: 205.0
click at [375, 220] on p "Reviewed JIRA Service Desk ticket NXSD-71224 and NetSuite Employee Record for […" at bounding box center [607, 212] width 501 height 119
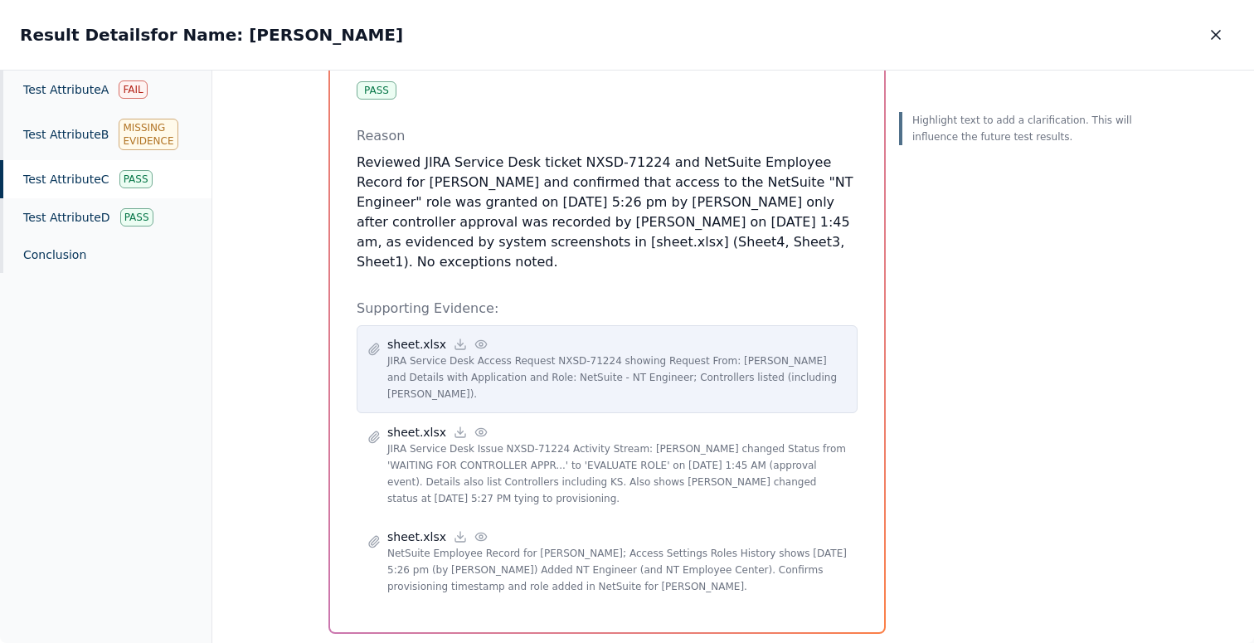
click at [475, 338] on icon at bounding box center [481, 344] width 13 height 13
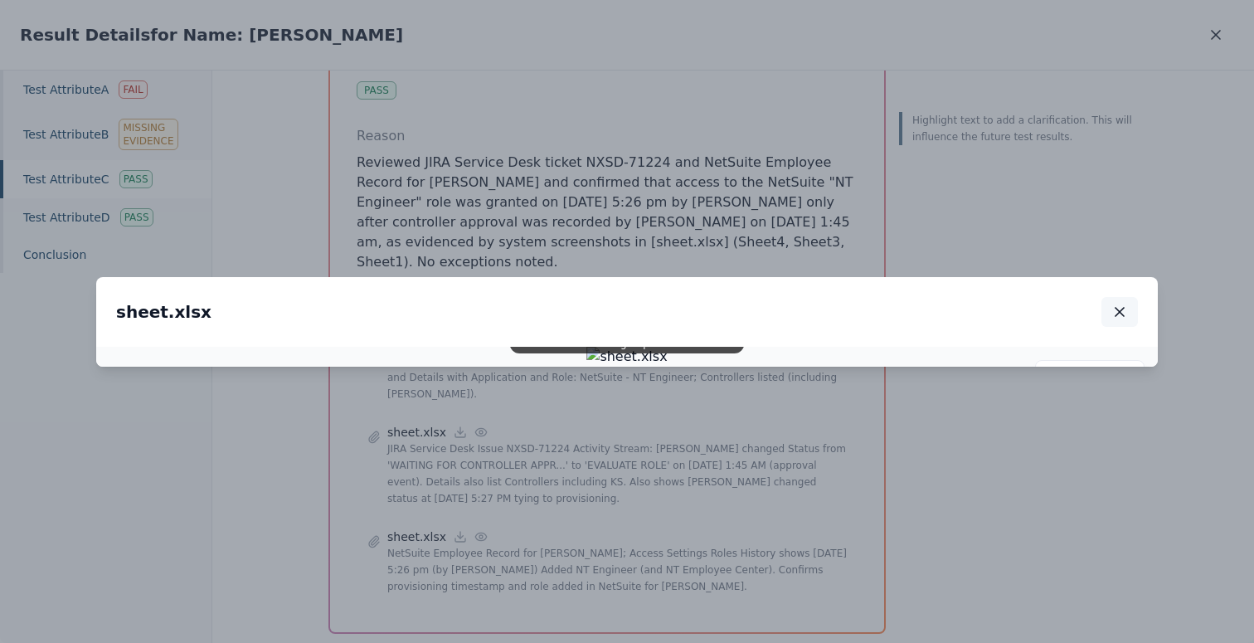
click at [1118, 308] on icon "button" at bounding box center [1120, 312] width 8 height 8
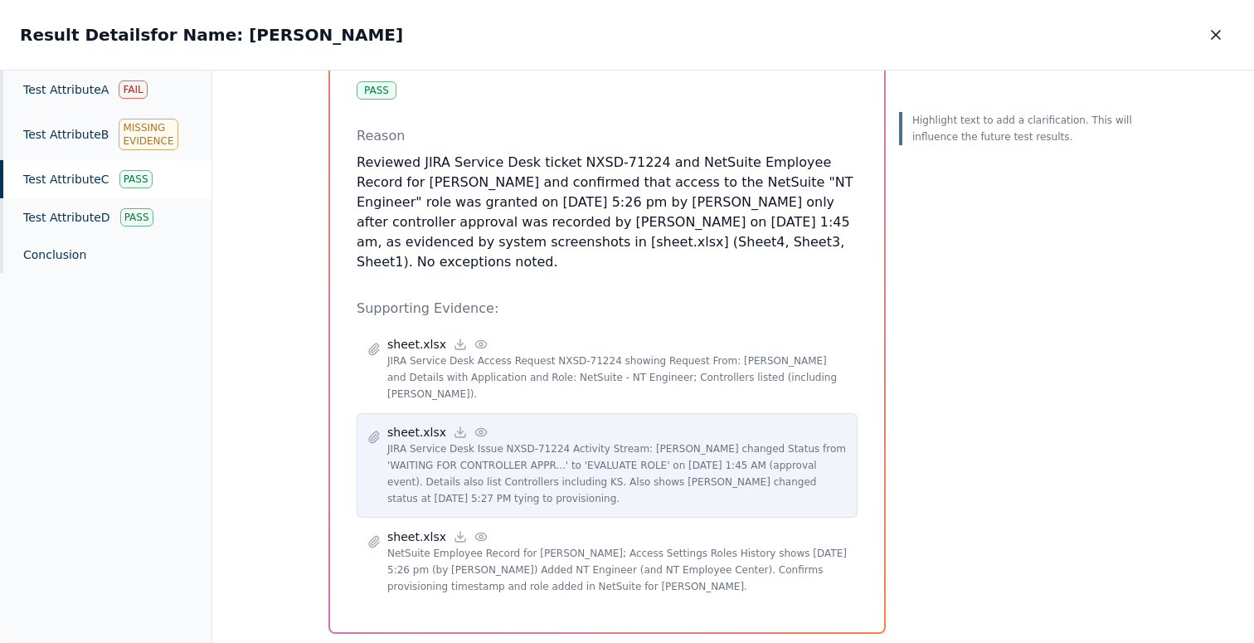
click at [475, 426] on icon at bounding box center [481, 432] width 13 height 13
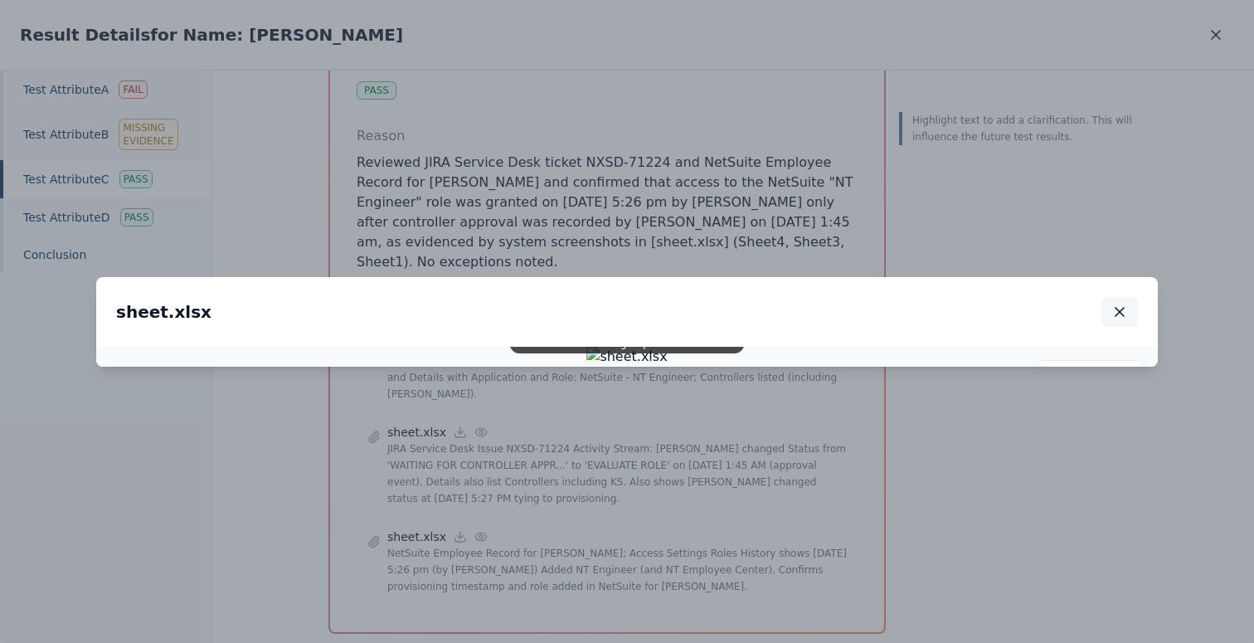
click at [1128, 297] on button "button" at bounding box center [1120, 312] width 37 height 30
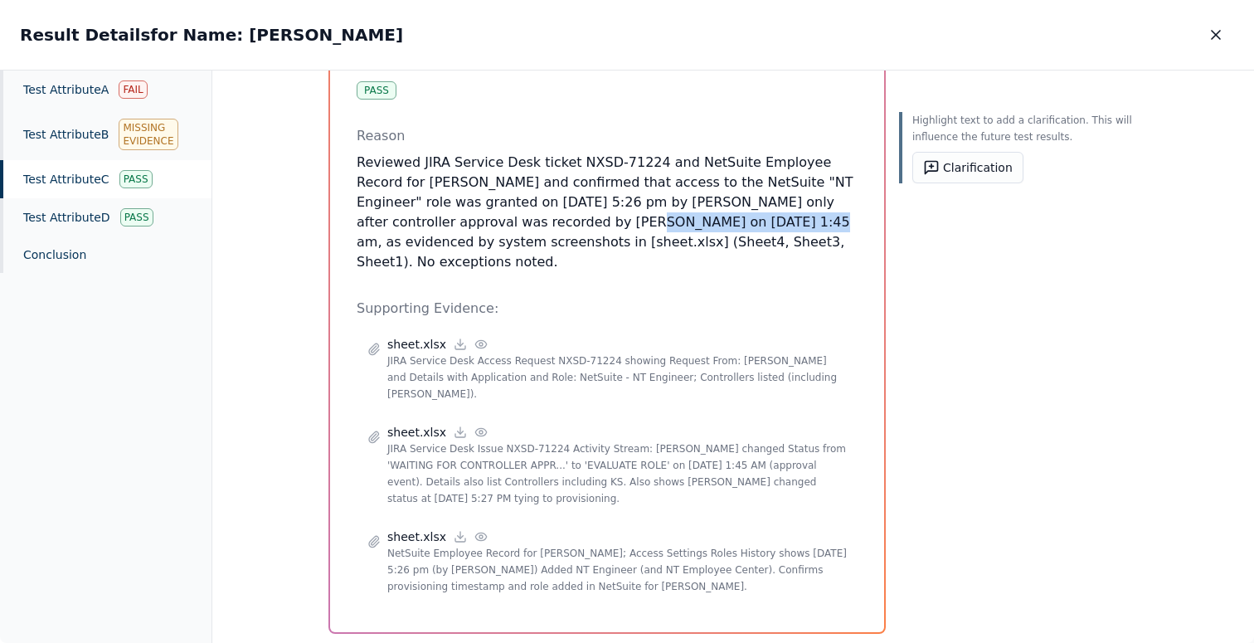
drag, startPoint x: 442, startPoint y: 222, endPoint x: 589, endPoint y: 222, distance: 146.9
click at [589, 222] on p "Reviewed JIRA Service Desk ticket NXSD-71224 and NetSuite Employee Record for […" at bounding box center [607, 212] width 501 height 119
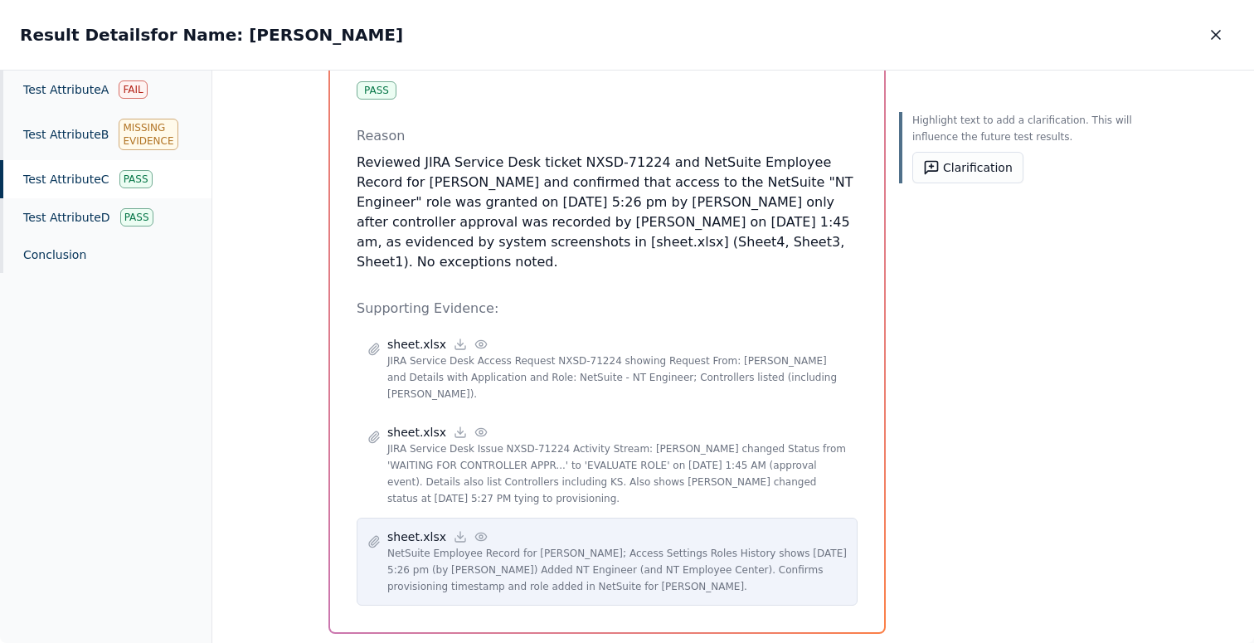
click at [475, 533] on icon at bounding box center [480, 536] width 11 height 7
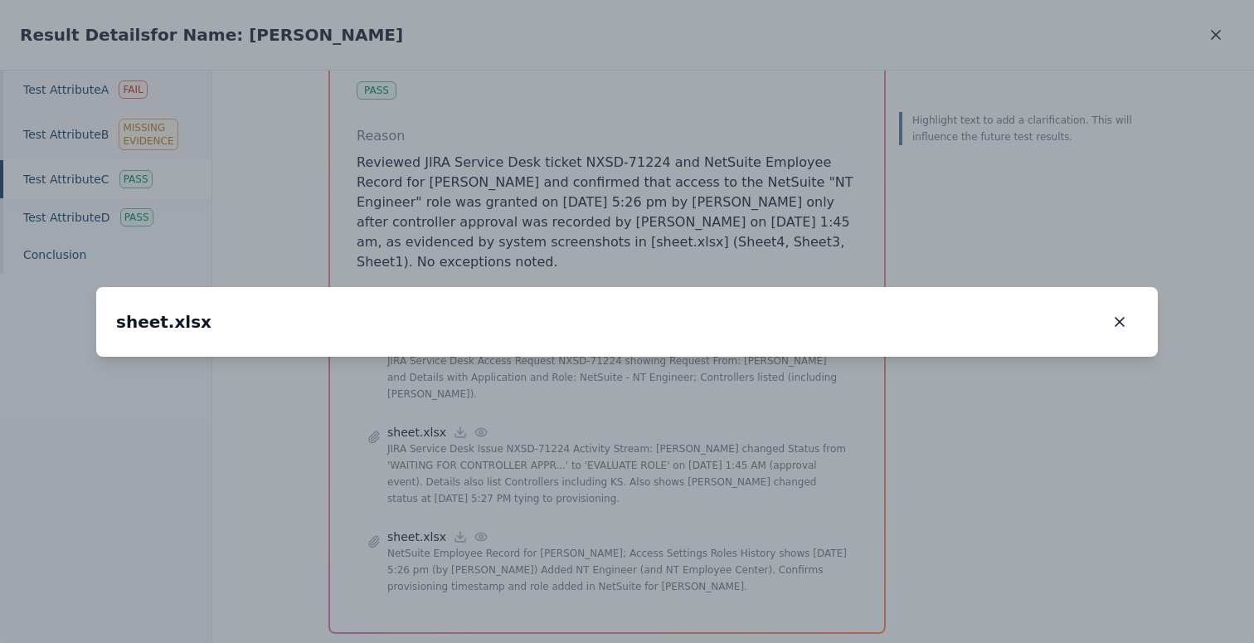
drag, startPoint x: 436, startPoint y: 439, endPoint x: 646, endPoint y: 271, distance: 268.6
click at [654, 339] on img at bounding box center [654, 339] width 0 height 0
click at [1114, 314] on icon "button" at bounding box center [1120, 322] width 17 height 17
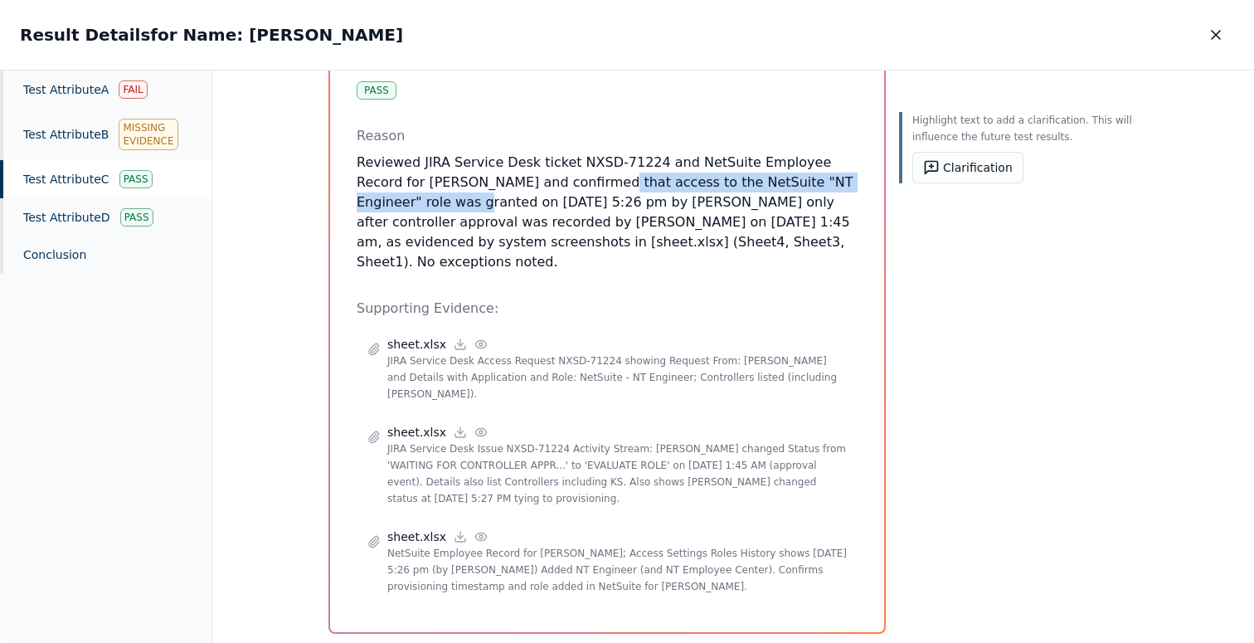
drag, startPoint x: 358, startPoint y: 197, endPoint x: 519, endPoint y: 192, distance: 161.9
click at [519, 192] on p "Reviewed JIRA Service Desk ticket NXSD-71224 and NetSuite Employee Record for […" at bounding box center [607, 212] width 501 height 119
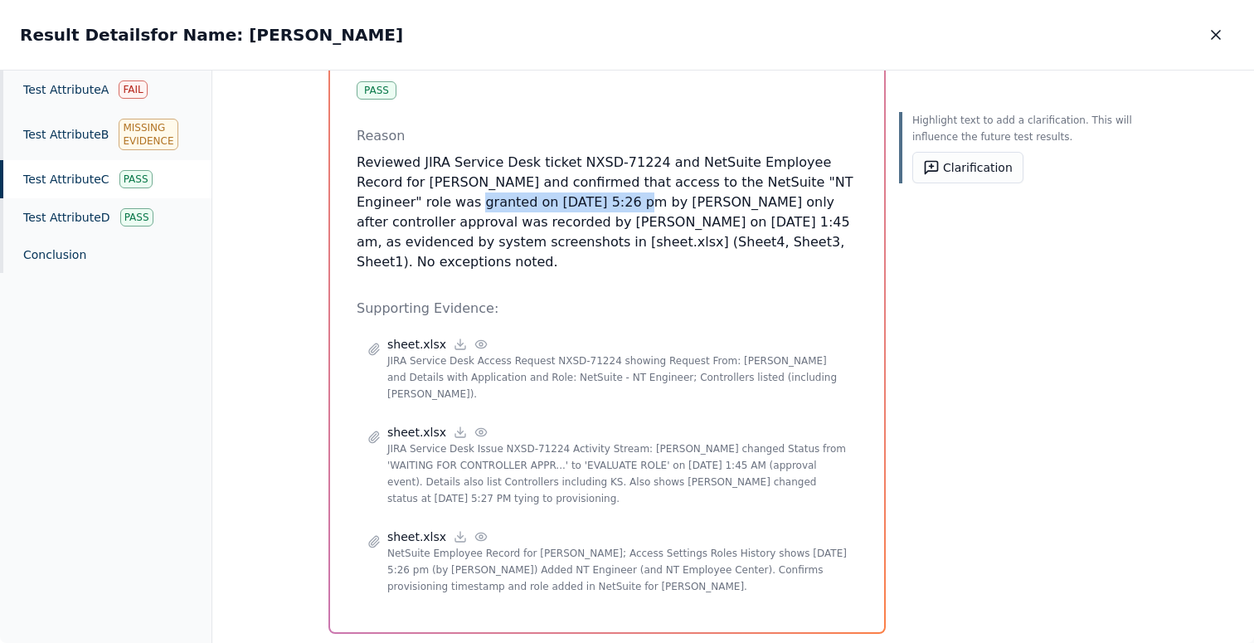
drag, startPoint x: 509, startPoint y: 208, endPoint x: 352, endPoint y: 195, distance: 157.4
click at [352, 195] on div "Test Attribute C : Access was granted only after approval were given Attribute …" at bounding box center [607, 257] width 554 height 752
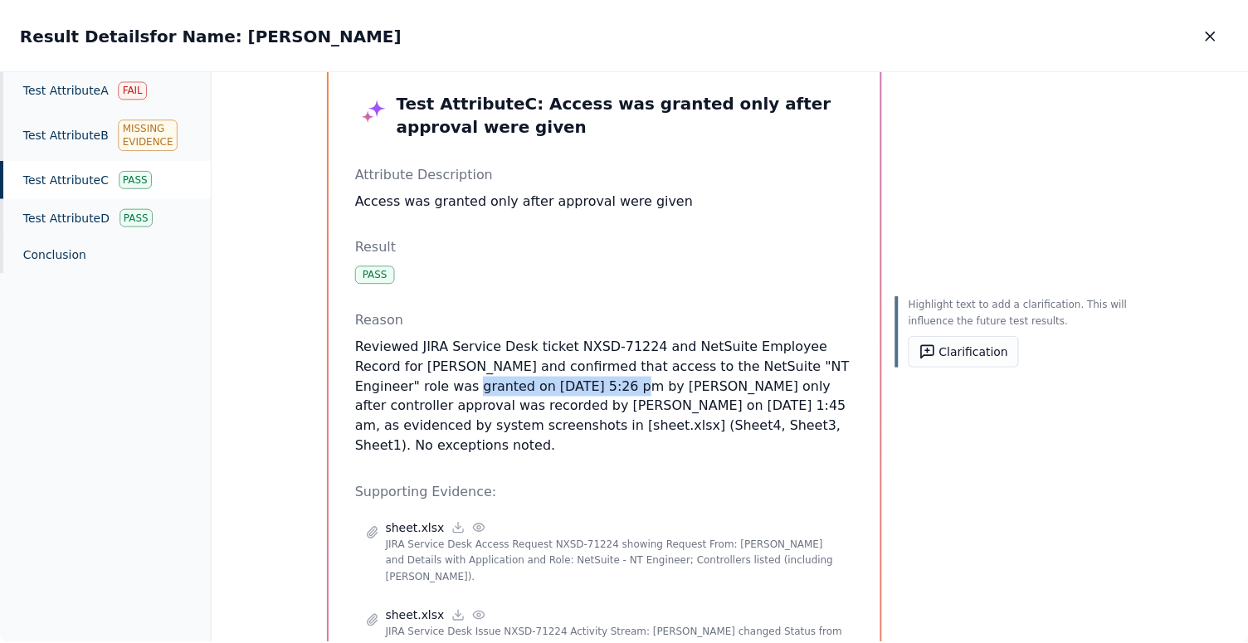
scroll to position [36, 0]
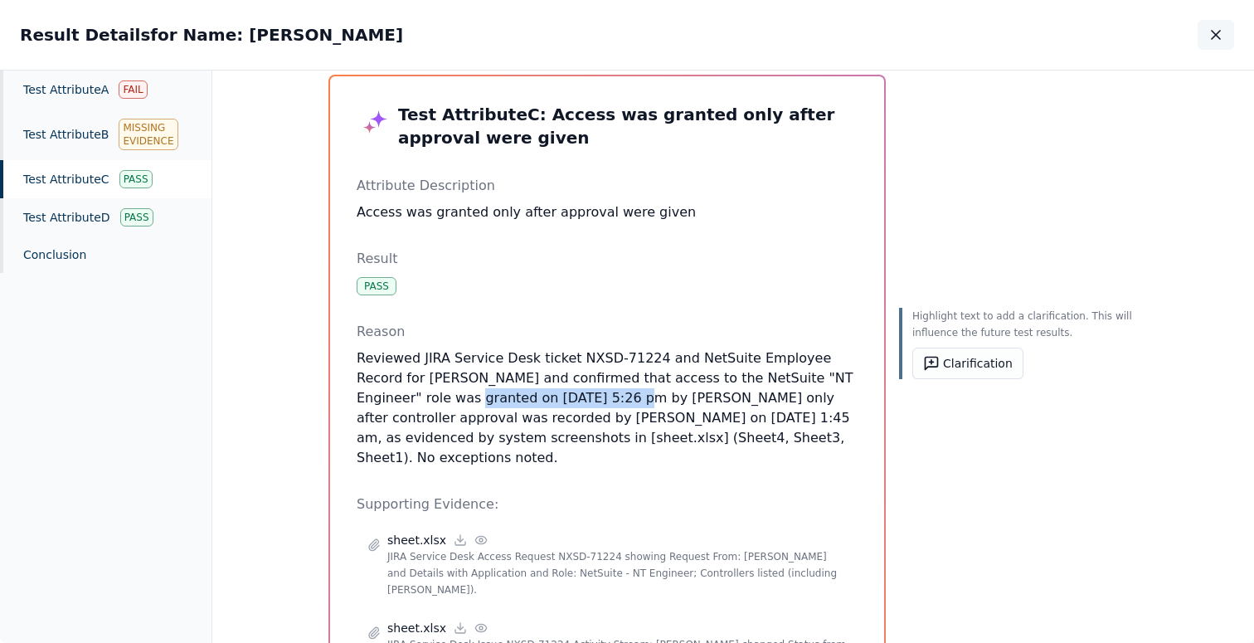
click at [1214, 43] on button "button" at bounding box center [1216, 35] width 37 height 30
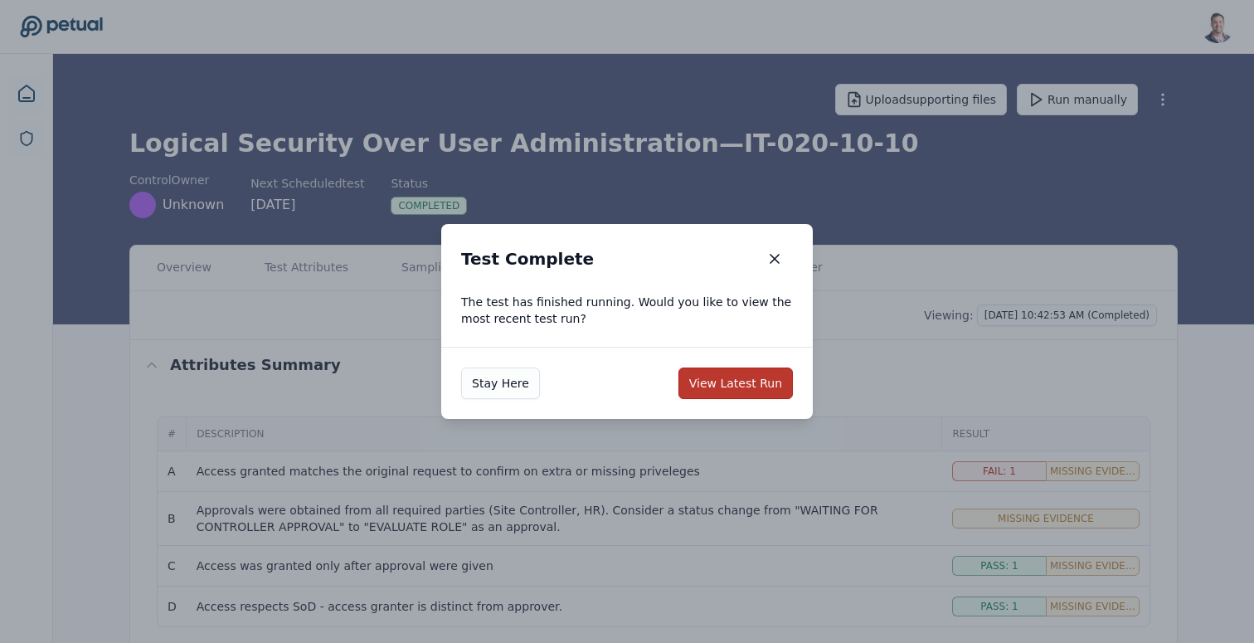
click at [738, 387] on button "View Latest Run" at bounding box center [736, 384] width 114 height 32
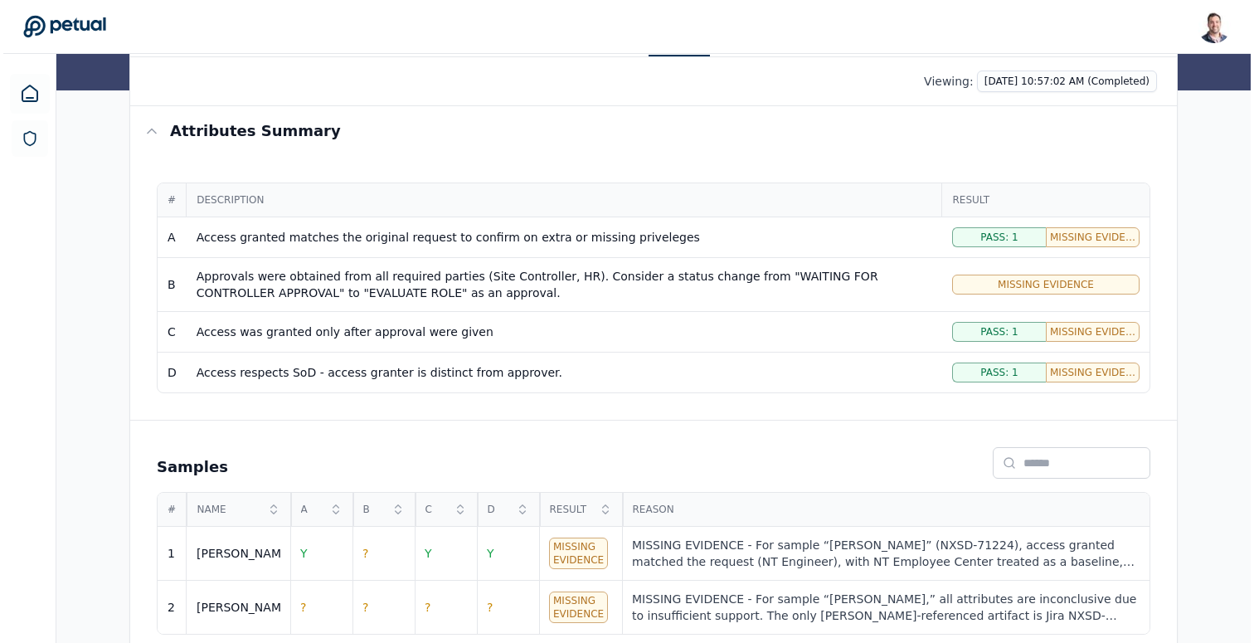
scroll to position [253, 0]
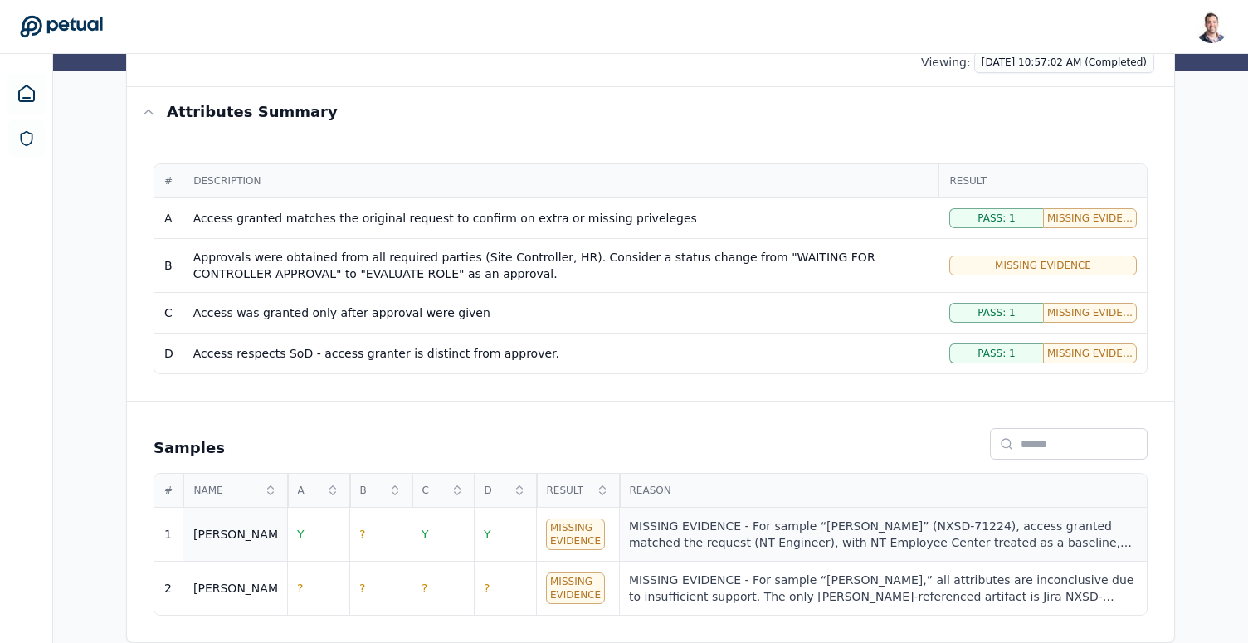
click at [720, 514] on td "MISSING EVIDENCE - For sample “Ricky” (NXSD-71224), access granted matched the …" at bounding box center [883, 535] width 528 height 54
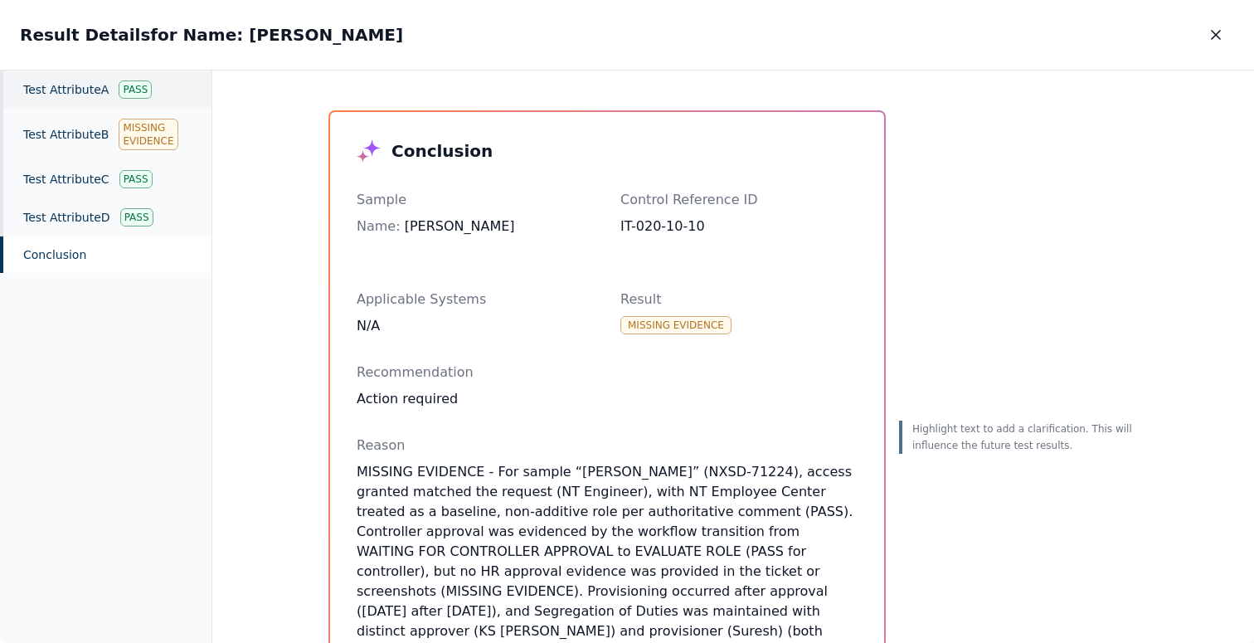
click at [84, 98] on div "Test Attribute A Pass" at bounding box center [106, 90] width 212 height 38
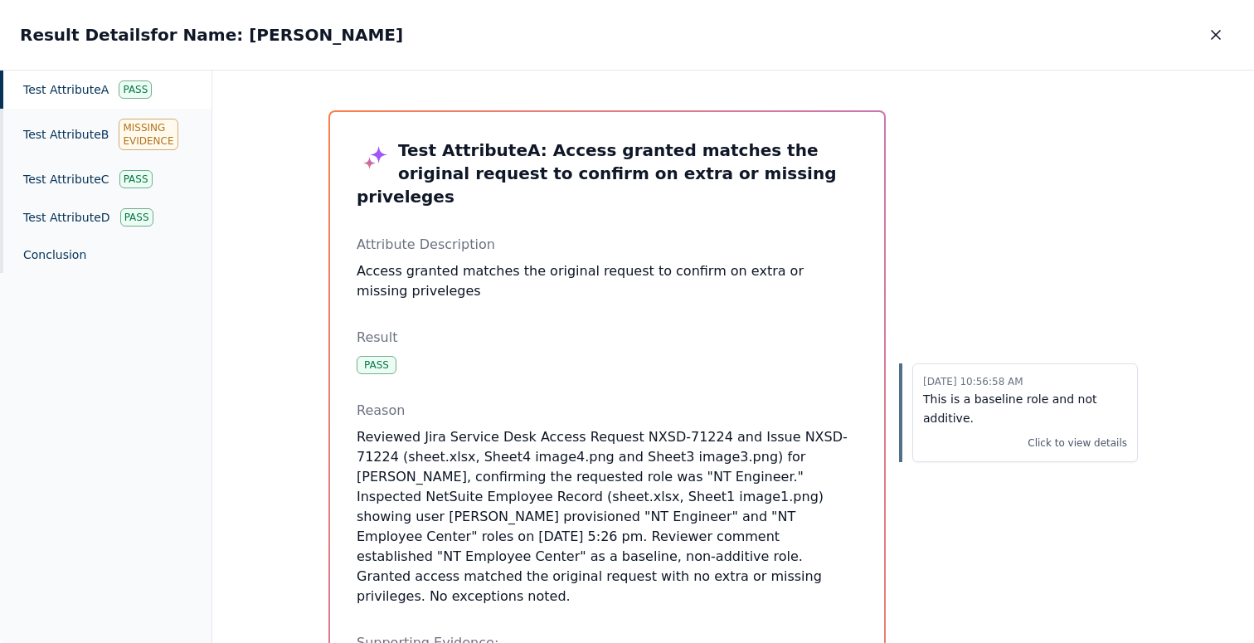
click at [47, 90] on div "Test Attribute A Pass" at bounding box center [106, 90] width 212 height 38
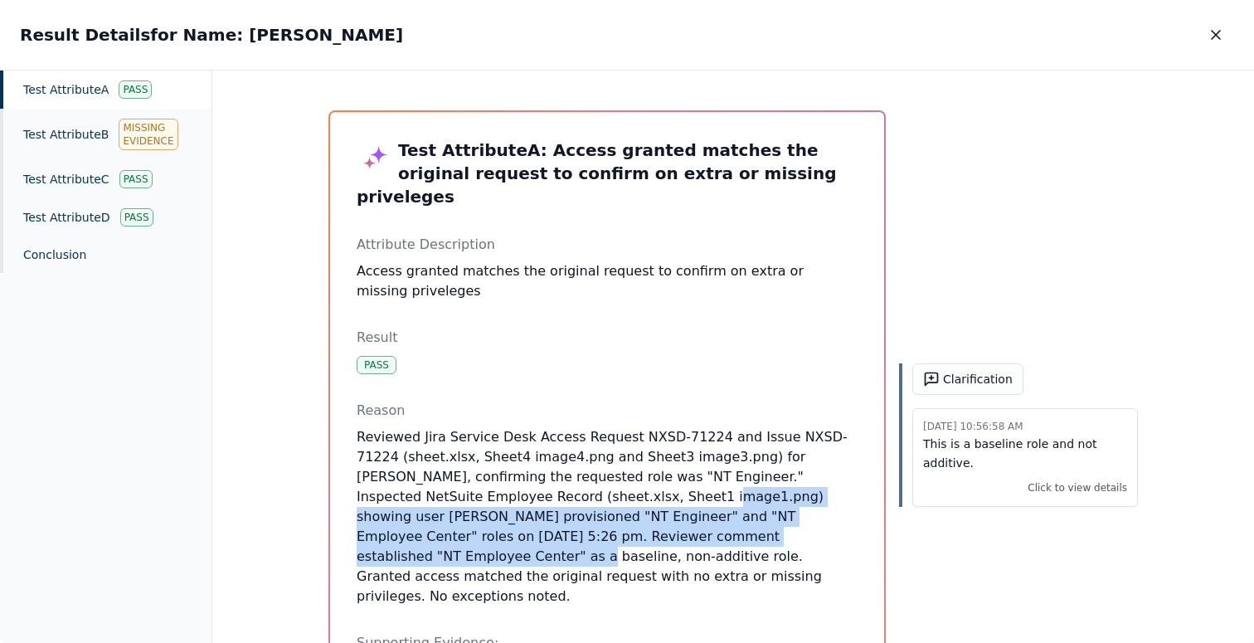
drag, startPoint x: 533, startPoint y: 480, endPoint x: 657, endPoint y: 510, distance: 127.4
click at [657, 510] on p "Reviewed Jira Service Desk Access Request NXSD-71224 and Issue NXSD-71224 (shee…" at bounding box center [607, 516] width 501 height 179
